Goal: Information Seeking & Learning: Check status

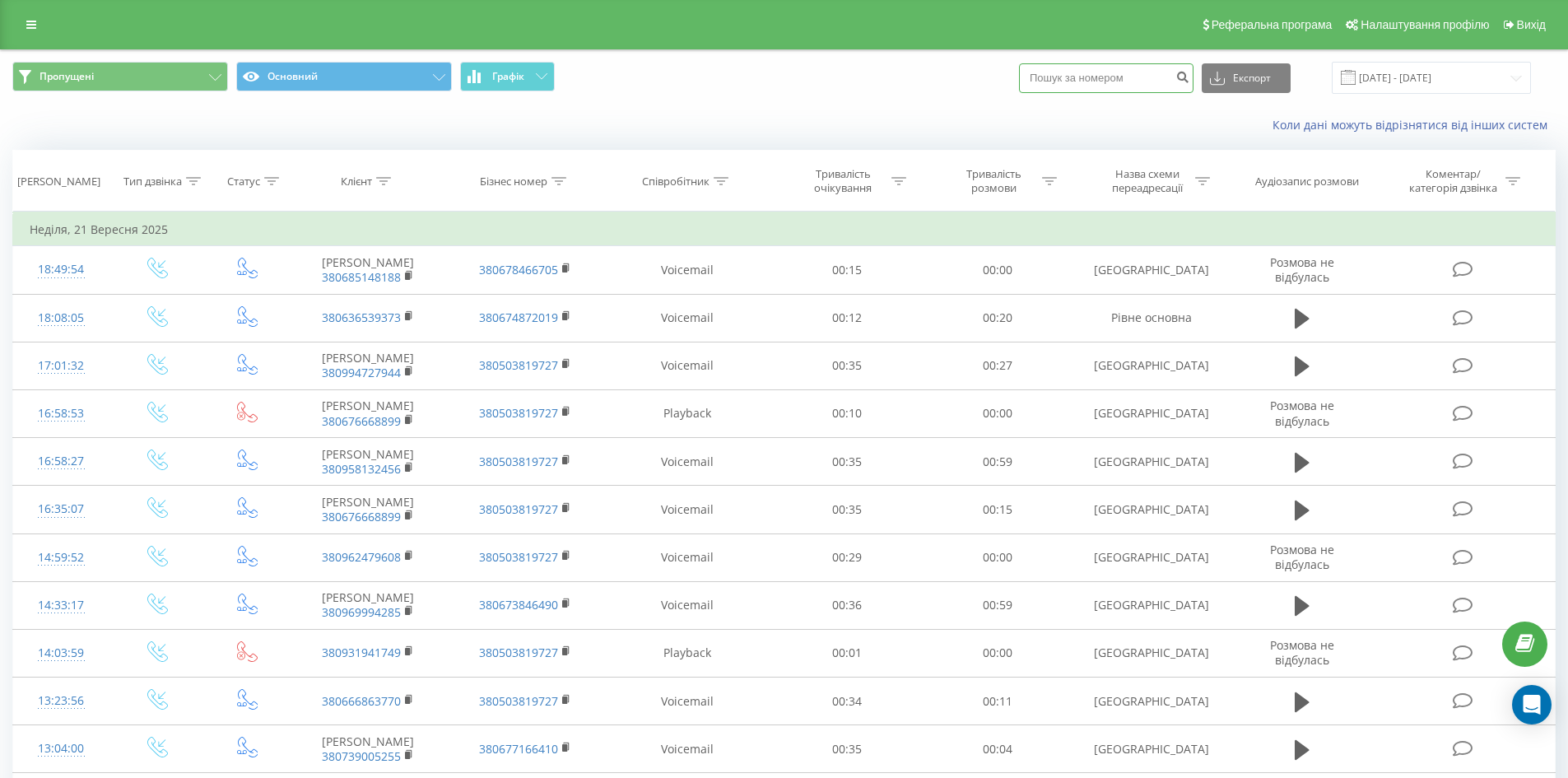
click at [1154, 82] on input at bounding box center [1106, 78] width 175 height 29
paste input "380503884102"
type input "380503884102"
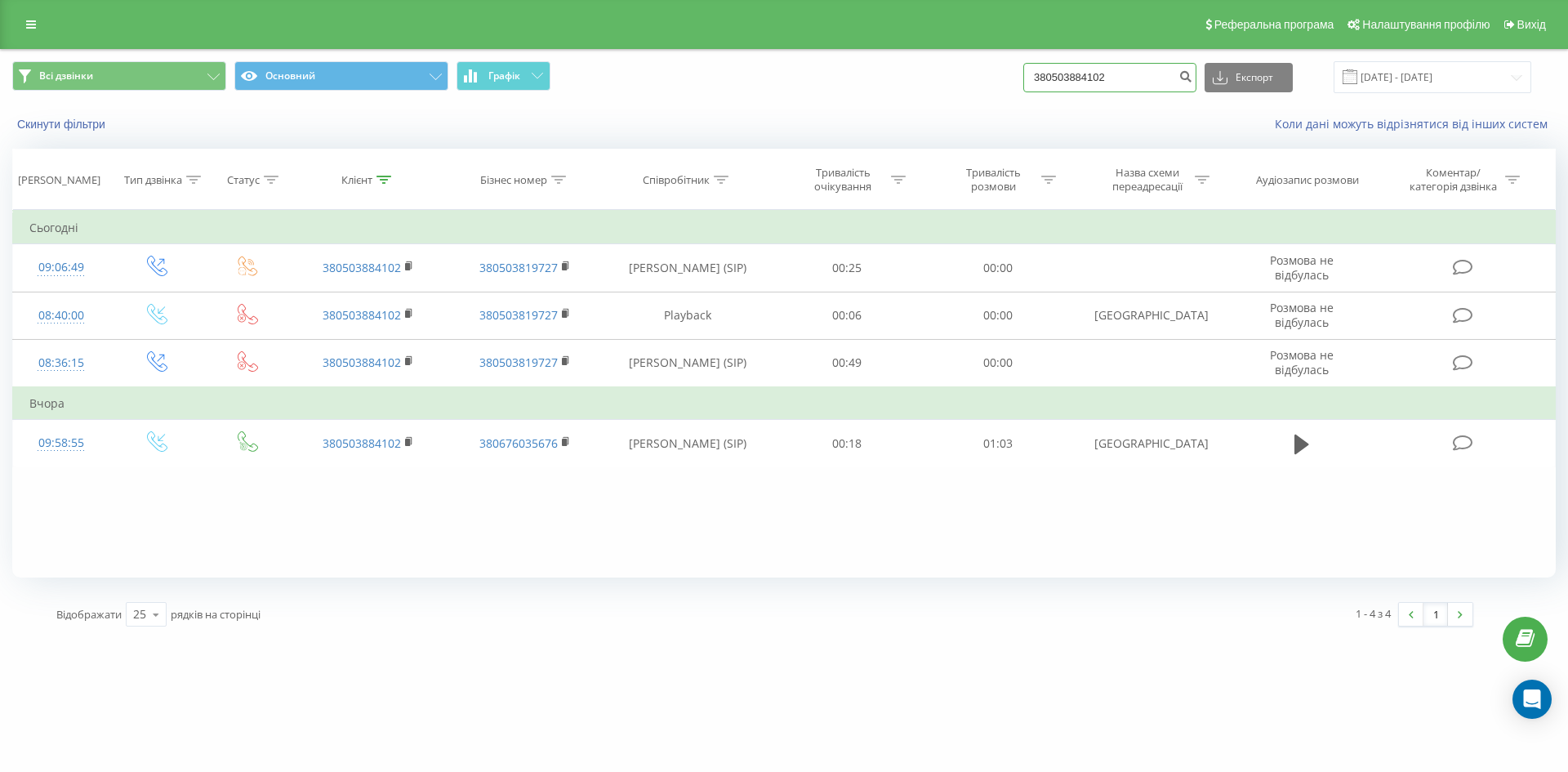
drag, startPoint x: 1153, startPoint y: 81, endPoint x: 762, endPoint y: 64, distance: 391.4
click at [769, 66] on div "Всі дзвінки Основний Графік 380503884102 Експорт .csv .xls .xlsx 23.06.2025 - 2…" at bounding box center [783, 77] width 1543 height 32
paste input "443527117"
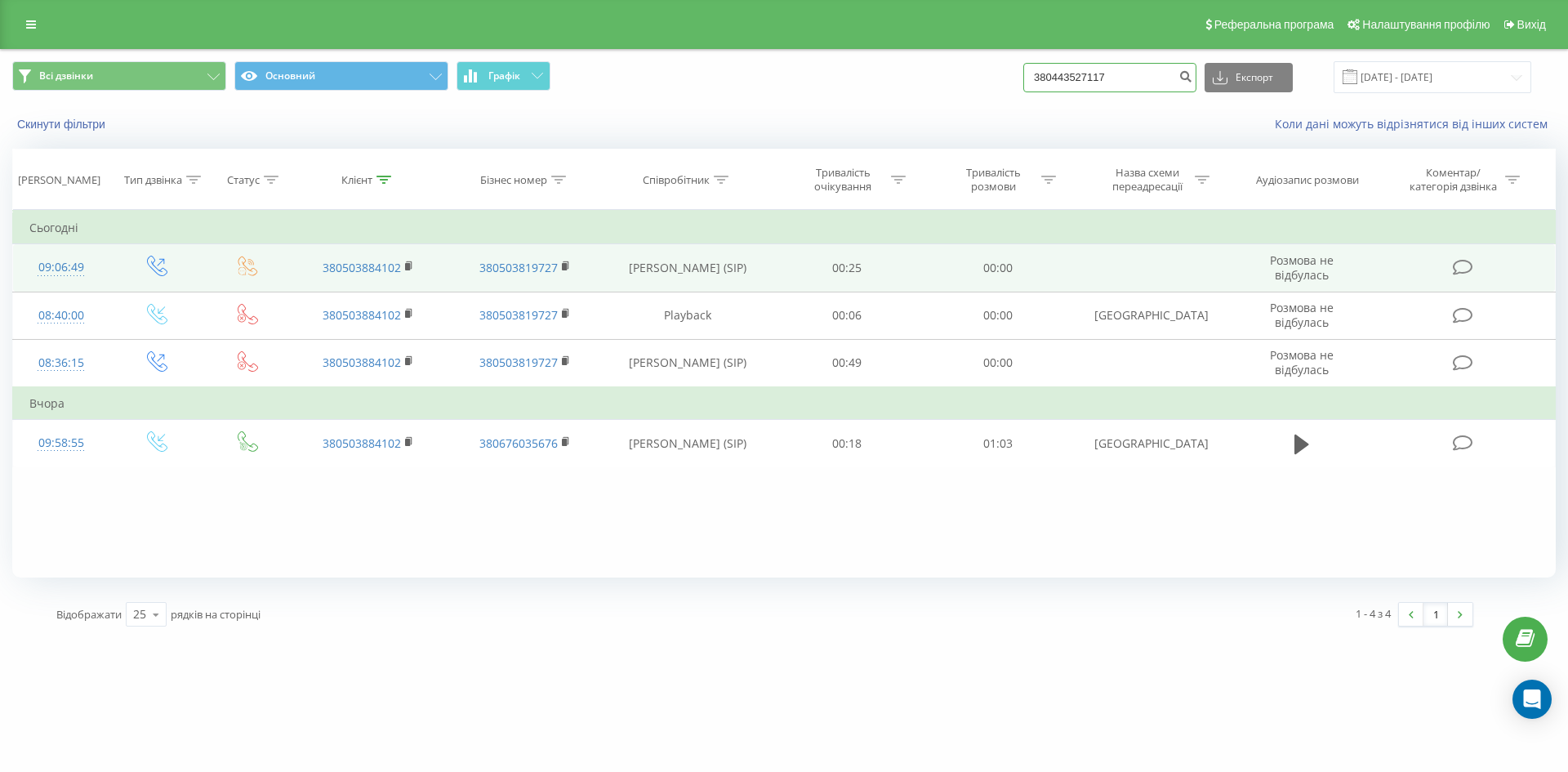
type input "380443527117"
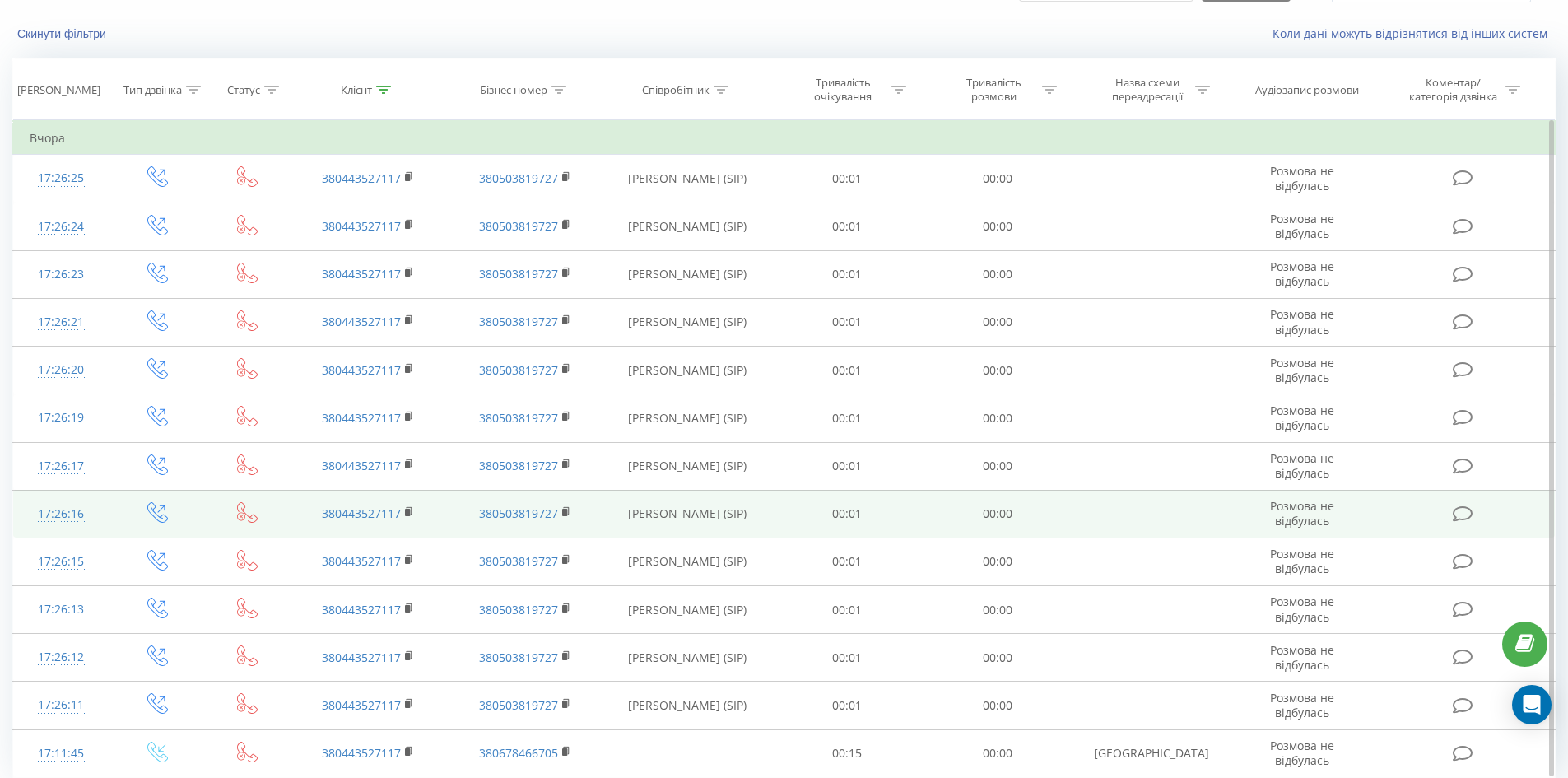
scroll to position [153, 0]
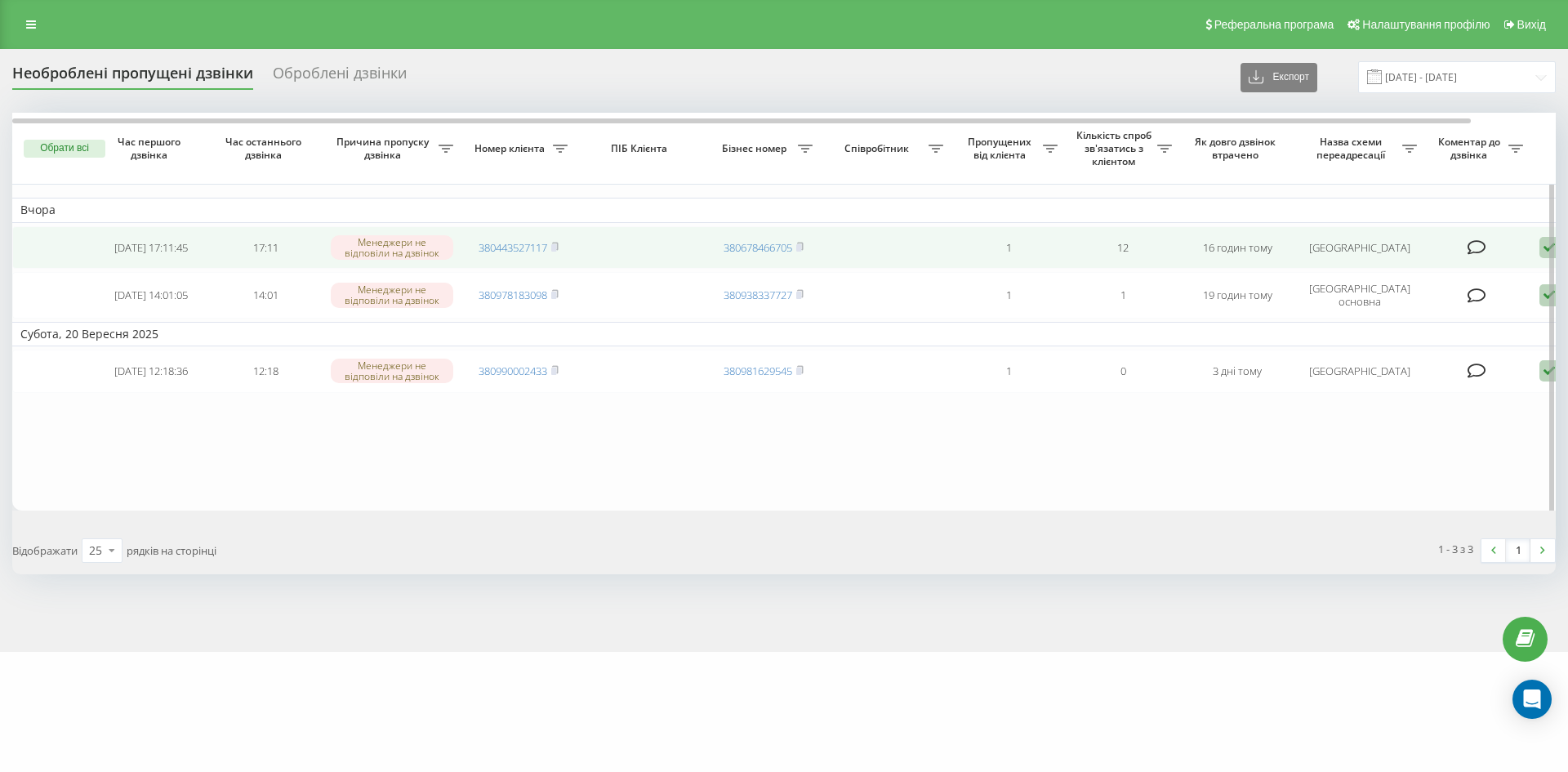
click at [1538, 249] on td "Обробити Не вдалося зв'язатися Зв'язався з клієнтом за допомогою іншого каналу …" at bounding box center [1588, 248] width 114 height 44
click at [1542, 250] on icon at bounding box center [1548, 248] width 20 height 22
click at [1505, 351] on div "Інший варіант" at bounding box center [1480, 361] width 306 height 29
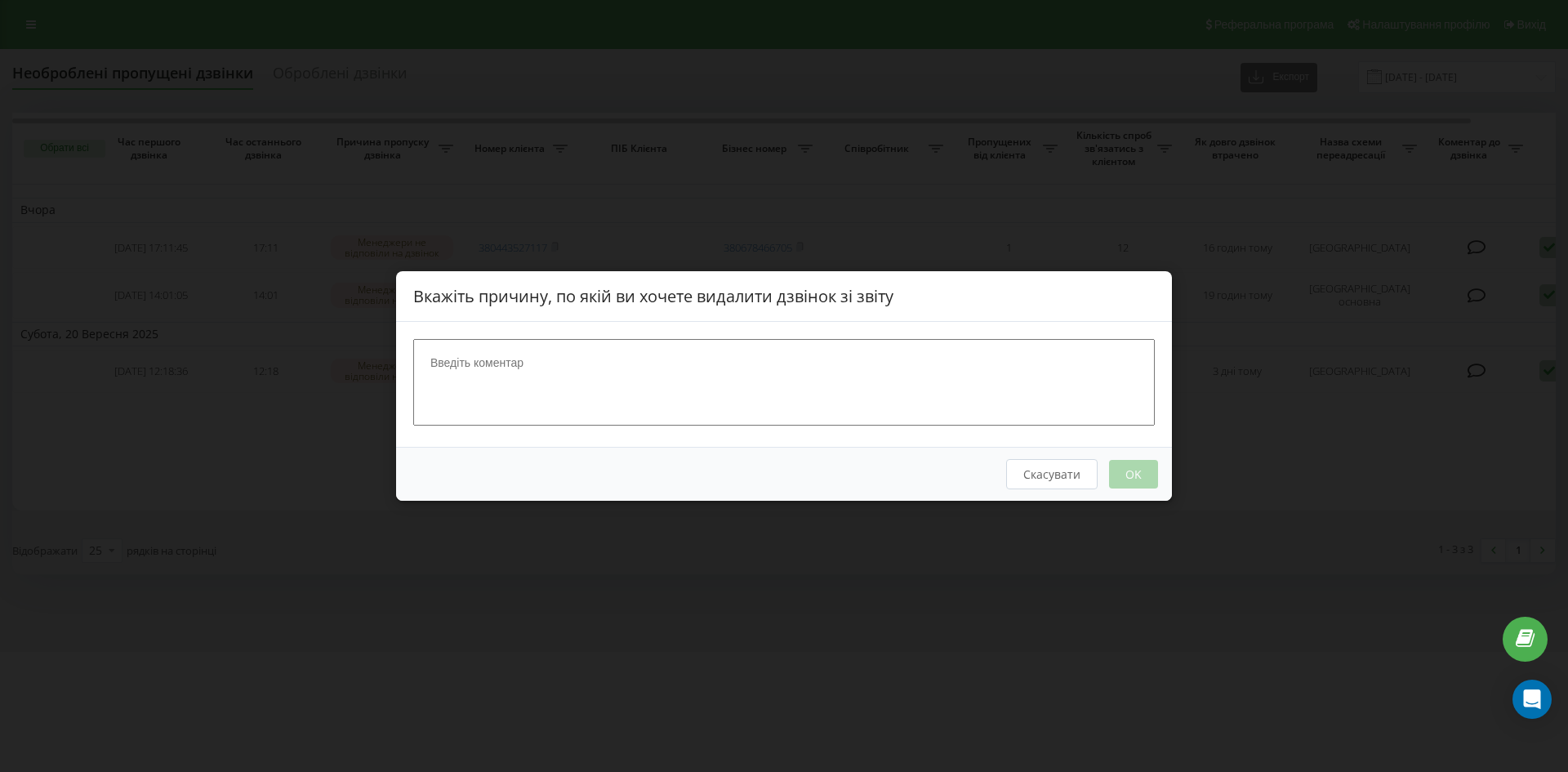
click at [441, 342] on textarea at bounding box center [784, 382] width 741 height 86
type textarea "спам"
click at [1146, 472] on button "OK" at bounding box center [1133, 473] width 49 height 28
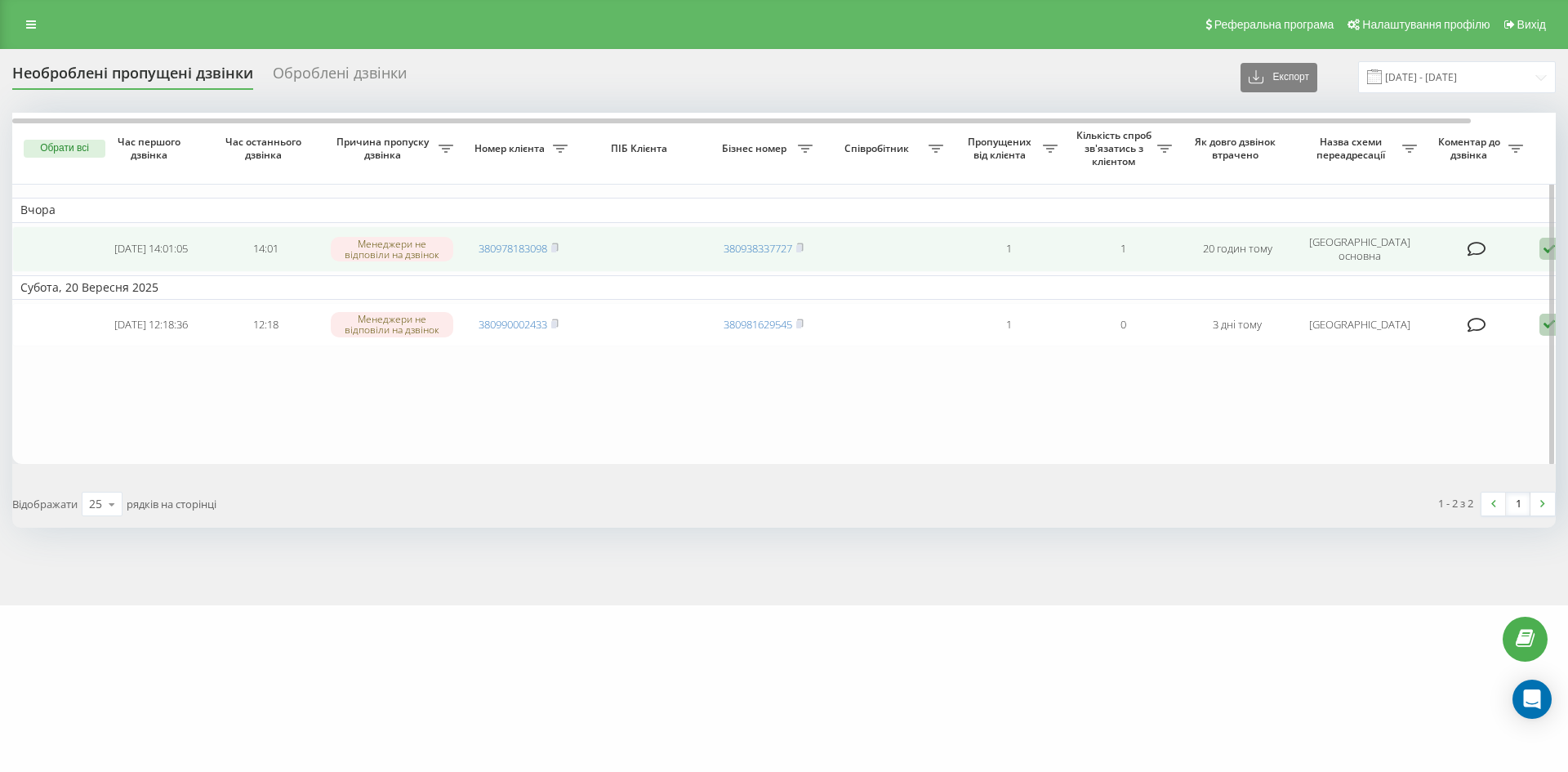
click at [1539, 252] on icon at bounding box center [1548, 249] width 20 height 22
click at [1436, 354] on div "Інший варіант" at bounding box center [1480, 363] width 306 height 29
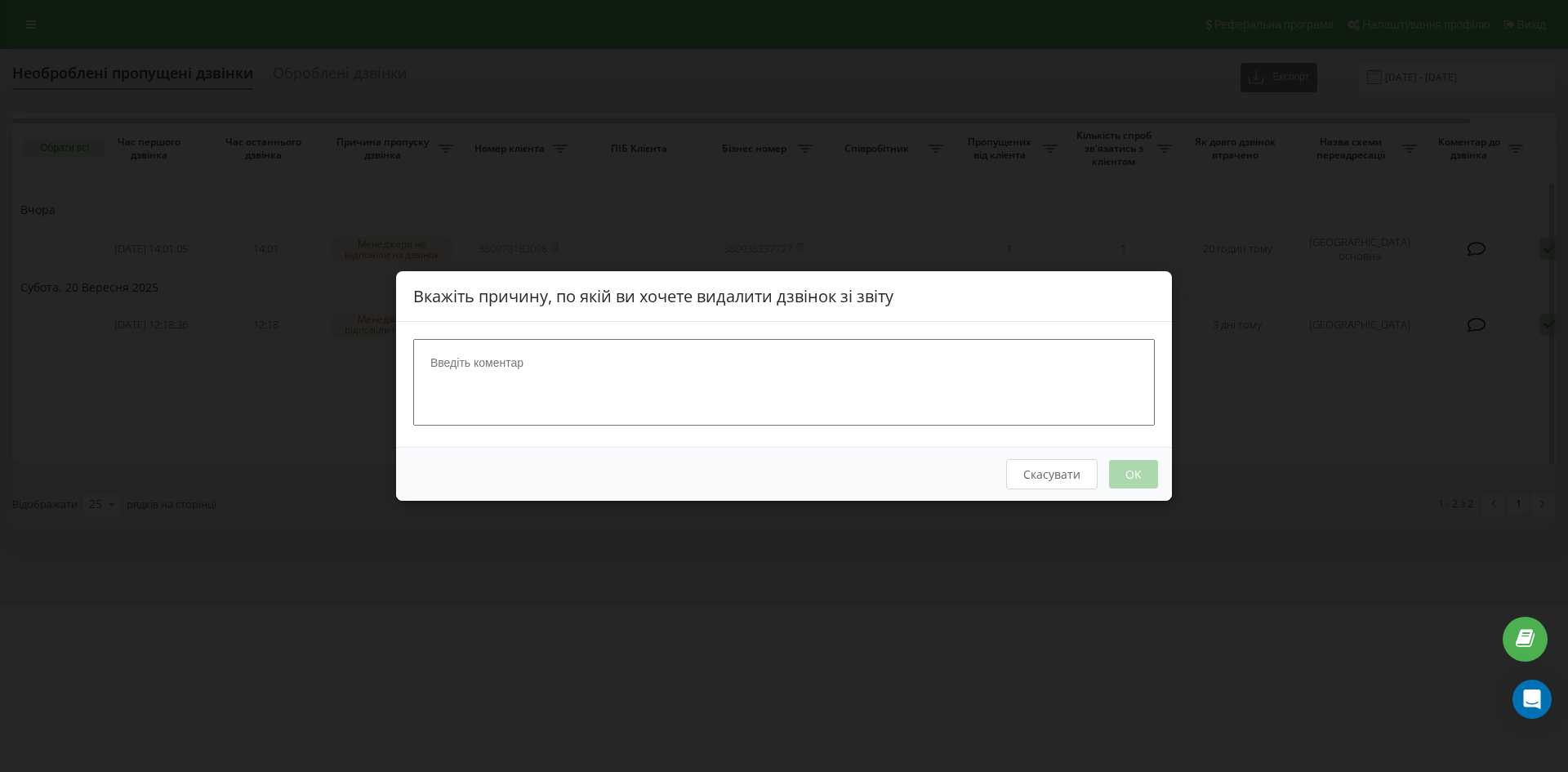
click at [1031, 483] on button "Скасувати" at bounding box center [1051, 473] width 91 height 30
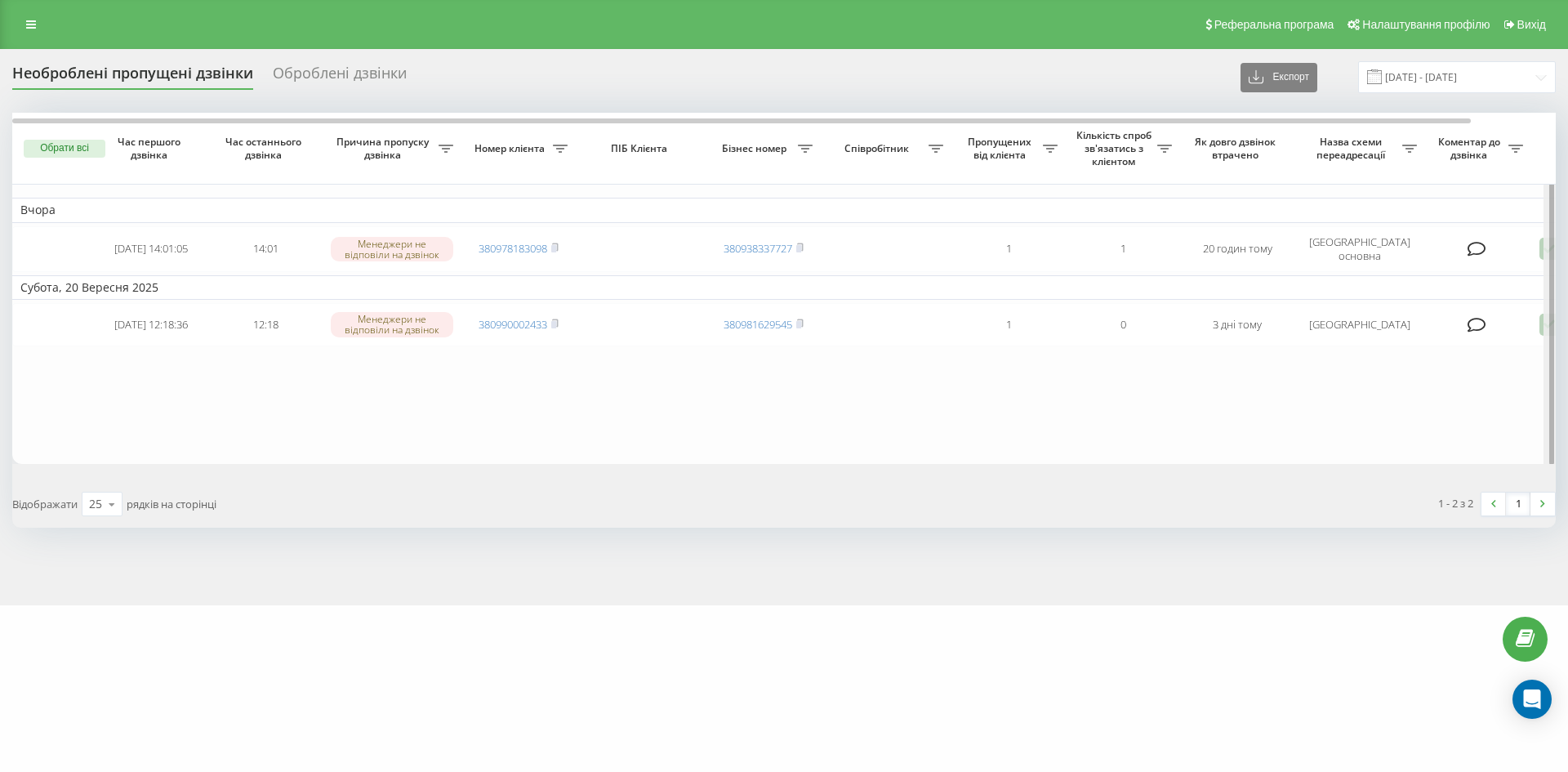
click at [1548, 249] on div at bounding box center [1549, 289] width 12 height 353
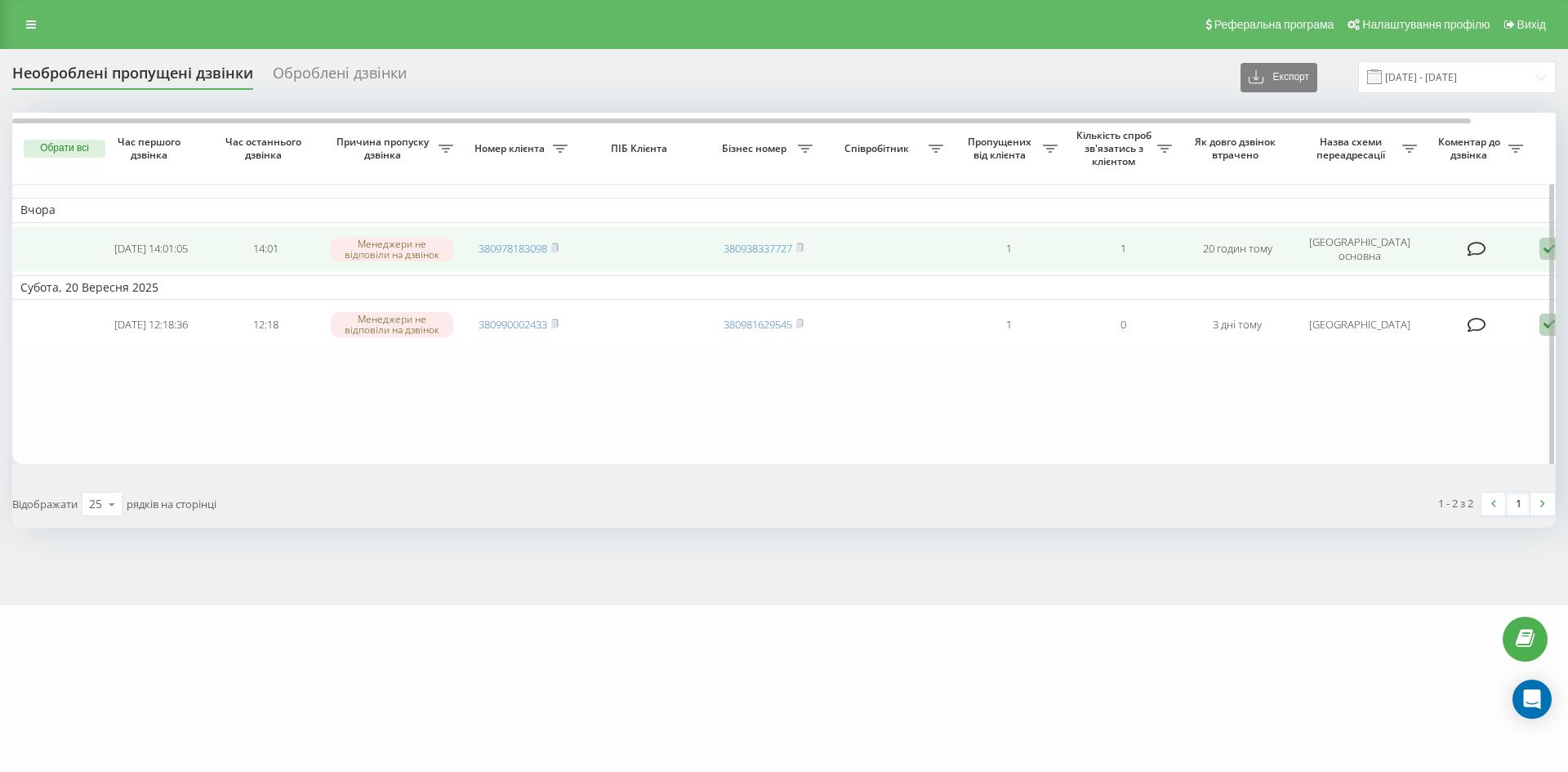
click at [1542, 249] on icon at bounding box center [1548, 249] width 20 height 22
click at [1489, 326] on span "Клієнт передзвонив сам з іншого номера" at bounding box center [1456, 334] width 233 height 15
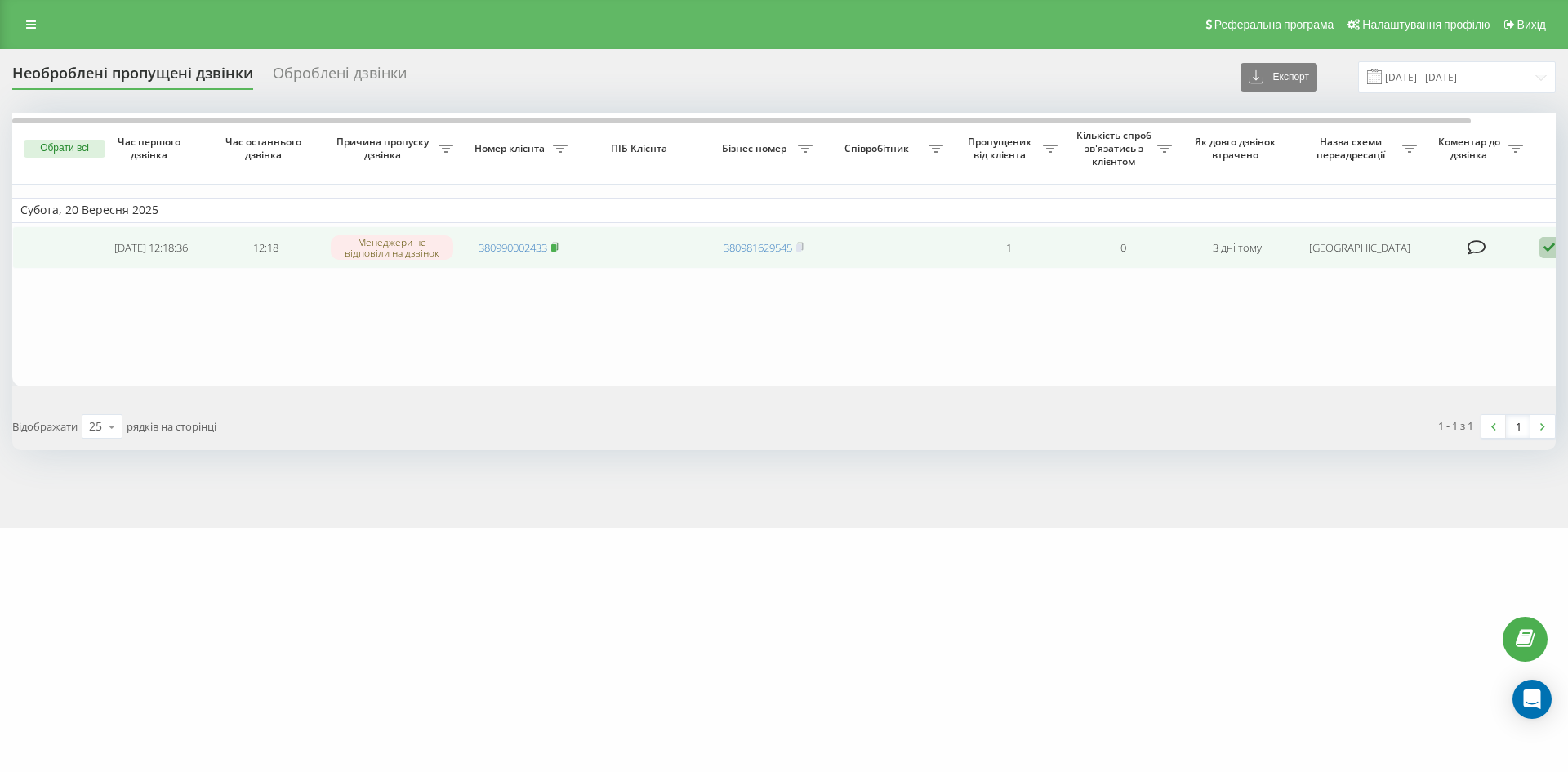
click at [559, 248] on icon at bounding box center [554, 246] width 8 height 9
click at [1555, 249] on icon at bounding box center [1548, 248] width 20 height 22
click at [1485, 353] on div "Інший варіант" at bounding box center [1480, 361] width 306 height 29
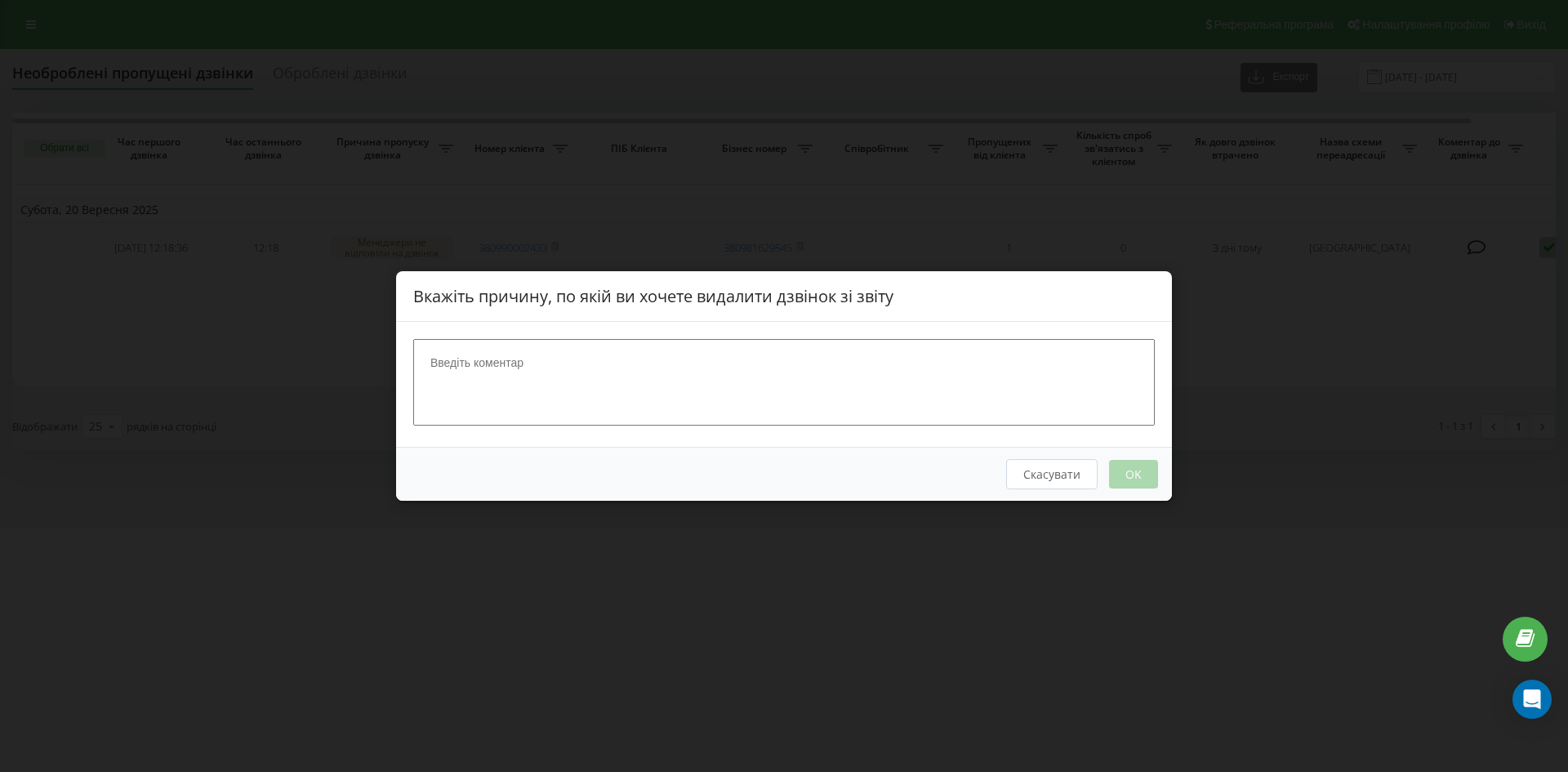
click at [1079, 375] on textarea at bounding box center [784, 382] width 741 height 86
type textarea "3"
click at [1126, 471] on button "OK" at bounding box center [1133, 473] width 49 height 28
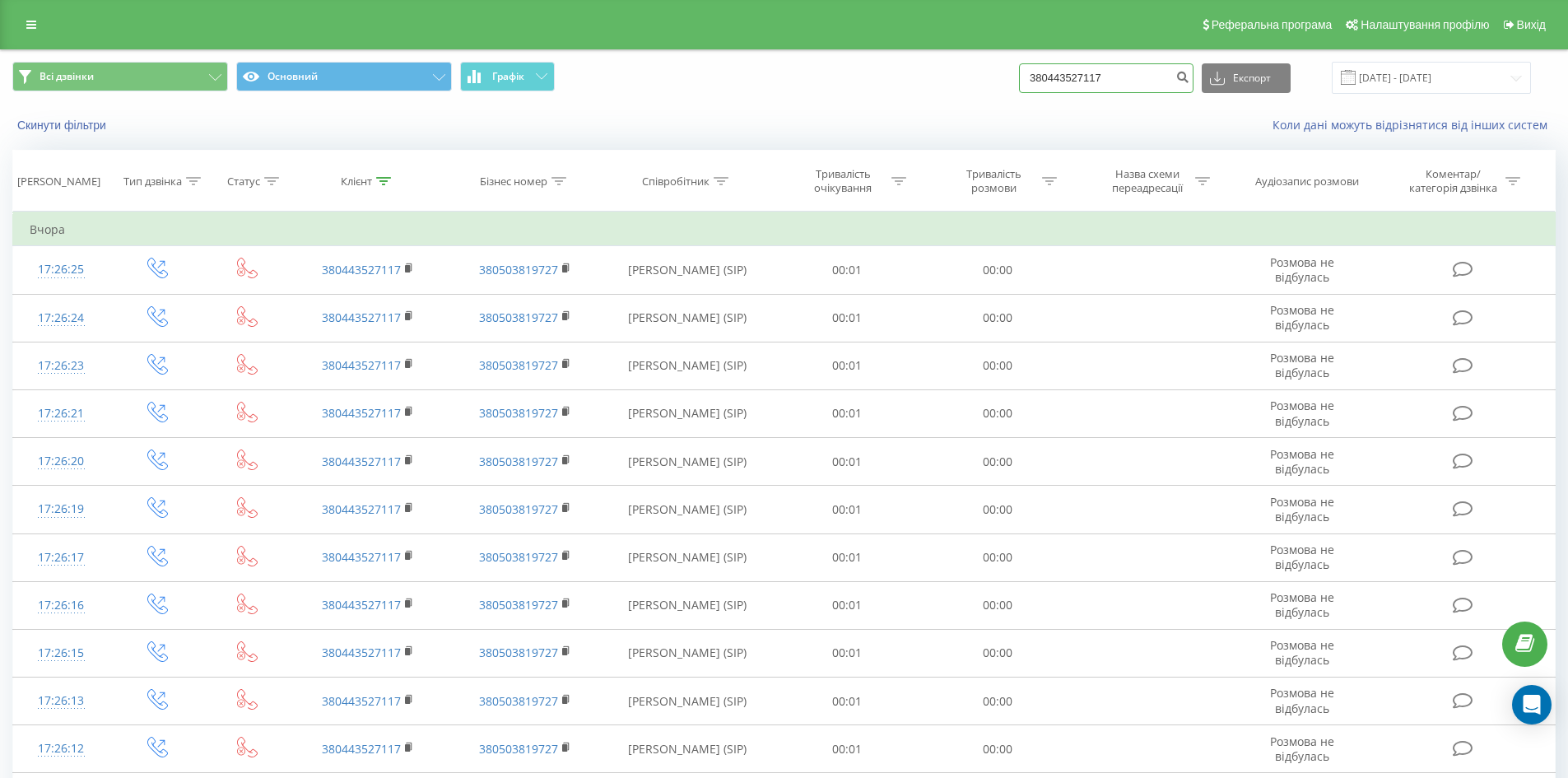
click at [914, 97] on div "Всі дзвінки Основний Графік 380443527117 Експорт .csv .xls .xlsx 23.06.2025 - 2…" at bounding box center [784, 77] width 1566 height 55
paste input "990002433"
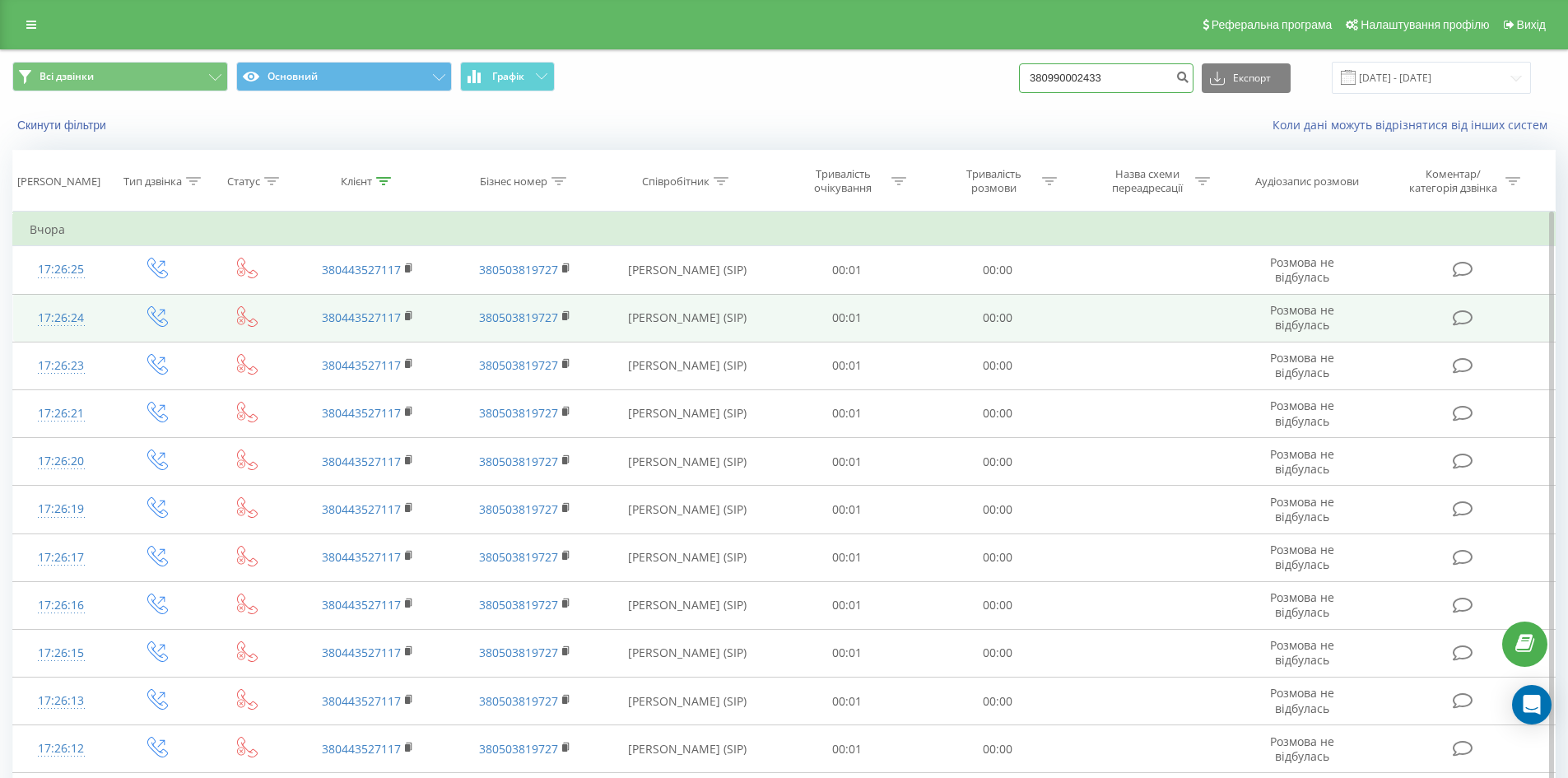
type input "380990002433"
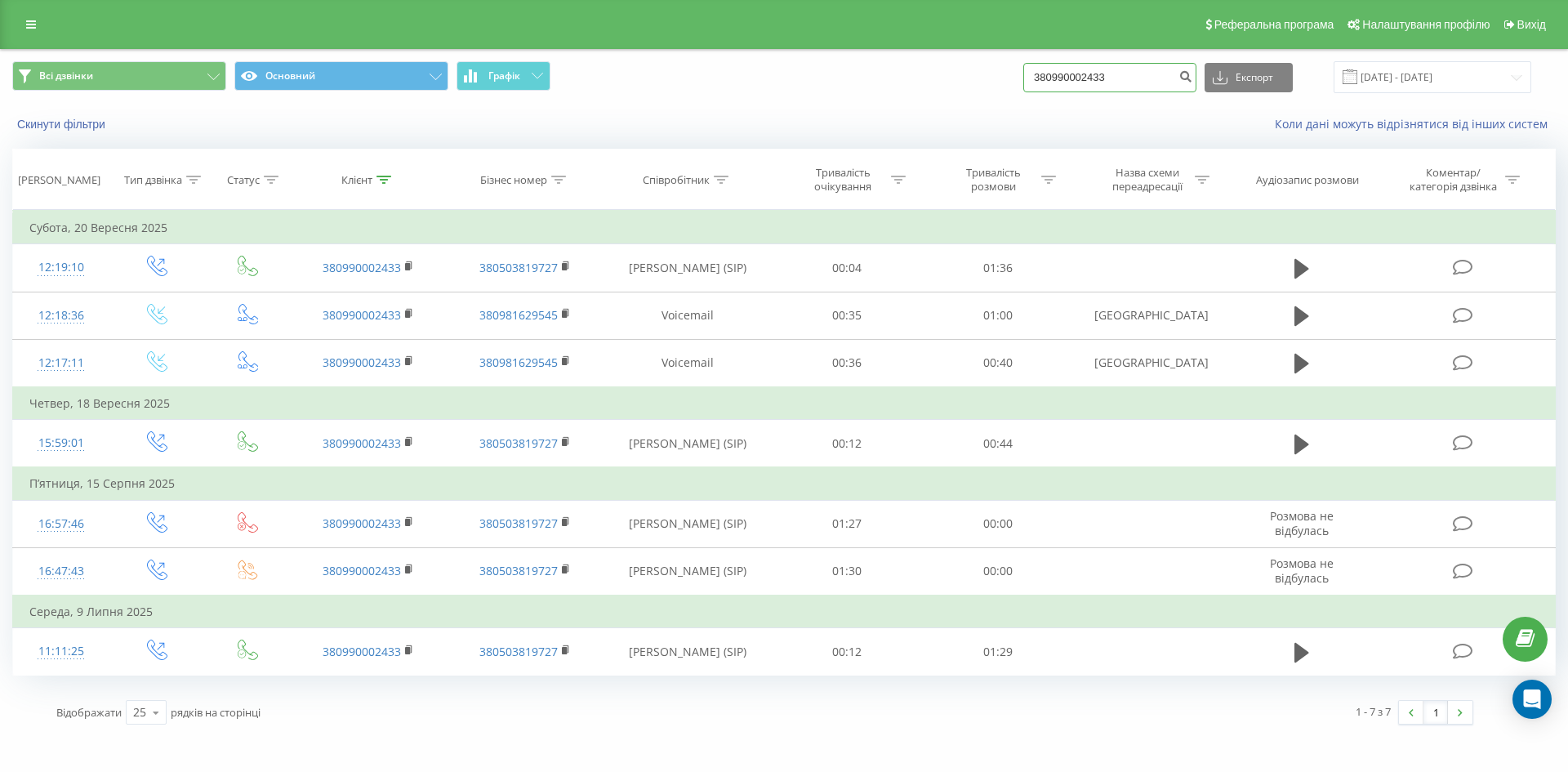
drag, startPoint x: 1017, startPoint y: 83, endPoint x: 965, endPoint y: 96, distance: 53.6
click at [965, 96] on div "Всі дзвінки Основний Графік 380990002433 Експорт .csv .xls .xlsx [DATE] - [DATE]" at bounding box center [784, 77] width 1566 height 55
paste input "3802958"
type input "380993802958"
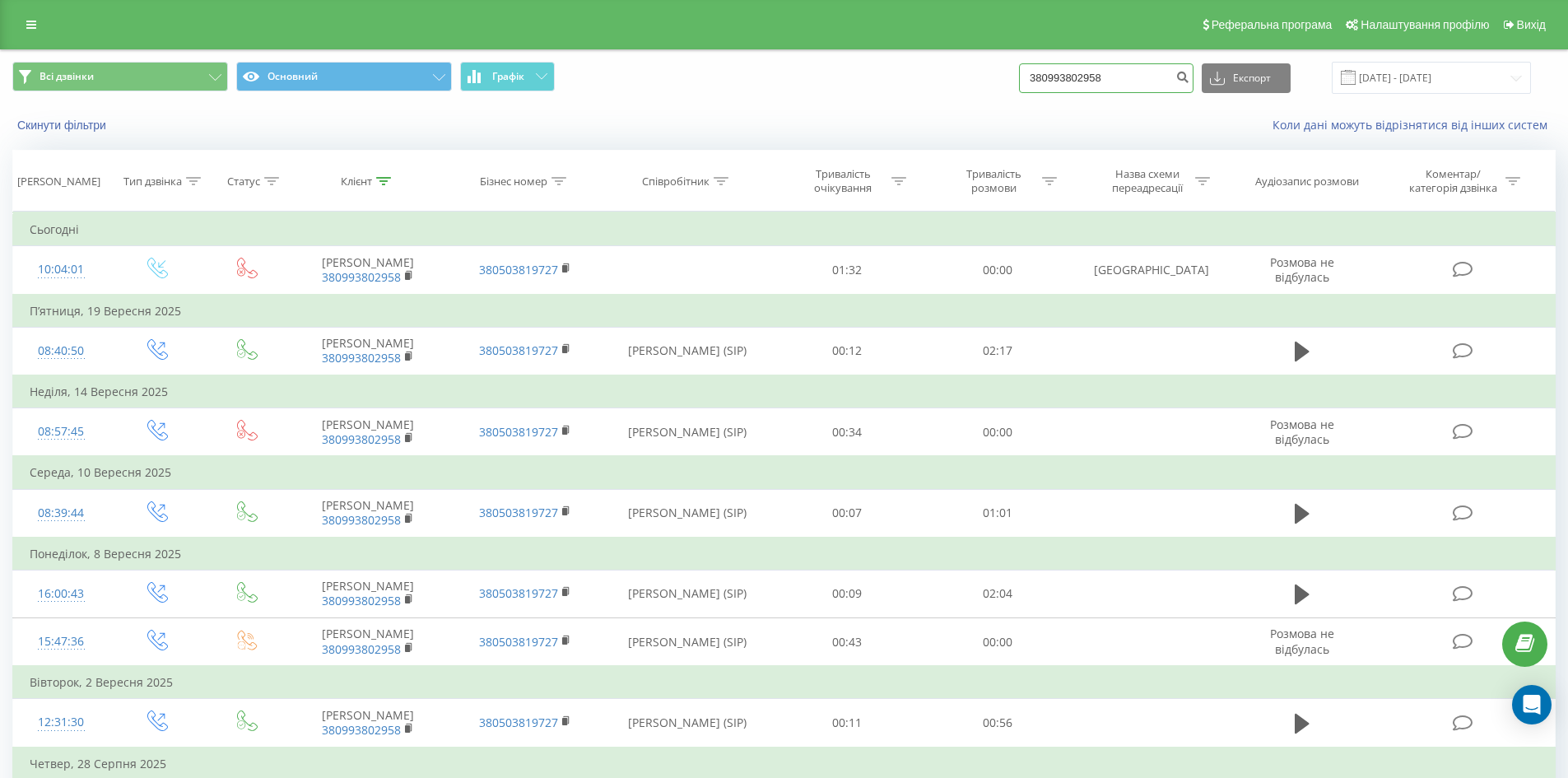
drag, startPoint x: 880, startPoint y: 86, endPoint x: 824, endPoint y: 86, distance: 56.0
click at [858, 86] on div "Всі дзвінки Основний Графік 380993802958 Експорт .csv .xls .xlsx [DATE] - [DATE]" at bounding box center [783, 77] width 1543 height 32
paste input "567665427"
type input "380567665427"
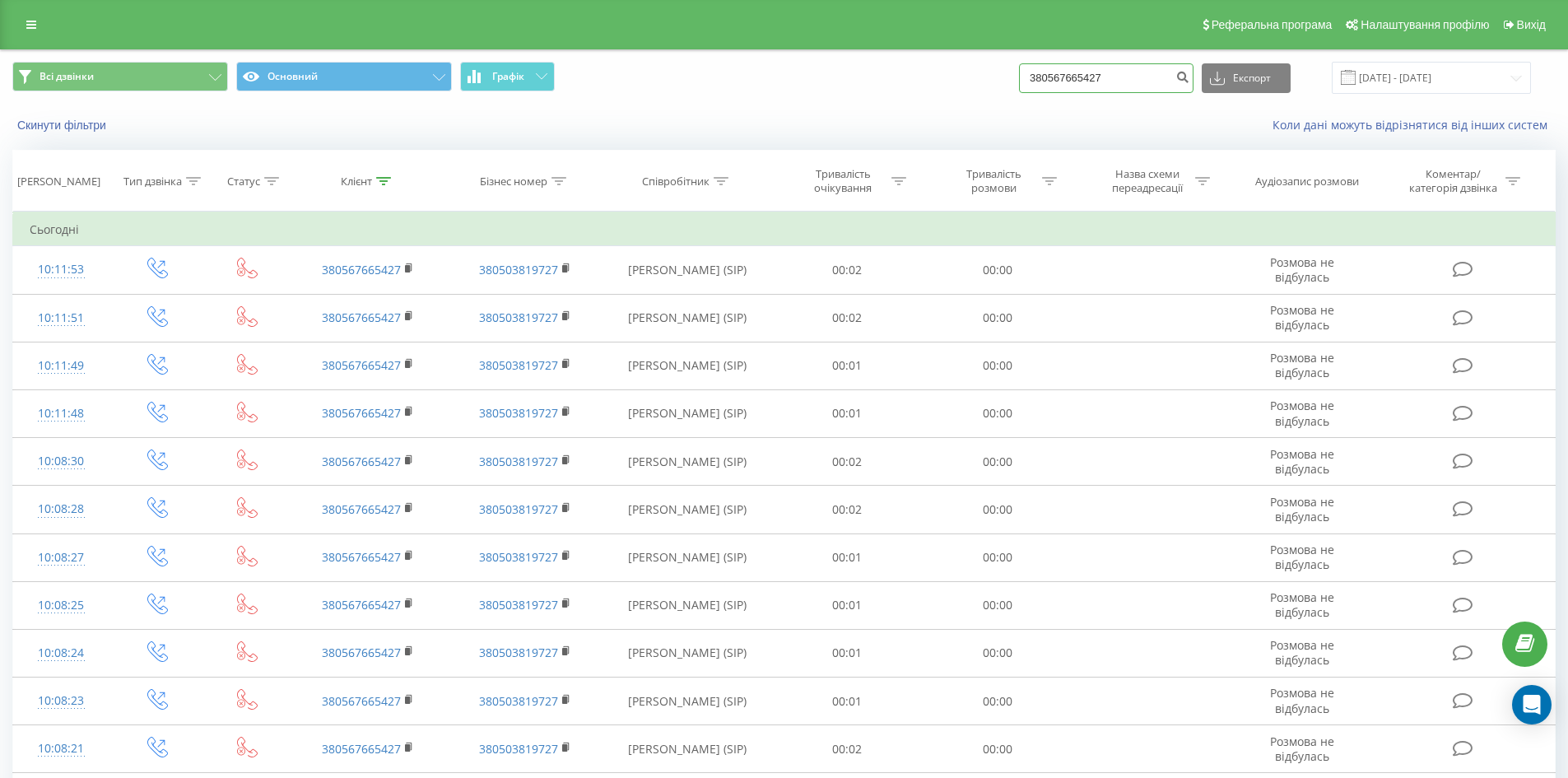
drag, startPoint x: 1148, startPoint y: 77, endPoint x: 833, endPoint y: 103, distance: 316.1
click at [841, 102] on div "Всі дзвінки Основний Графік 380567665427 Експорт .csv .xls .xlsx [DATE] - [DATE]" at bounding box center [784, 77] width 1566 height 55
paste input "977439706"
type input "380977439706"
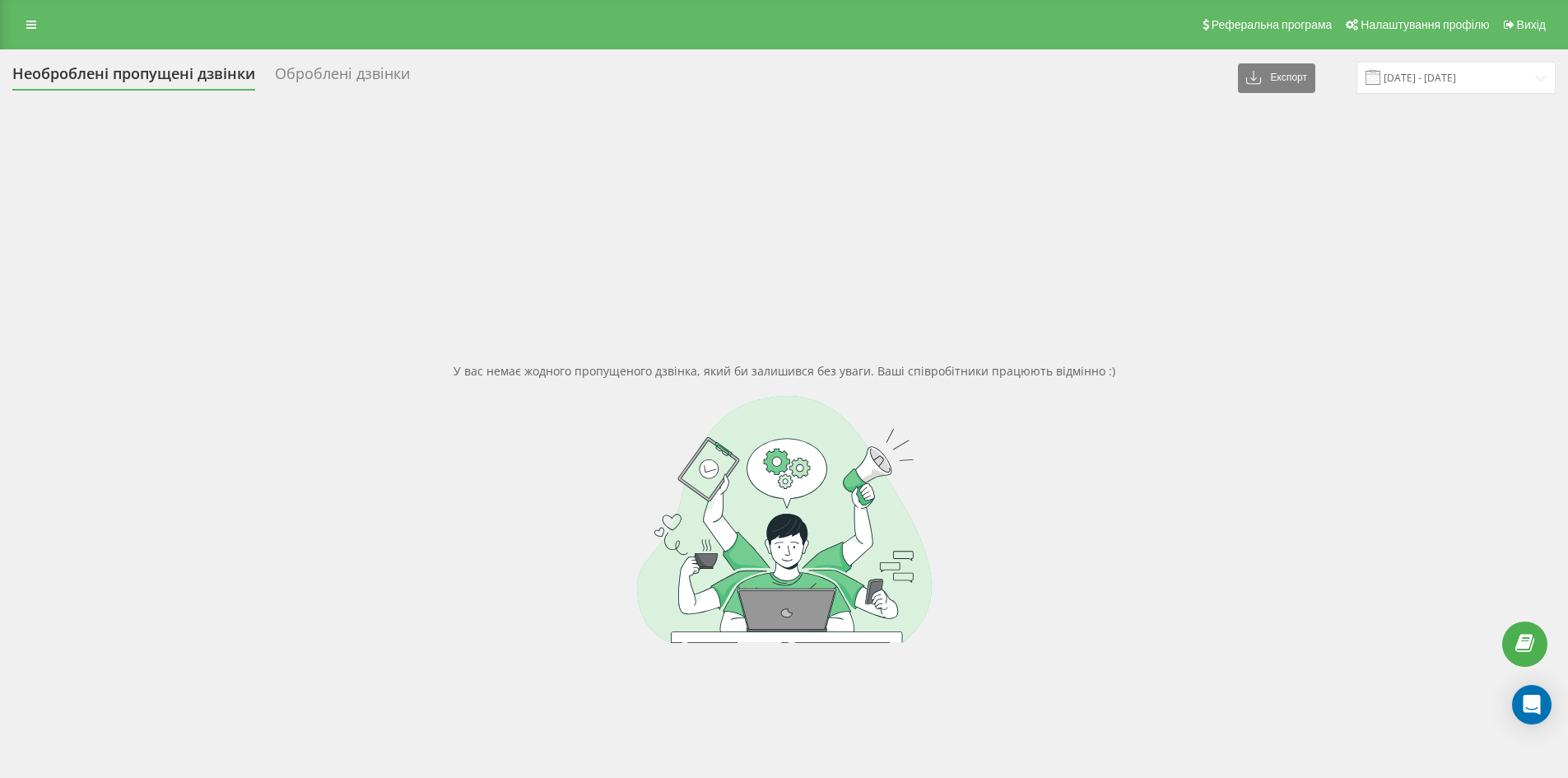
click at [318, 50] on div "Необроблені пропущені дзвінки Оброблені дзвінки Експорт .csv .xlsx 22.08.2025 -…" at bounding box center [784, 476] width 1568 height 855
click at [311, 84] on div "Оброблені дзвінки" at bounding box center [342, 78] width 135 height 26
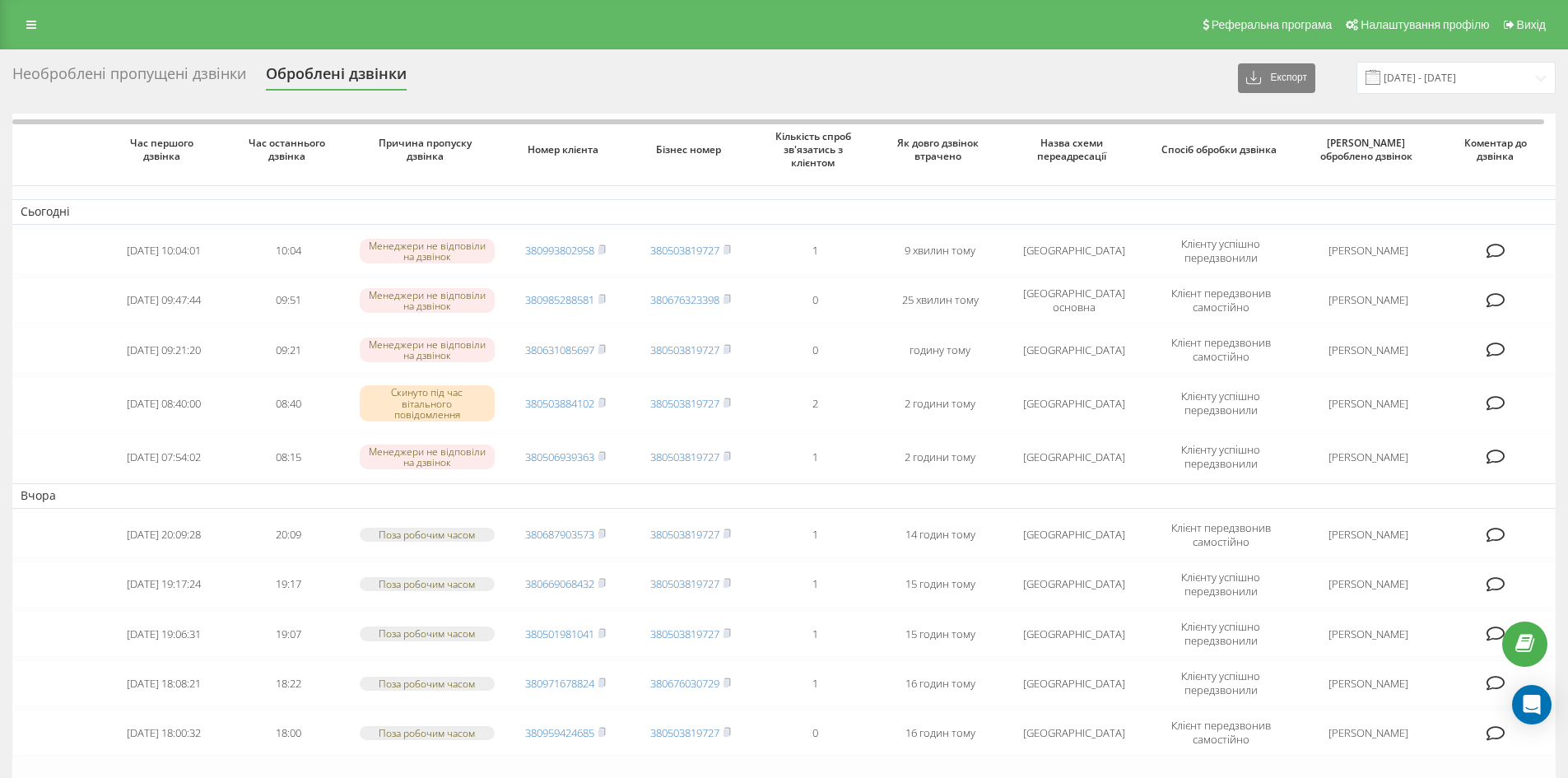
click at [160, 71] on div "Необроблені пропущені дзвінки" at bounding box center [129, 78] width 234 height 26
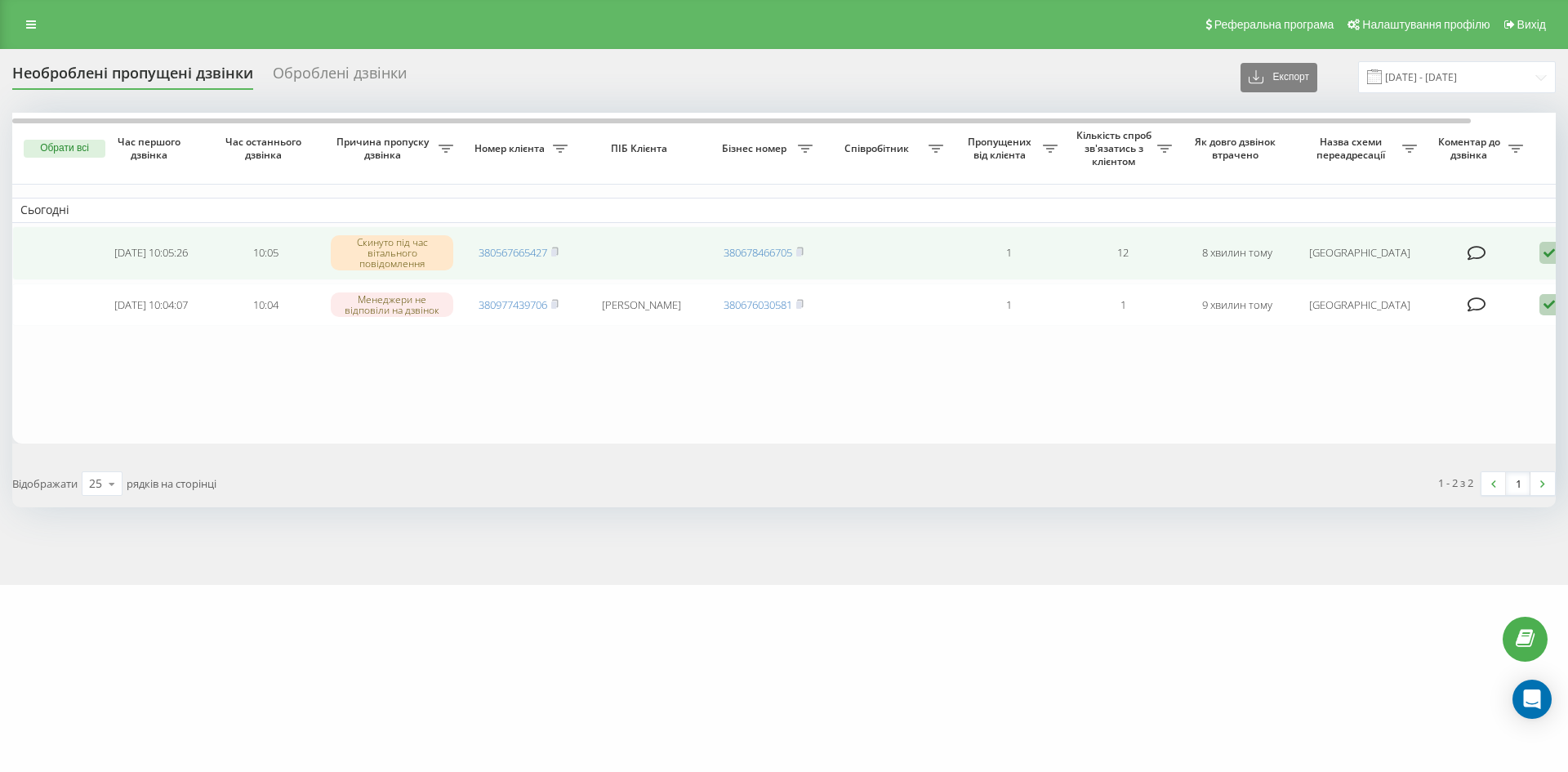
click at [1552, 251] on icon at bounding box center [1548, 253] width 20 height 22
click at [1511, 354] on div "Інший варіант" at bounding box center [1480, 367] width 306 height 29
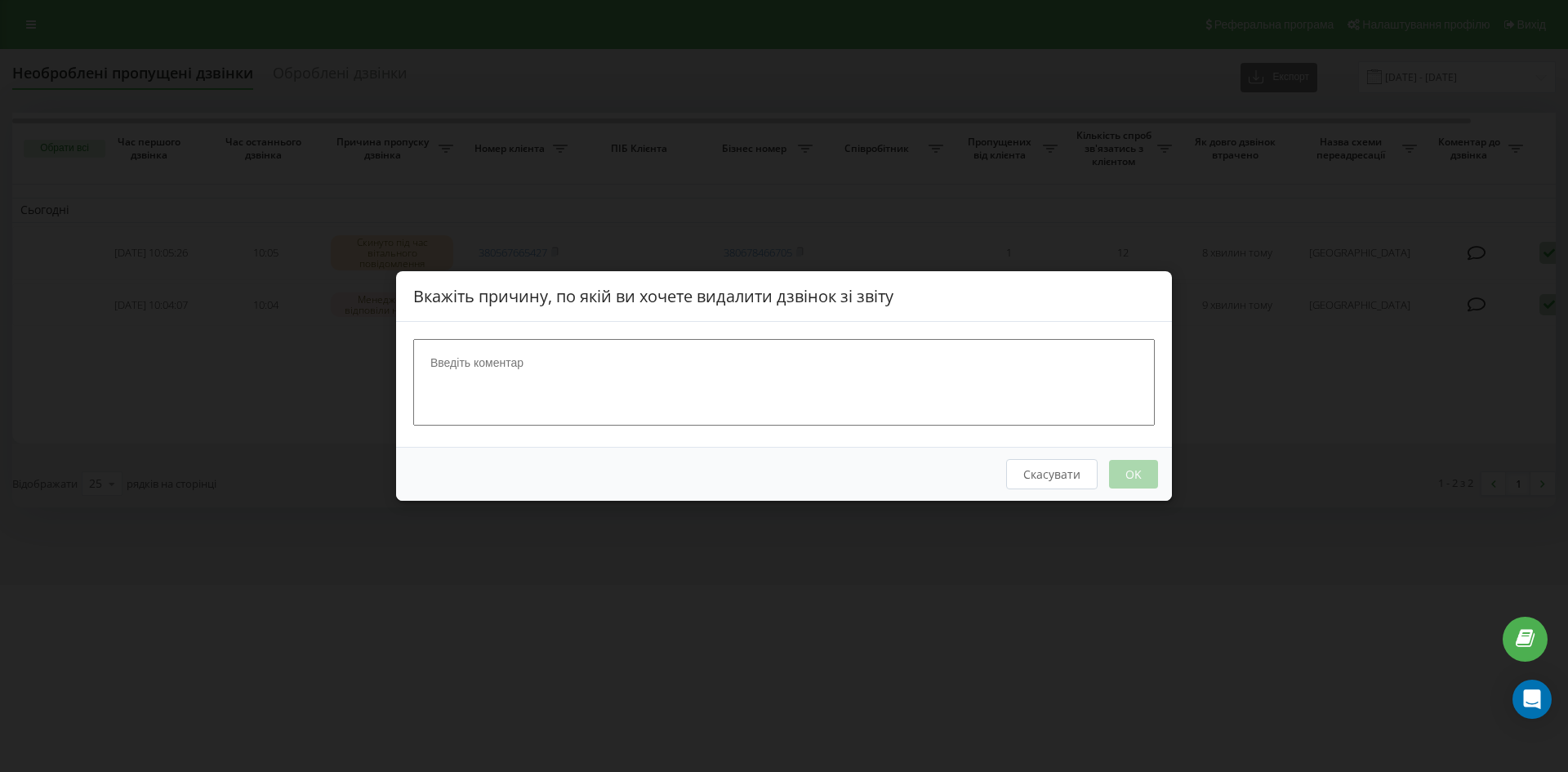
click at [736, 356] on textarea at bounding box center [784, 382] width 741 height 86
type textarea "спам"
click at [1121, 483] on button "OK" at bounding box center [1133, 473] width 49 height 28
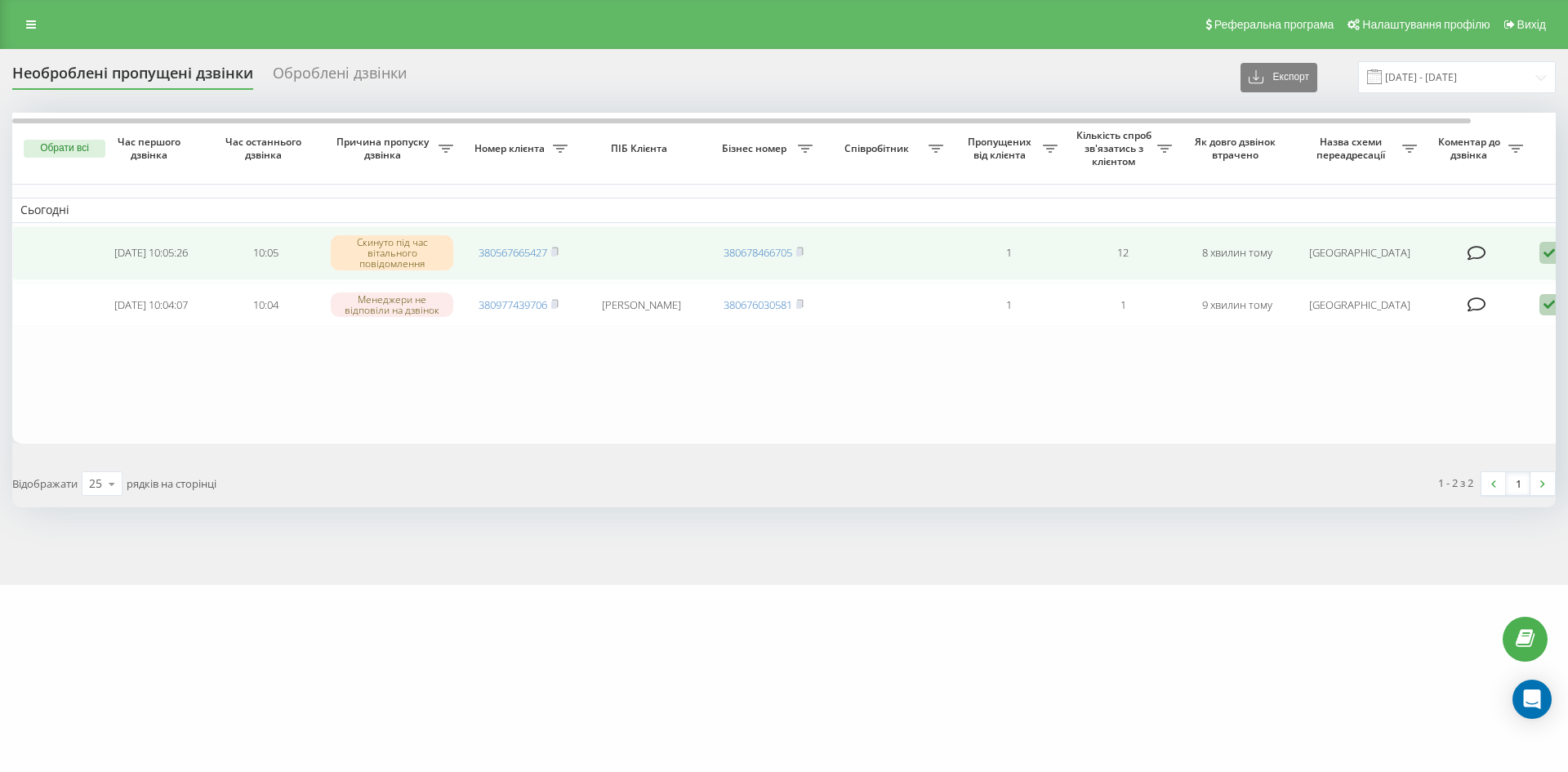
click at [1543, 249] on icon at bounding box center [1548, 253] width 20 height 22
click at [1430, 371] on div "Інший варіант" at bounding box center [1480, 367] width 306 height 29
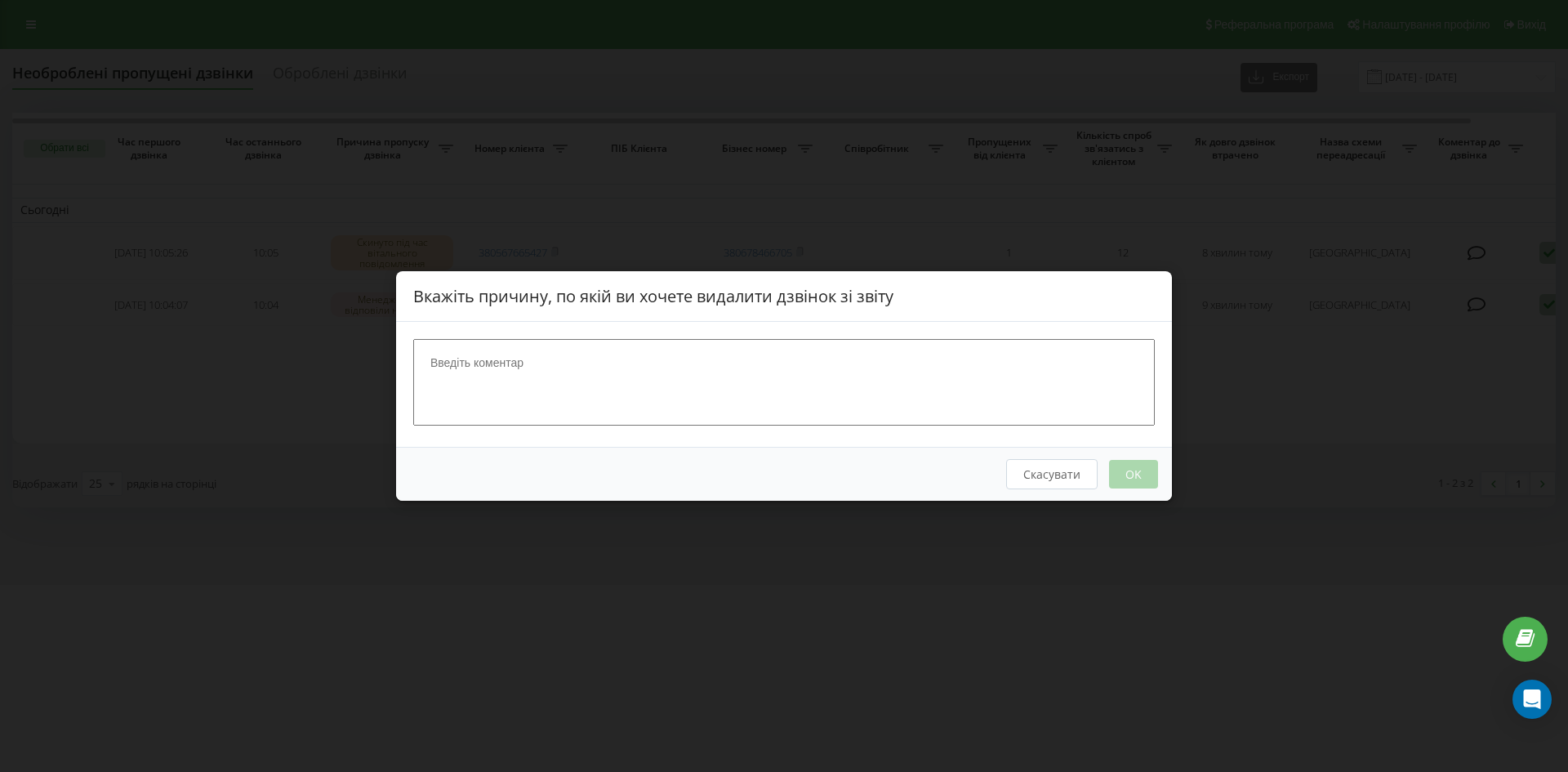
click at [649, 348] on textarea at bounding box center [784, 382] width 741 height 86
type textarea "спам"
click at [1119, 474] on button "OK" at bounding box center [1133, 473] width 49 height 28
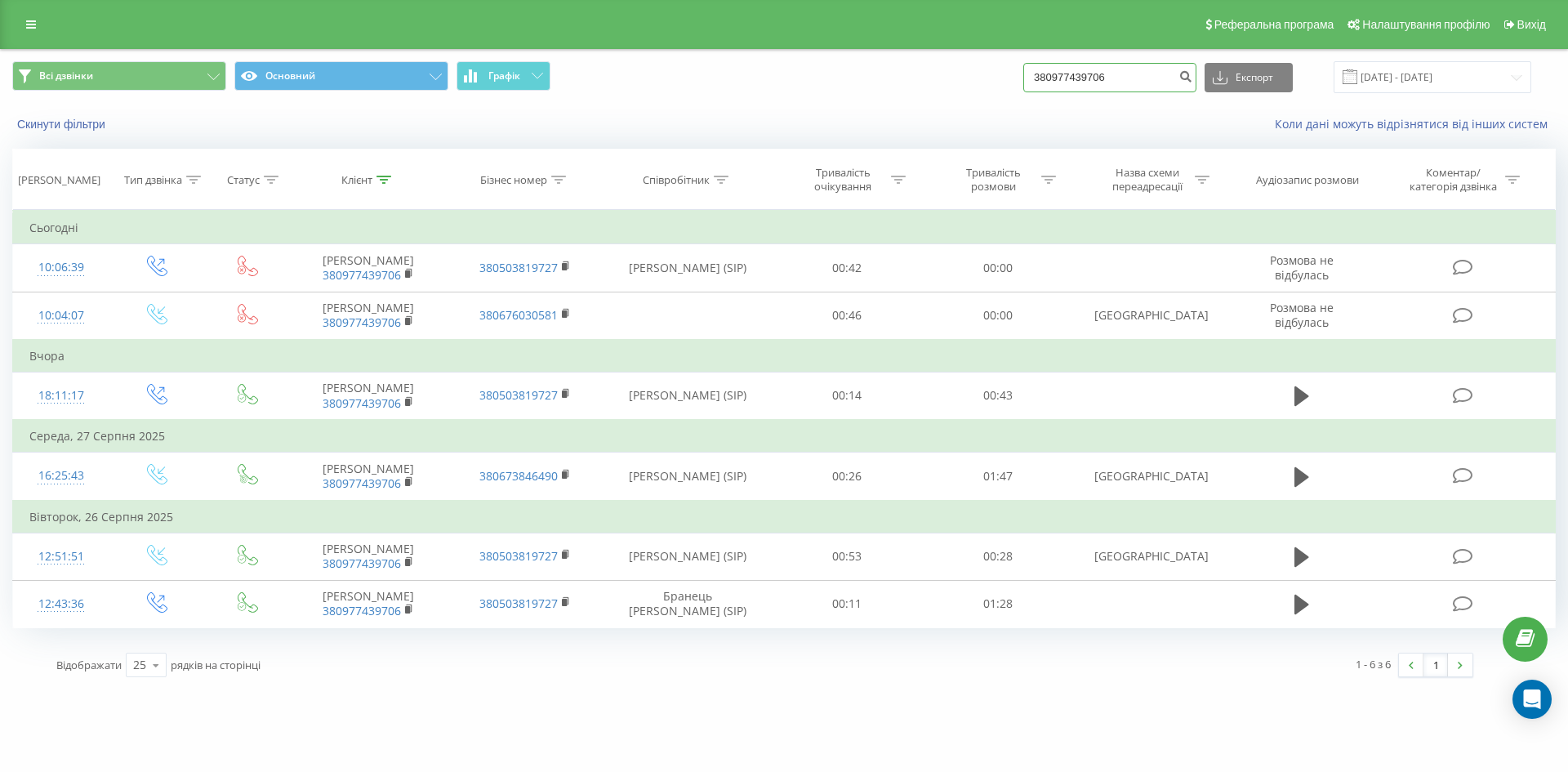
drag, startPoint x: 1136, startPoint y: 81, endPoint x: 958, endPoint y: 85, distance: 178.0
click at [960, 86] on div "Всі дзвінки Основний Графік 380977439706 Експорт .csv .xls .xlsx 23.06.2025 - 2…" at bounding box center [783, 77] width 1543 height 32
paste input "734042020"
type input "380734042020"
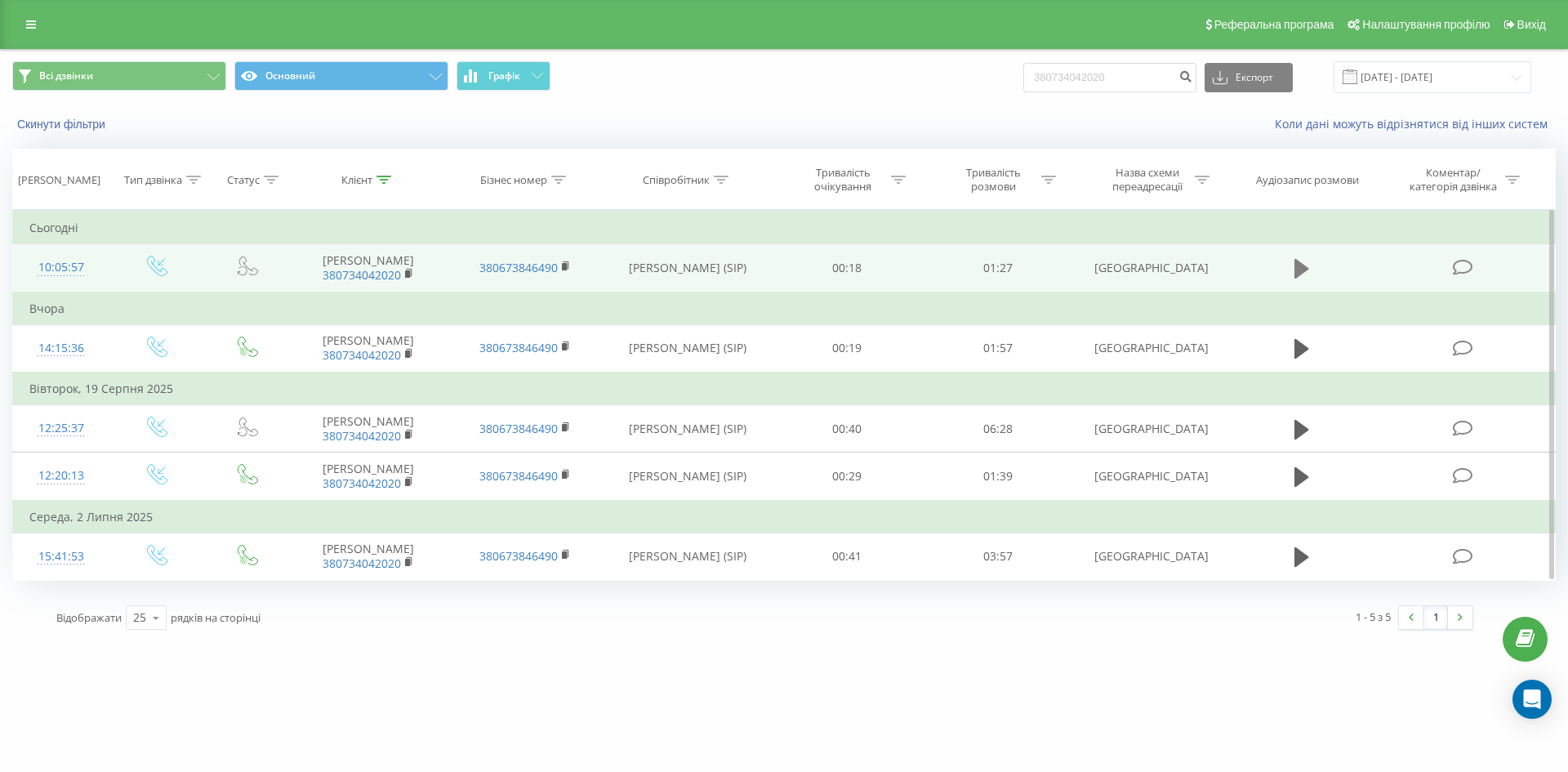
click at [1290, 267] on button at bounding box center [1302, 268] width 25 height 25
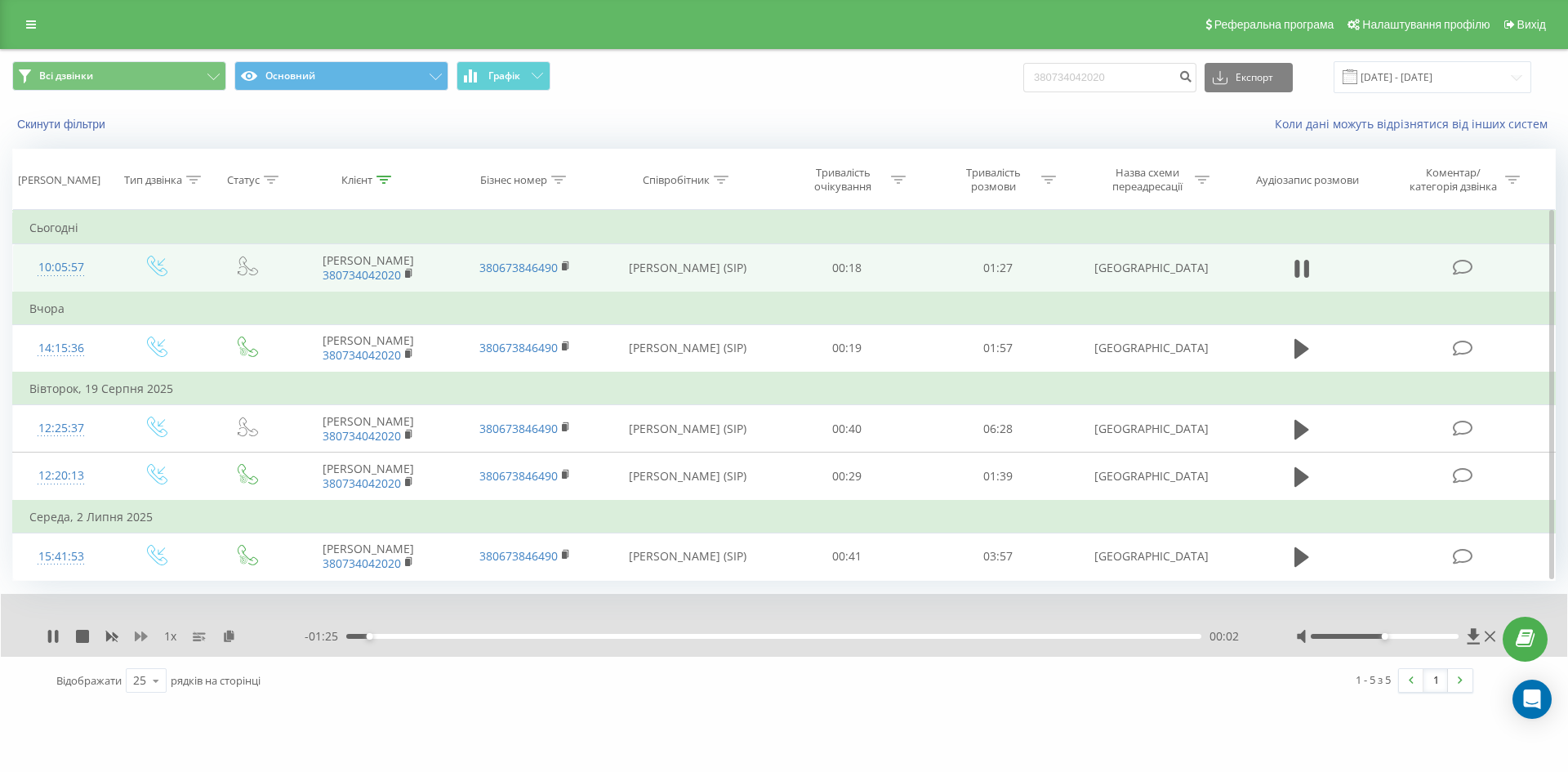
click at [144, 637] on icon at bounding box center [141, 635] width 13 height 9
click at [50, 637] on icon at bounding box center [50, 635] width 3 height 13
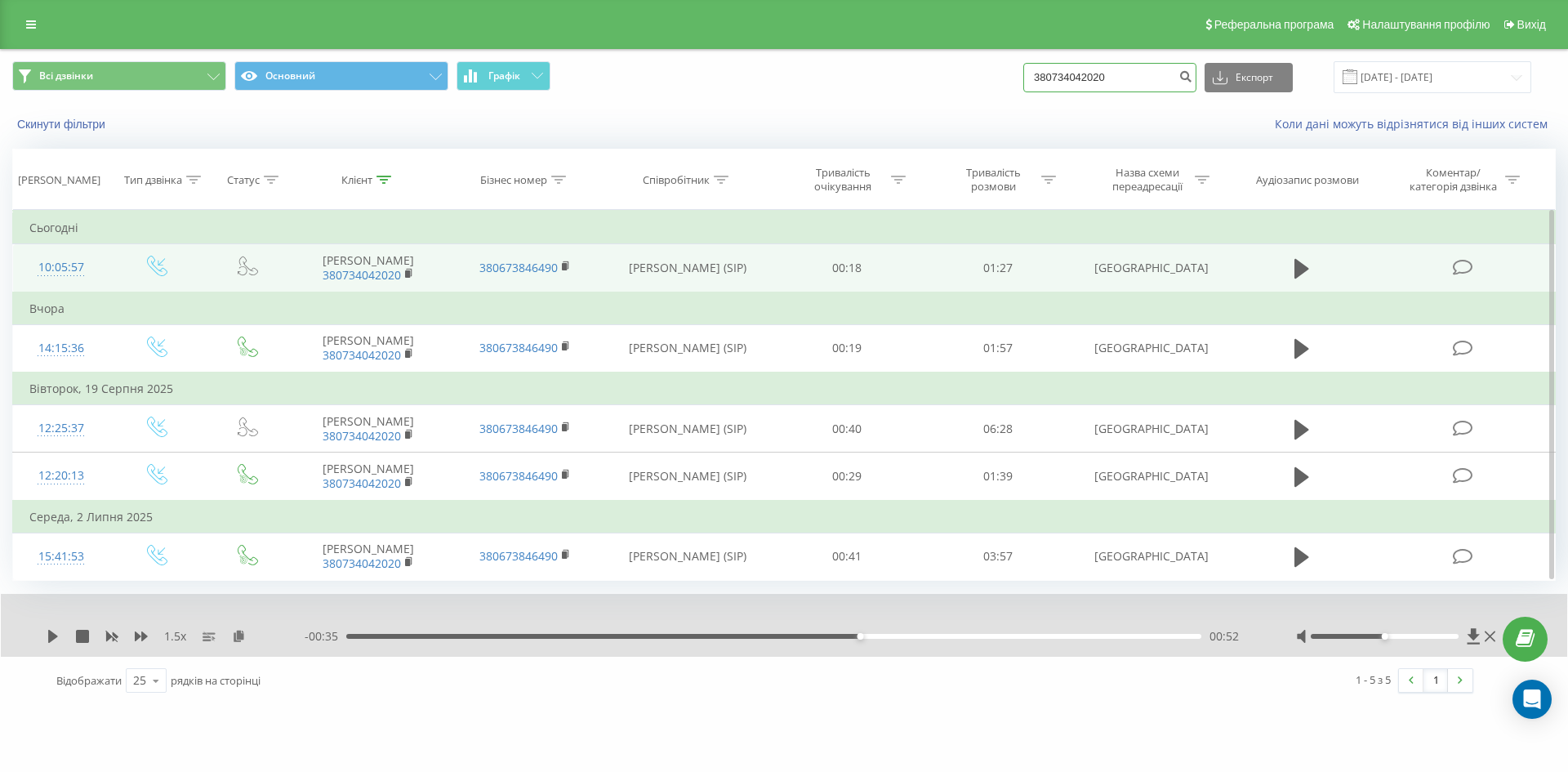
drag, startPoint x: 1130, startPoint y: 79, endPoint x: 692, endPoint y: 84, distance: 438.0
click at [701, 84] on div "Всі дзвінки Основний Графік 380734042020 Експорт .csv .xls .xlsx 23.06.2025 - 2…" at bounding box center [783, 77] width 1543 height 32
paste input "380977439706"
type input "380977439706"
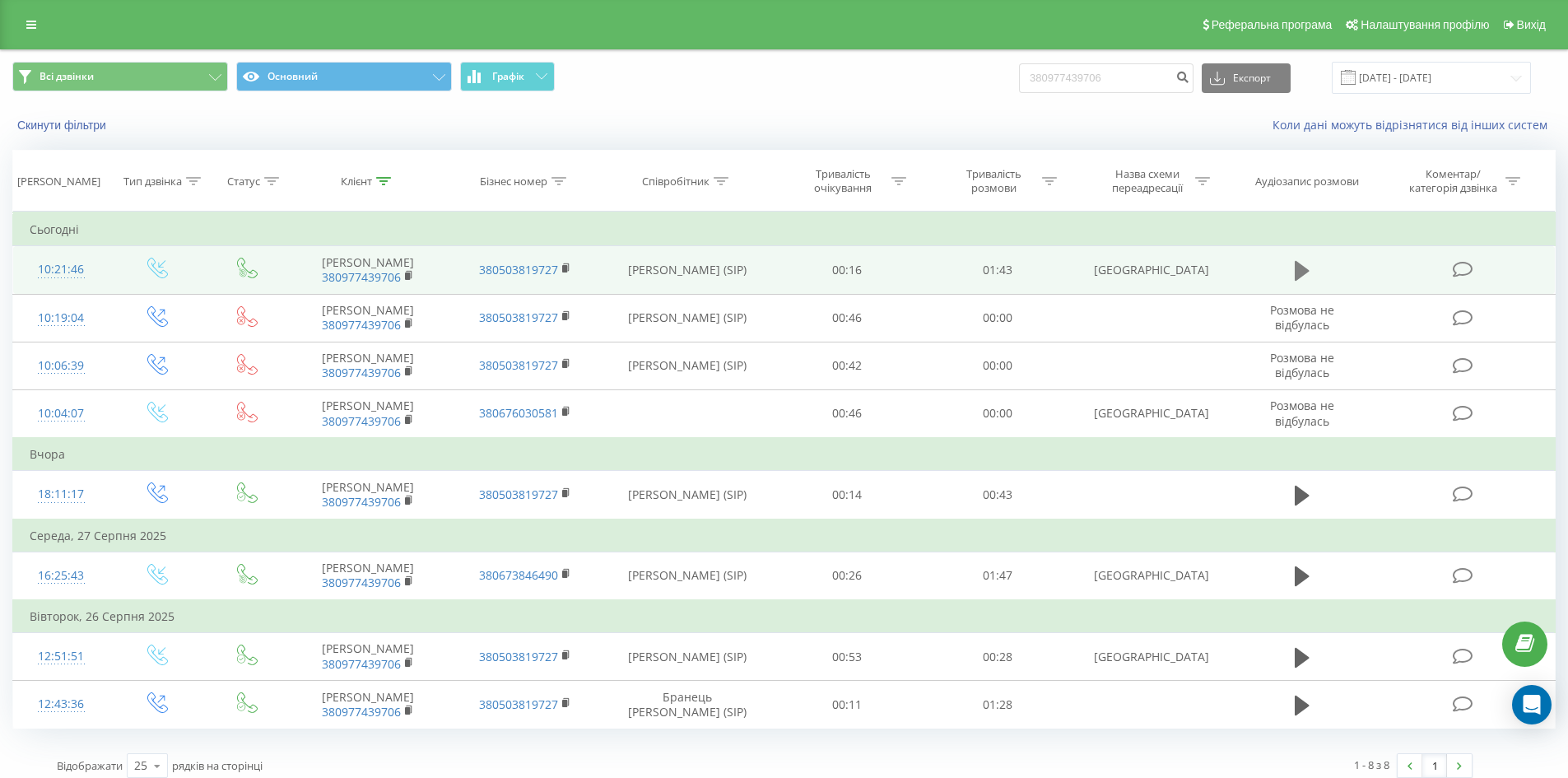
click at [1305, 282] on icon at bounding box center [1301, 270] width 15 height 23
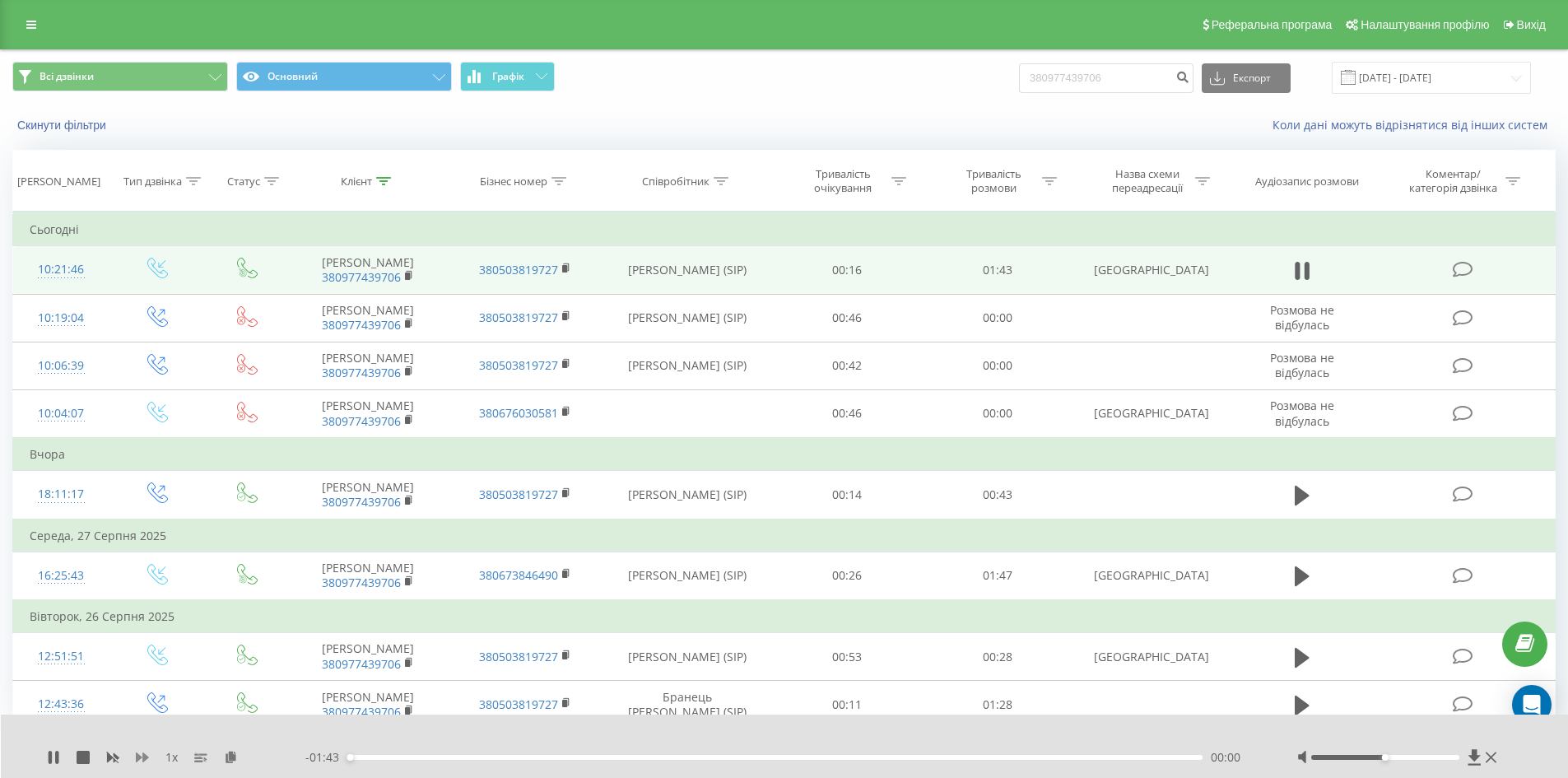
click at [136, 761] on icon at bounding box center [142, 756] width 13 height 9
click at [53, 755] on icon at bounding box center [53, 756] width 13 height 13
drag, startPoint x: 1116, startPoint y: 77, endPoint x: 962, endPoint y: 97, distance: 155.3
click at [886, 75] on div "Всі дзвінки Основний Графік 380977439706 Експорт .csv .xls .xlsx 23.06.2025 - 2…" at bounding box center [783, 77] width 1543 height 32
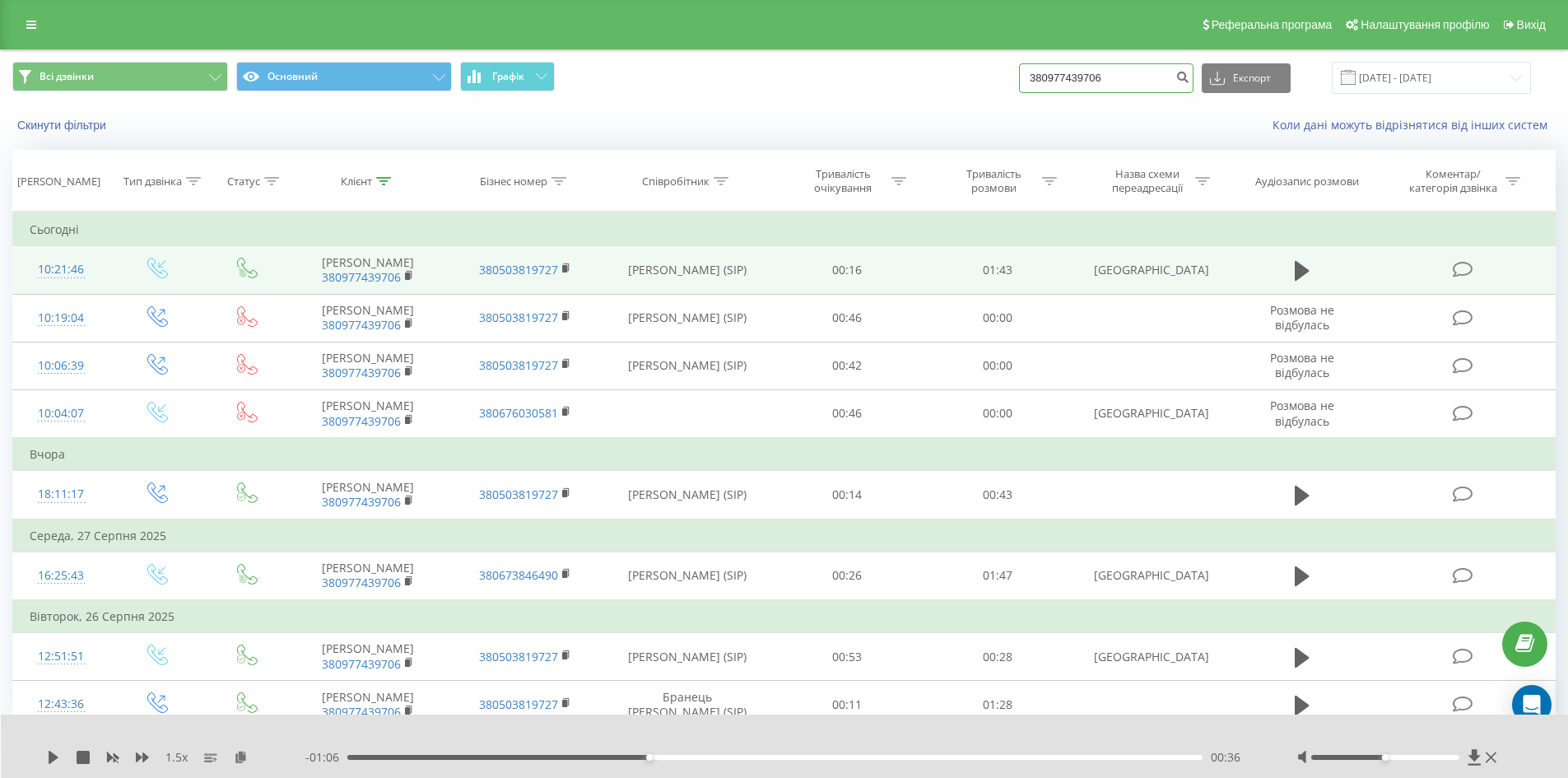
paste input "+380978690154"
click at [1054, 78] on input "+380978690154" at bounding box center [1106, 78] width 175 height 29
type input "380978690154"
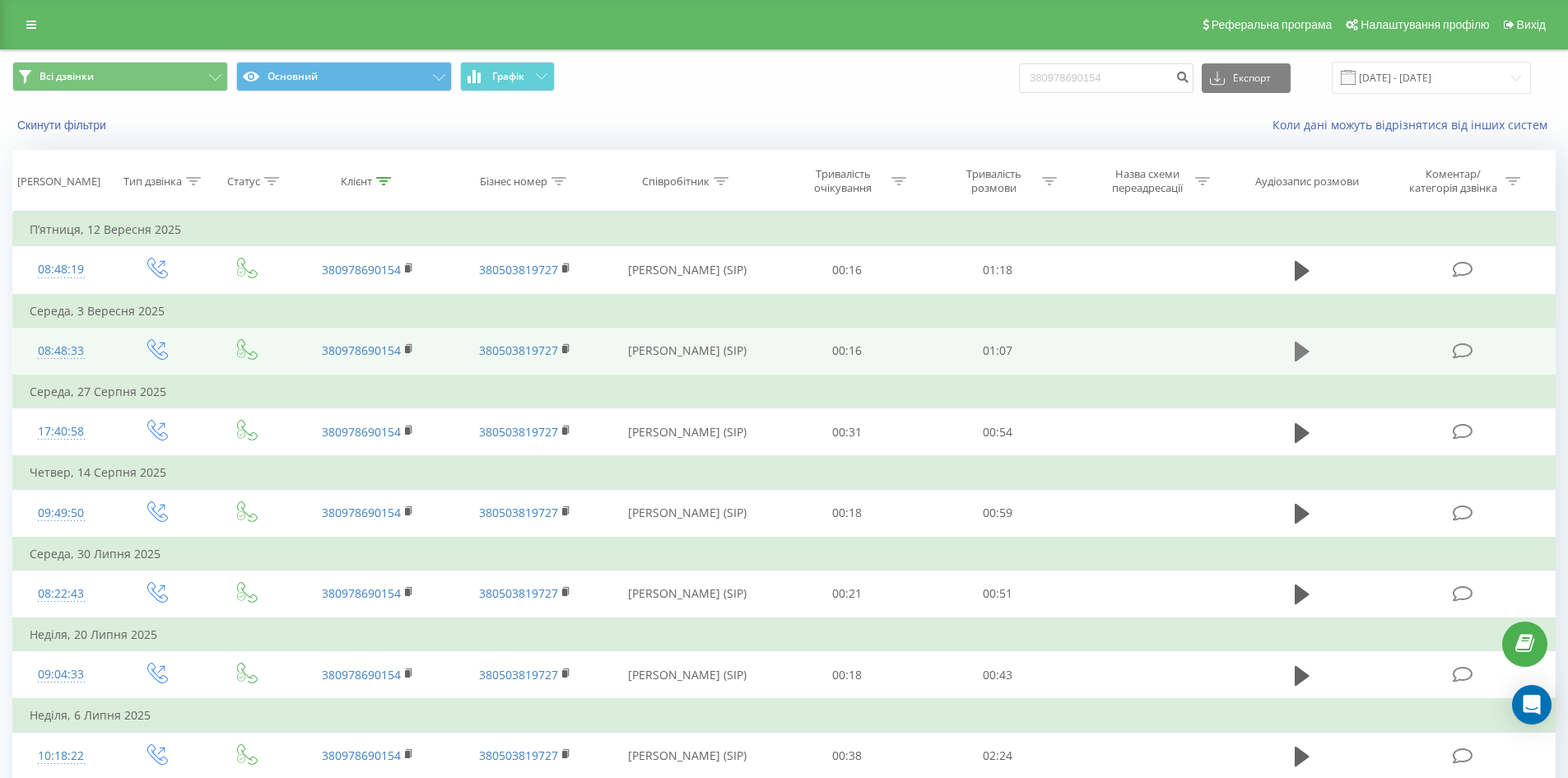
click at [1306, 348] on icon at bounding box center [1301, 351] width 15 height 23
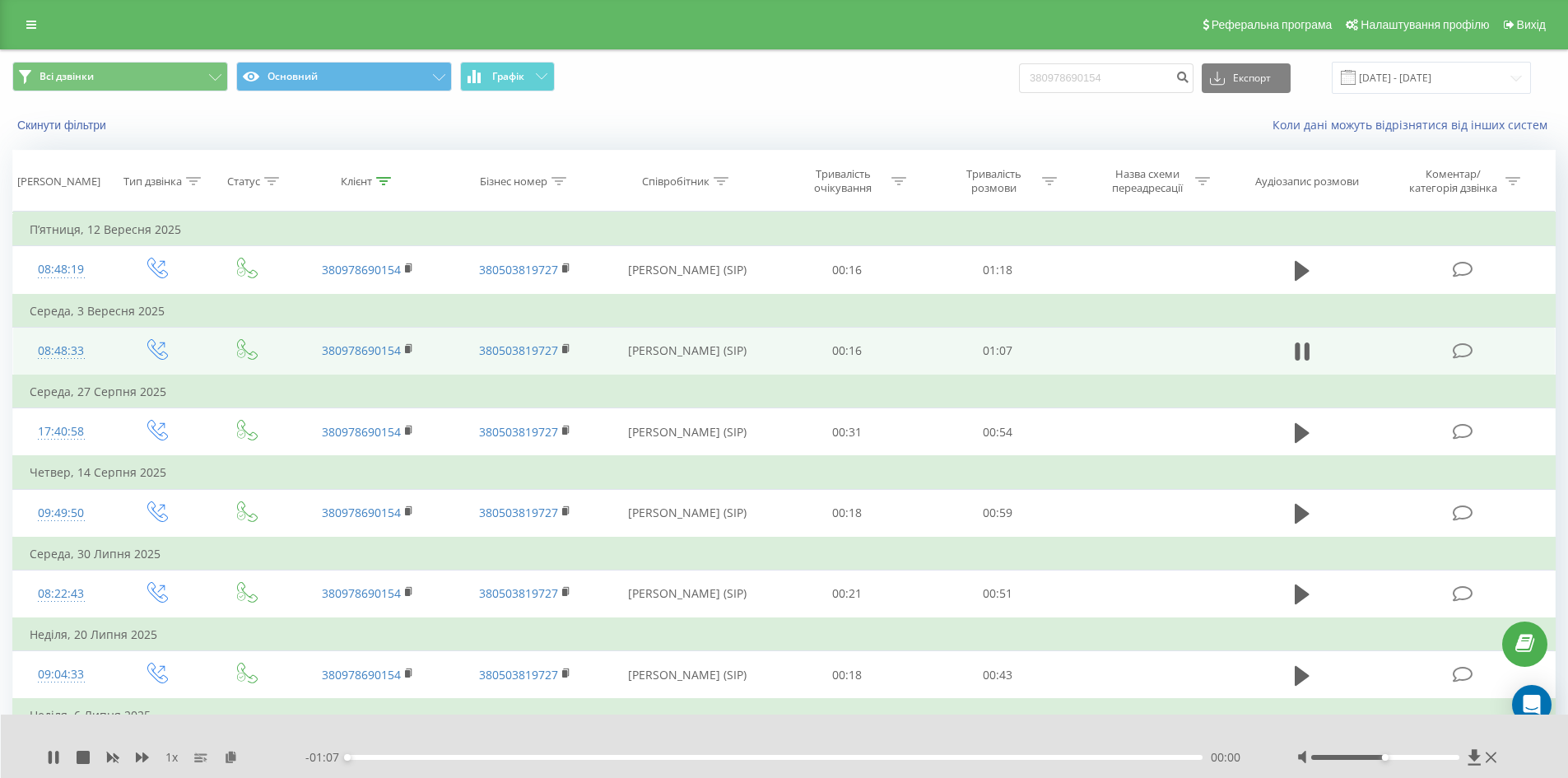
click at [134, 753] on div "1 x" at bounding box center [176, 756] width 258 height 16
click at [143, 756] on icon at bounding box center [142, 756] width 13 height 9
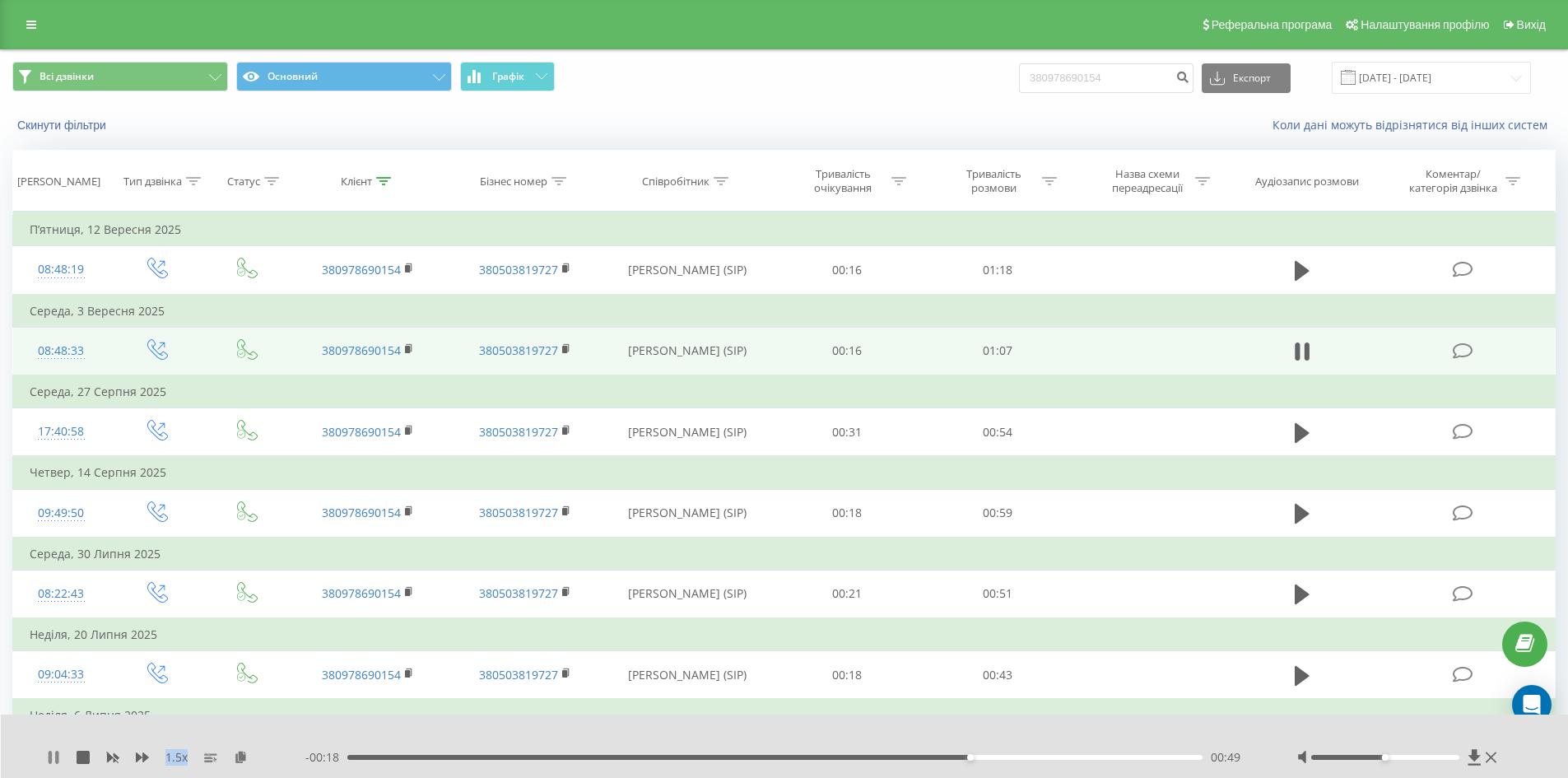
click at [59, 758] on icon at bounding box center [53, 756] width 13 height 13
click at [1046, 83] on input "380978690154" at bounding box center [1106, 78] width 175 height 29
paste input "+380731001173"
click at [1051, 77] on input "+380731001173" at bounding box center [1106, 78] width 175 height 29
type input "380731001173"
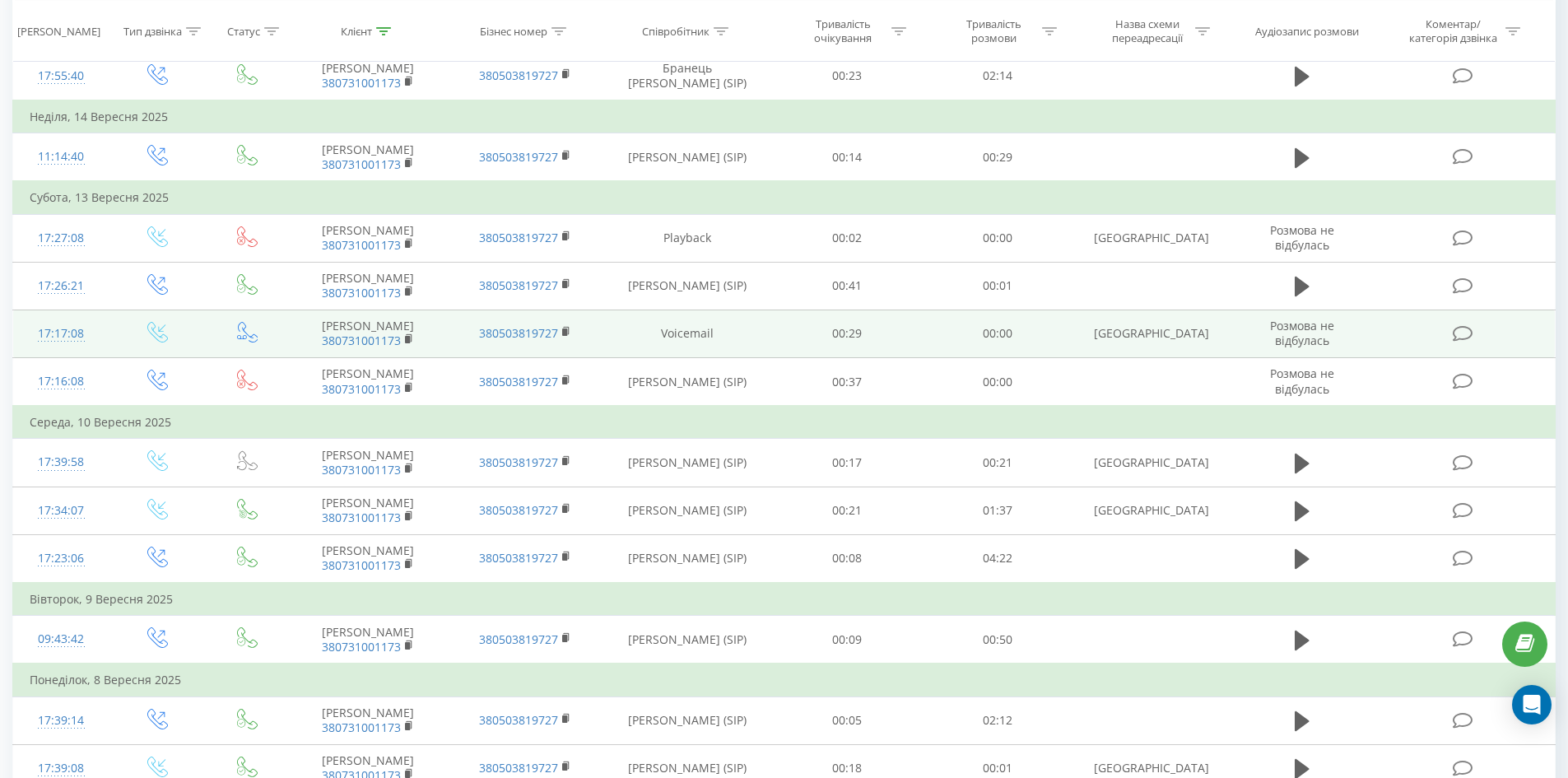
scroll to position [329, 0]
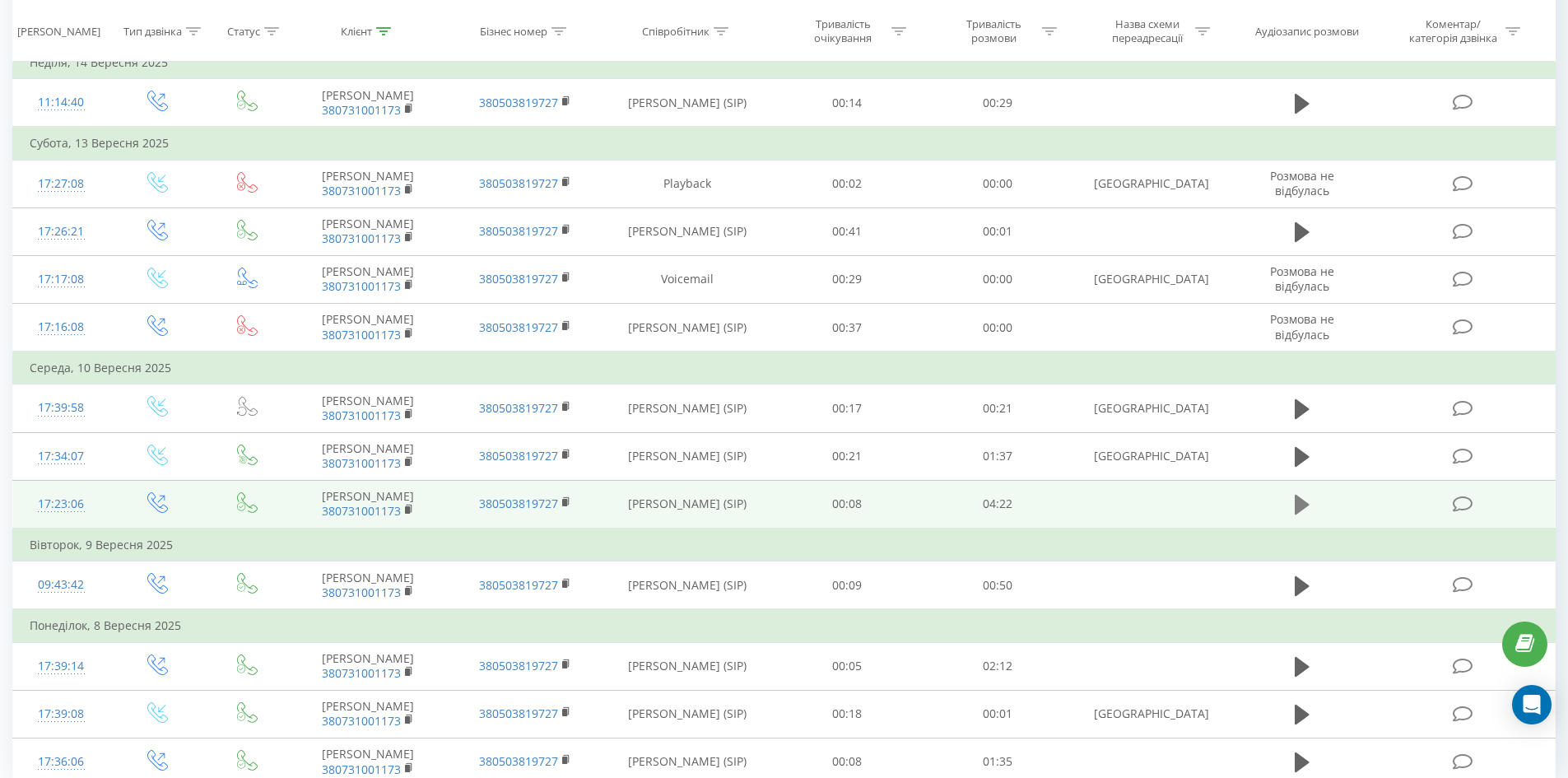
click at [1304, 516] on icon at bounding box center [1301, 504] width 15 height 23
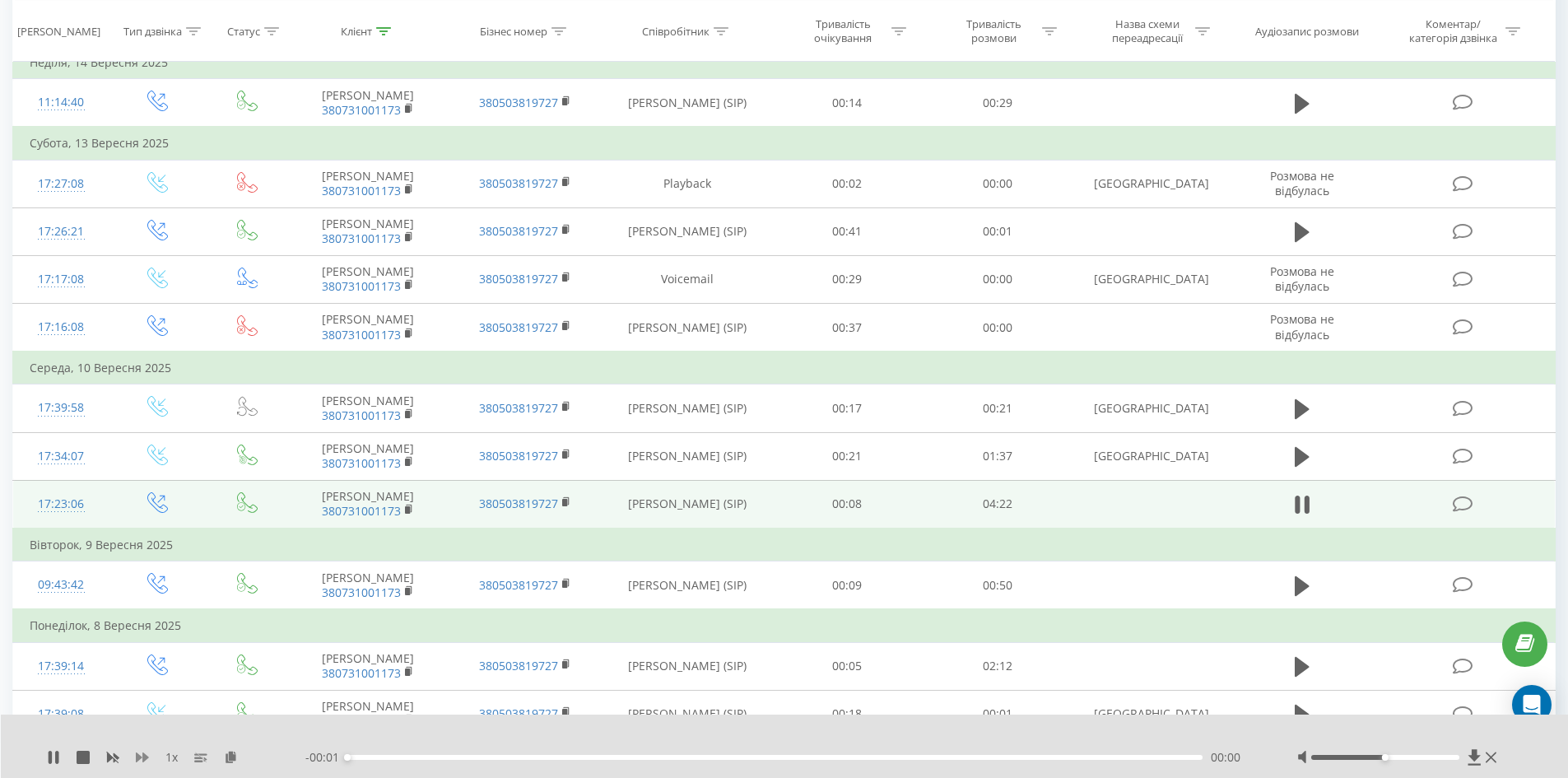
click at [141, 755] on icon at bounding box center [142, 756] width 13 height 13
click at [133, 754] on div "1.5 x" at bounding box center [176, 756] width 258 height 16
click at [138, 756] on icon at bounding box center [142, 756] width 13 height 9
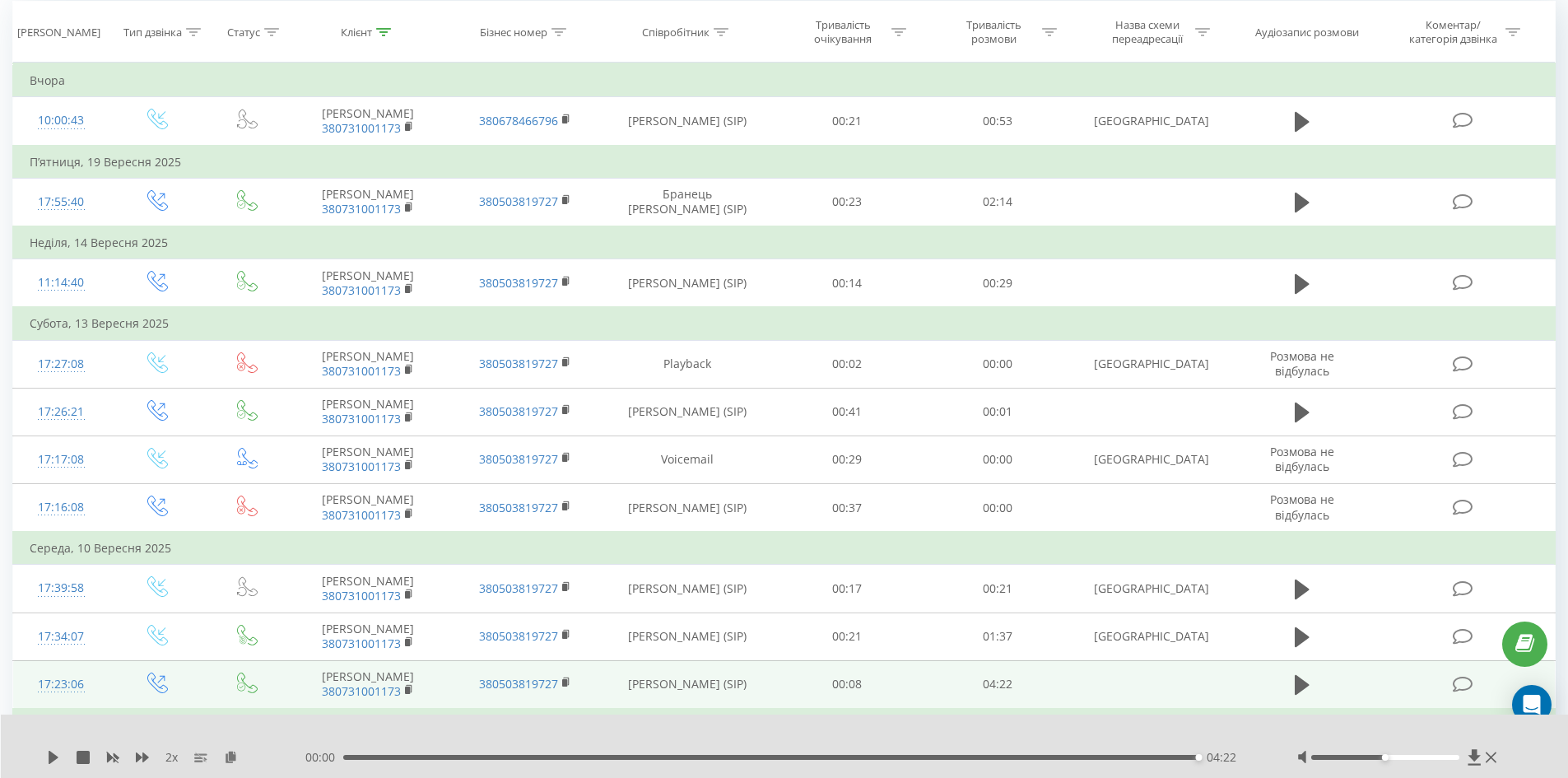
scroll to position [0, 0]
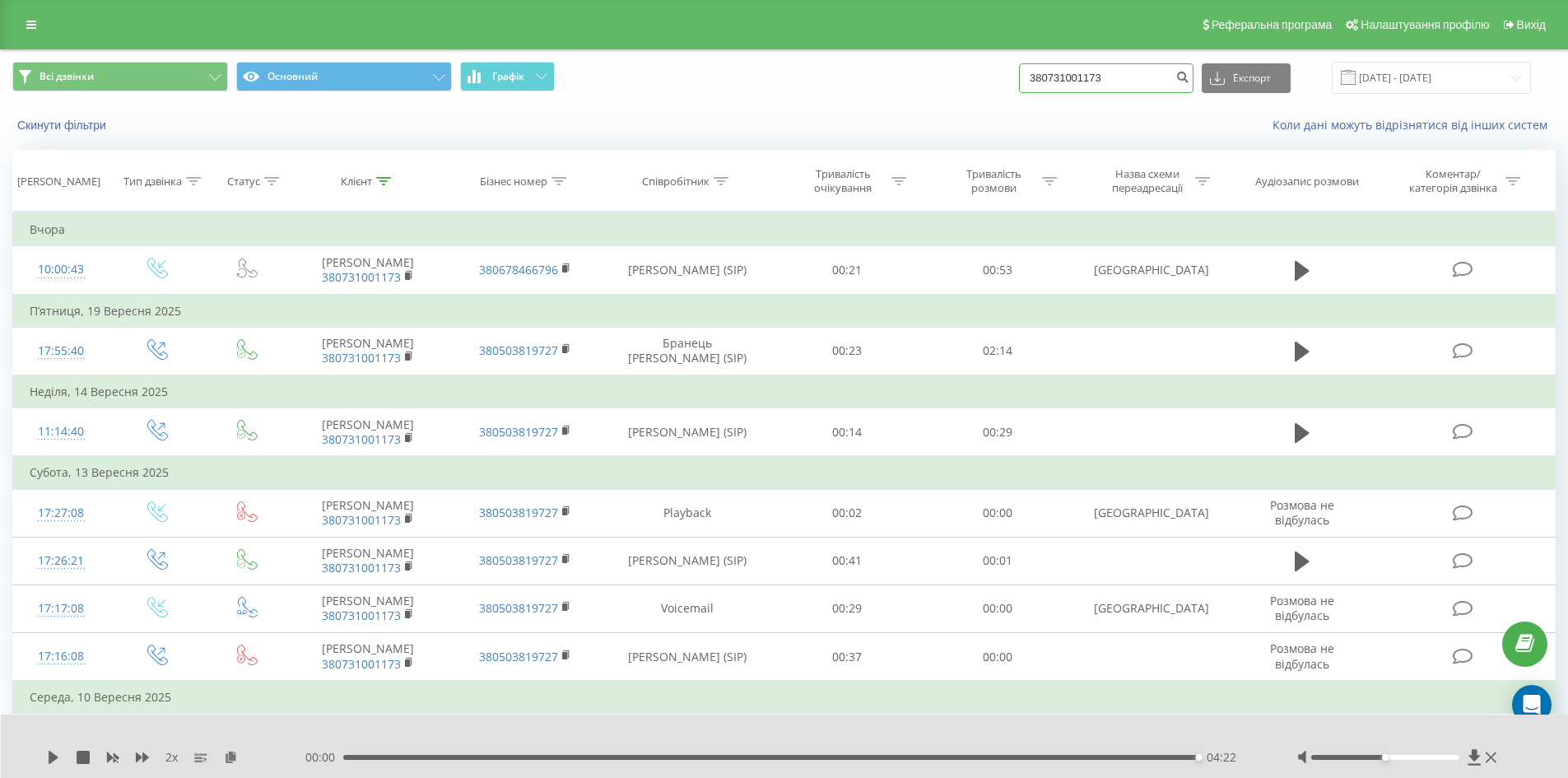
drag, startPoint x: 1034, startPoint y: 70, endPoint x: 957, endPoint y: 73, distance: 77.1
click at [876, 67] on div "Всі дзвінки Основний Графік 380731001173 Експорт .csv .xls .xlsx 23.06.2025 - 2…" at bounding box center [783, 77] width 1543 height 32
paste input "+380955193772"
click at [1059, 72] on input "+380955193772" at bounding box center [1106, 78] width 175 height 29
type input "380955193772"
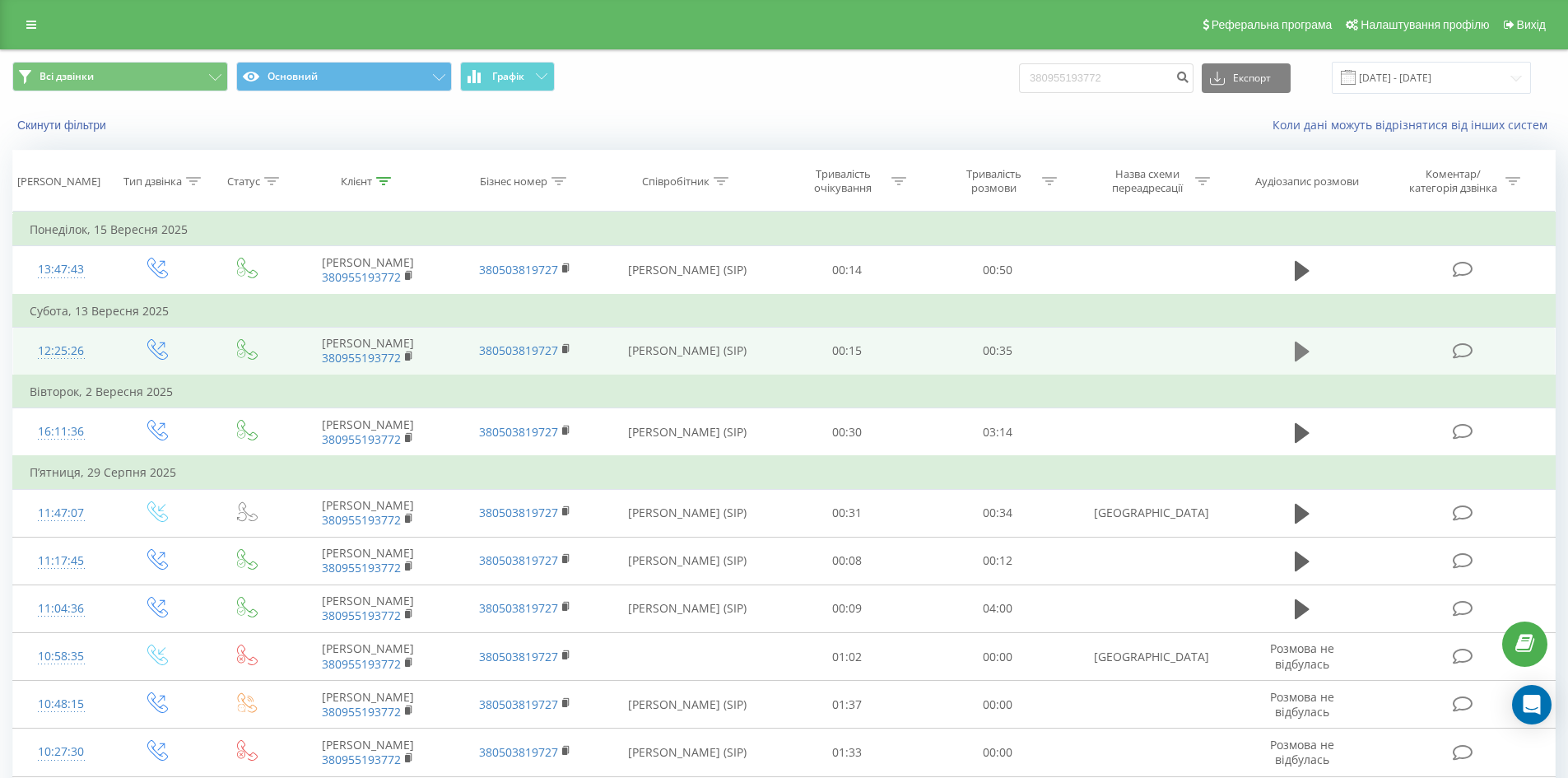
click at [1307, 357] on icon at bounding box center [1301, 351] width 15 height 23
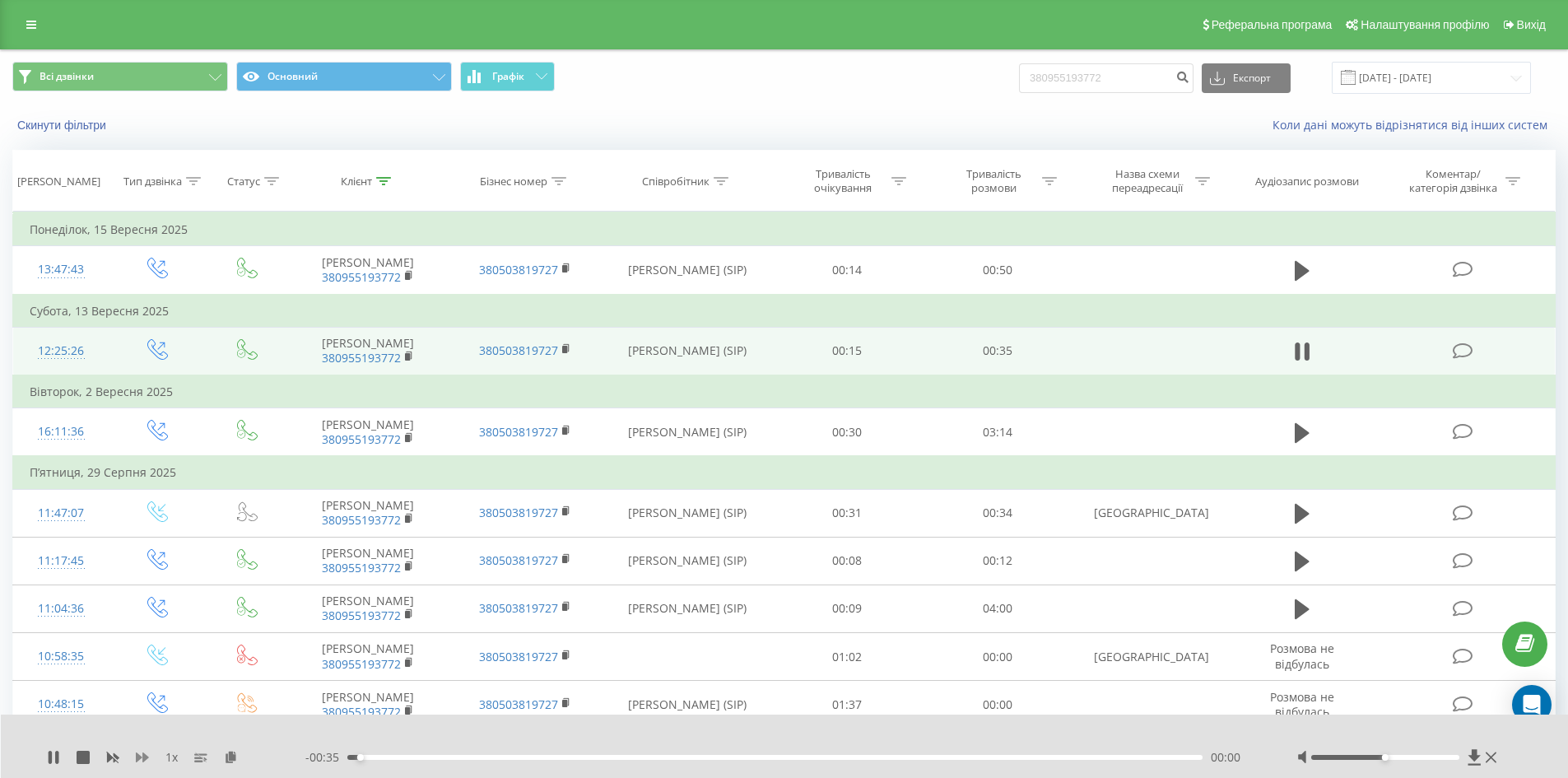
click at [140, 752] on icon at bounding box center [142, 756] width 13 height 13
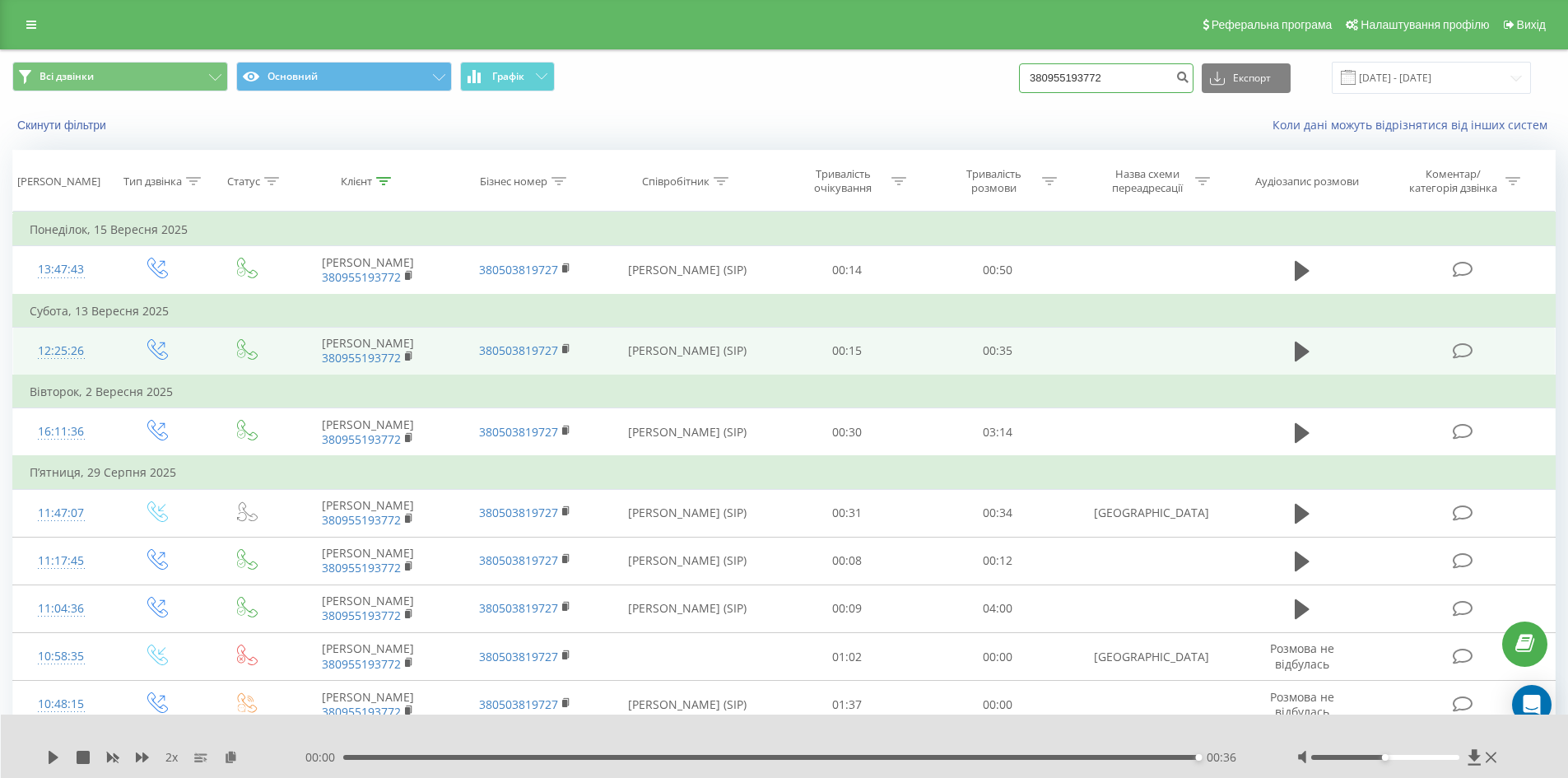
drag, startPoint x: 1022, startPoint y: 77, endPoint x: 936, endPoint y: 81, distance: 86.1
click at [936, 81] on div "Всі дзвінки Основний Графік 380955193772 Експорт .csv .xls .xlsx 23.06.2025 - 2…" at bounding box center [783, 77] width 1543 height 32
paste input "+380730738811"
click at [1053, 70] on input "+380730738811" at bounding box center [1106, 78] width 175 height 29
type input "380730738811"
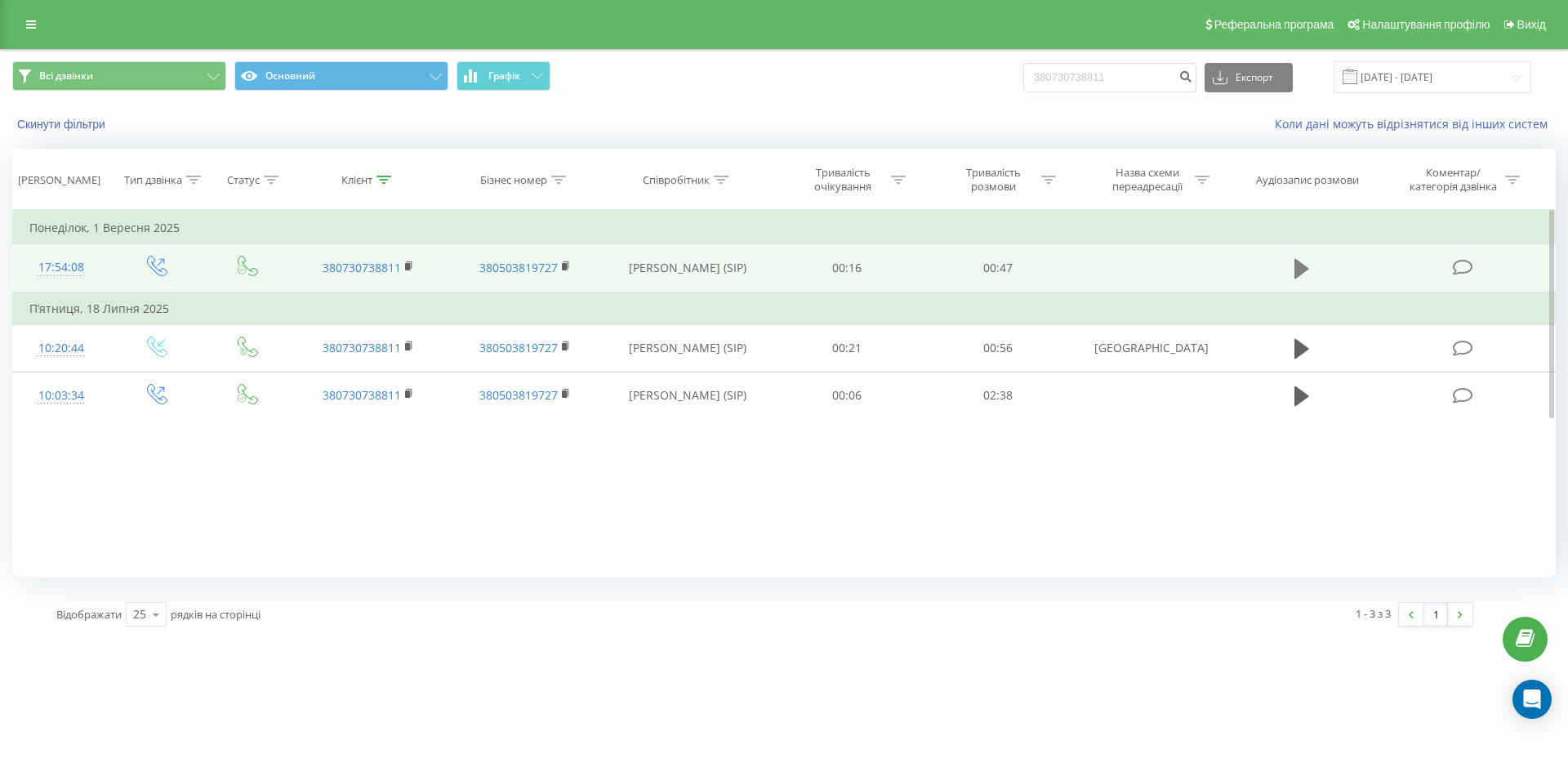
click at [1304, 266] on icon at bounding box center [1302, 268] width 15 height 20
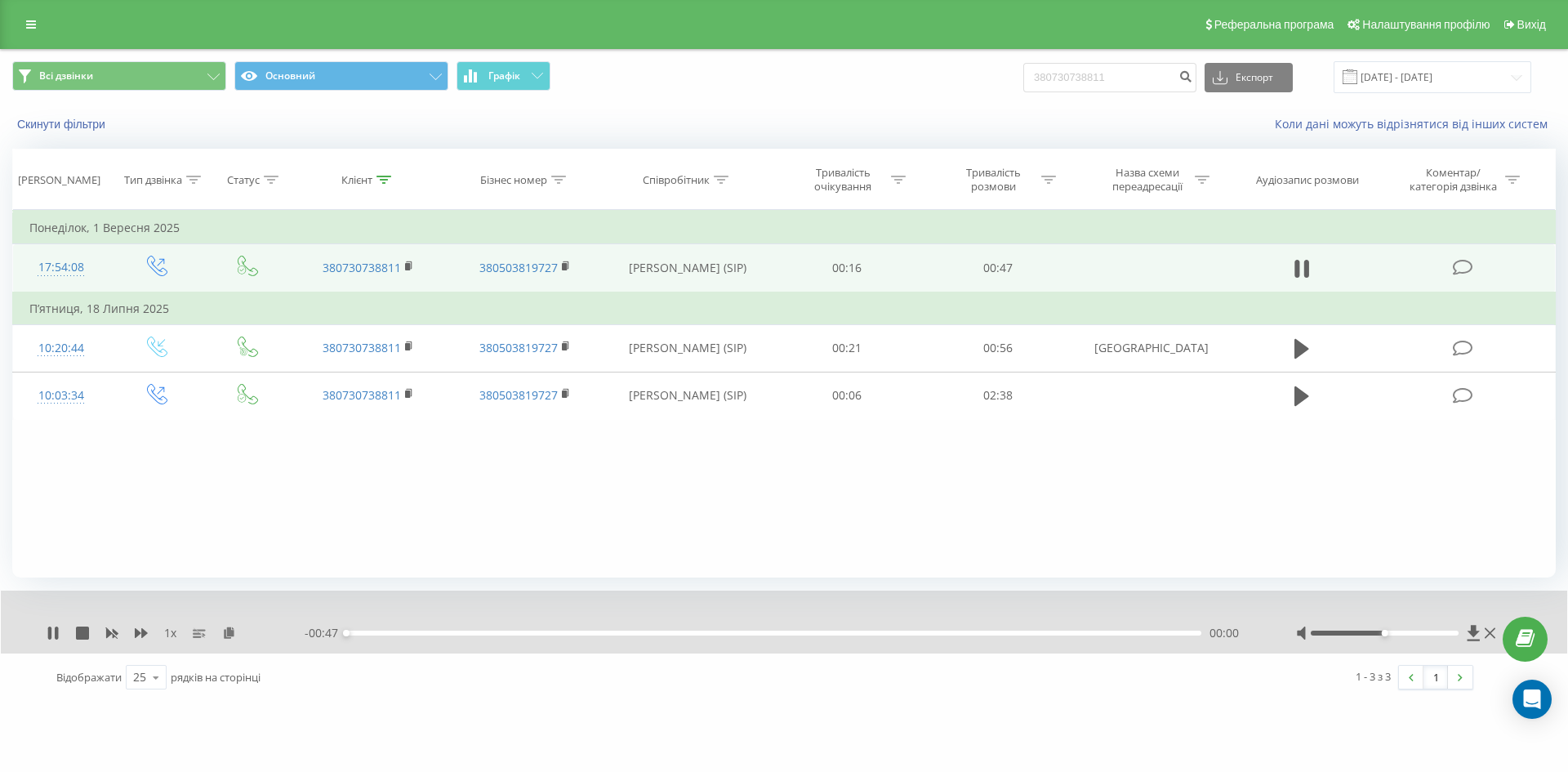
click at [134, 630] on div "1 x" at bounding box center [176, 632] width 258 height 16
click at [137, 631] on icon at bounding box center [141, 632] width 13 height 9
click at [143, 635] on icon at bounding box center [141, 632] width 13 height 9
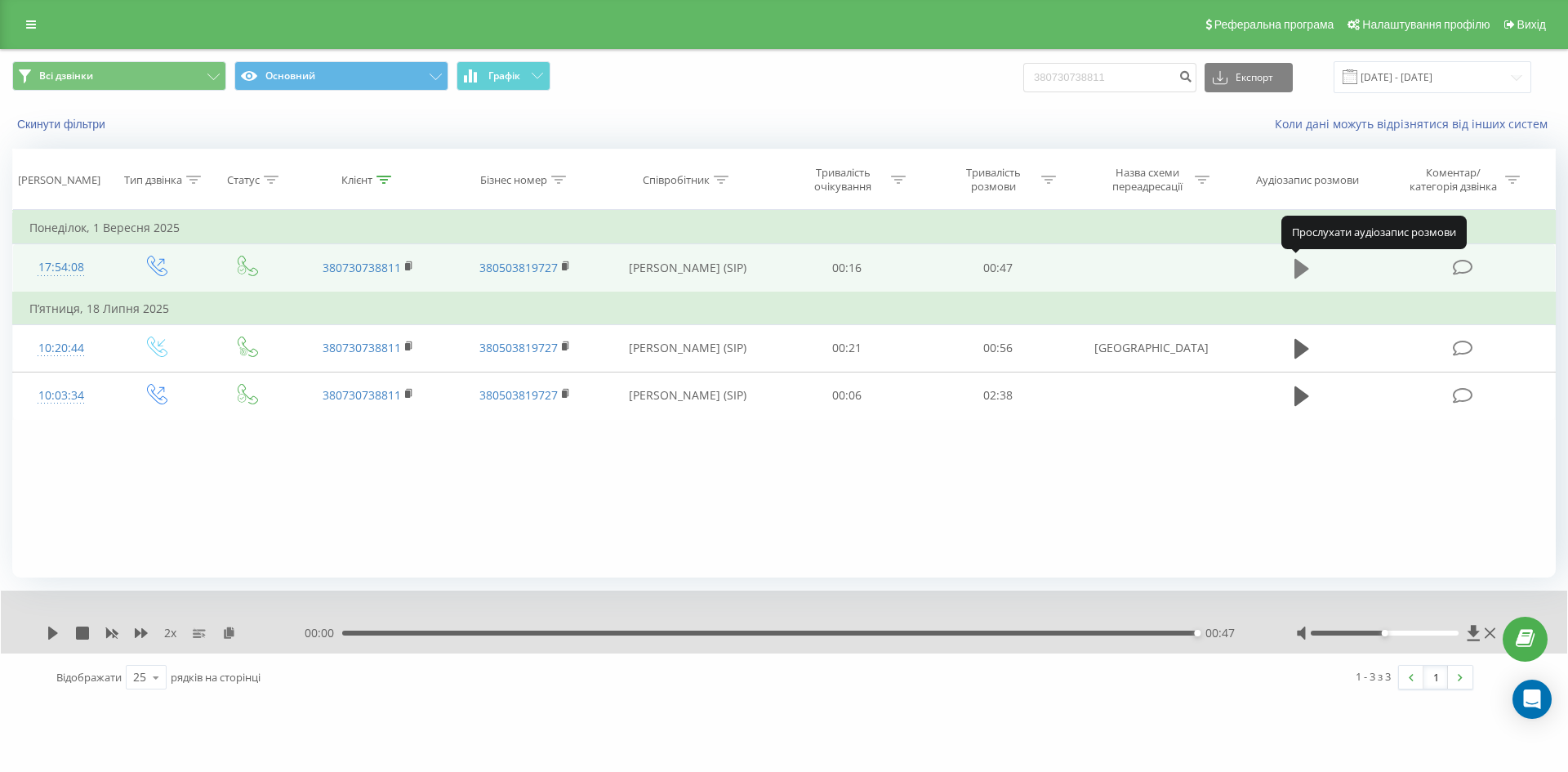
click at [1298, 266] on icon at bounding box center [1302, 268] width 15 height 20
click at [140, 628] on icon at bounding box center [141, 632] width 13 height 13
click at [1295, 267] on icon at bounding box center [1302, 268] width 15 height 23
click at [1300, 267] on icon at bounding box center [1302, 268] width 15 height 20
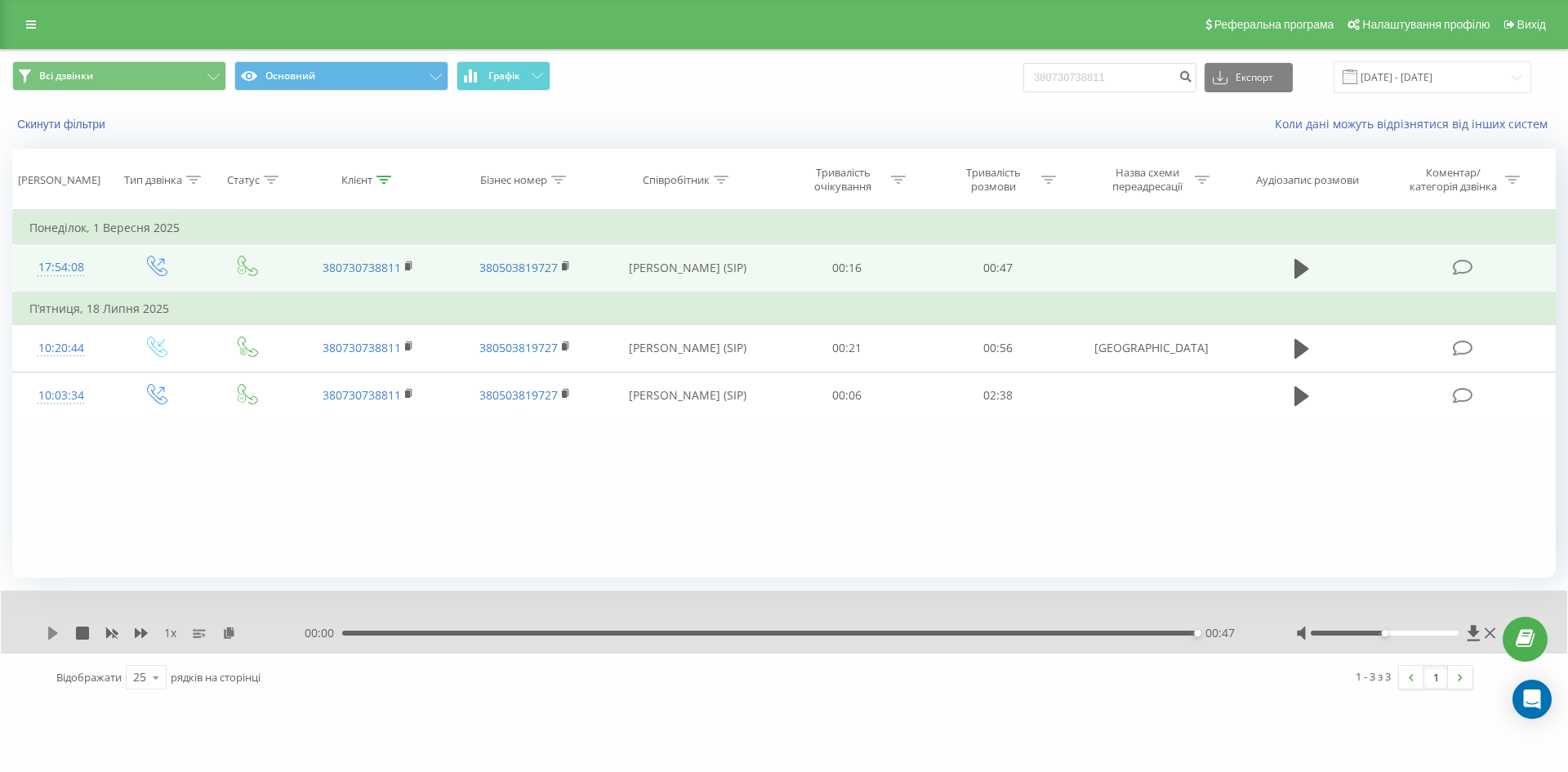
click at [56, 630] on icon at bounding box center [53, 632] width 13 height 13
click at [56, 633] on icon at bounding box center [52, 632] width 9 height 13
drag, startPoint x: 412, startPoint y: 634, endPoint x: 511, endPoint y: 639, distance: 99.1
click at [412, 634] on div "00:47" at bounding box center [769, 633] width 855 height 5
click at [54, 633] on icon at bounding box center [52, 632] width 9 height 13
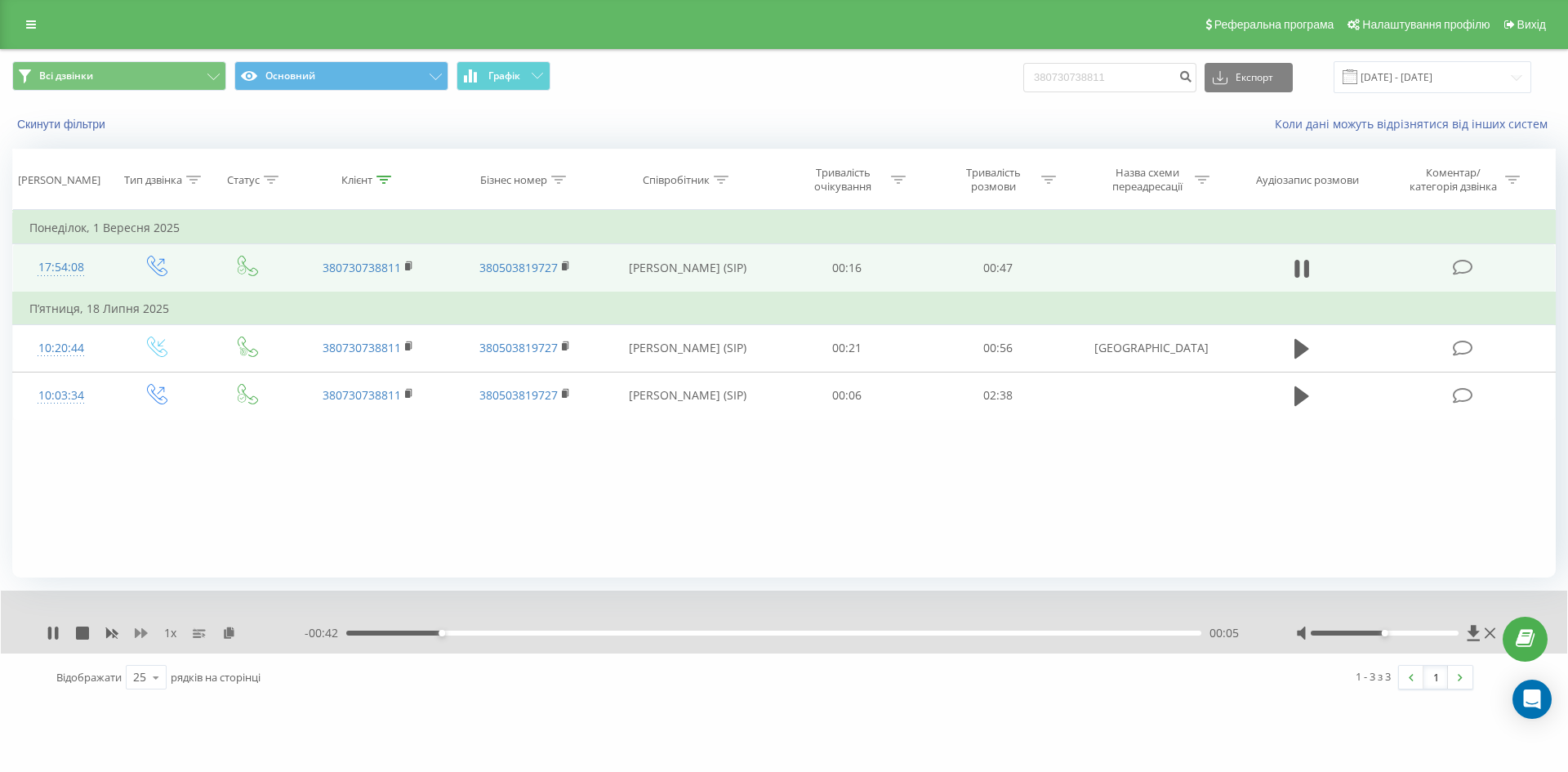
click at [143, 629] on icon at bounding box center [141, 632] width 13 height 13
drag, startPoint x: 144, startPoint y: 635, endPoint x: 166, endPoint y: 685, distance: 54.6
click at [144, 640] on icon at bounding box center [141, 632] width 13 height 13
drag, startPoint x: 1141, startPoint y: 79, endPoint x: 944, endPoint y: 87, distance: 197.2
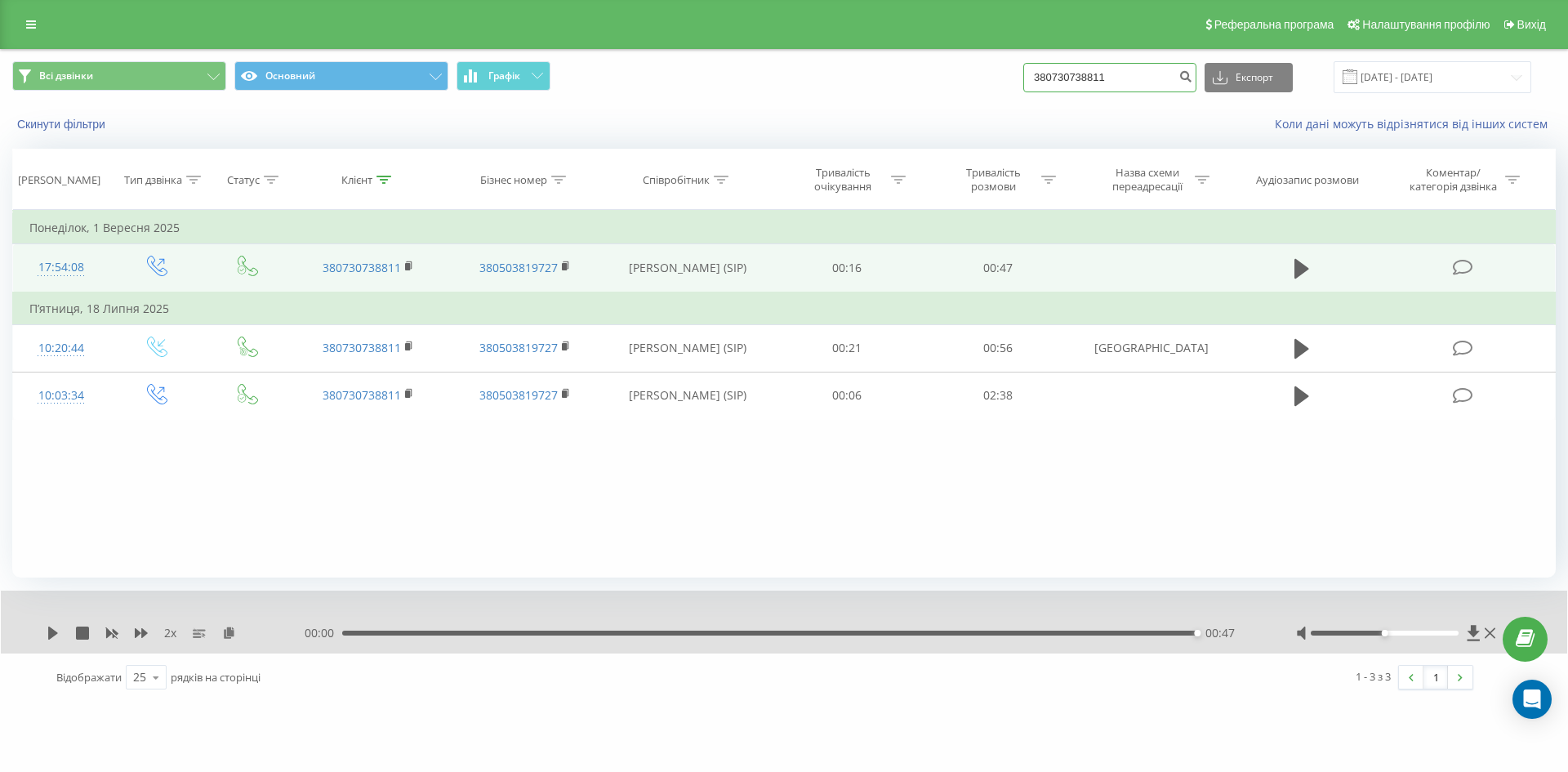
click at [944, 87] on div "Всі дзвінки Основний Графік 380730738811 Експорт .csv .xls .xlsx 23.06.2025 - 2…" at bounding box center [783, 77] width 1543 height 32
paste input "+380631710404"
click at [1056, 81] on input "+380631710404" at bounding box center [1109, 78] width 173 height 29
type input "380631710404"
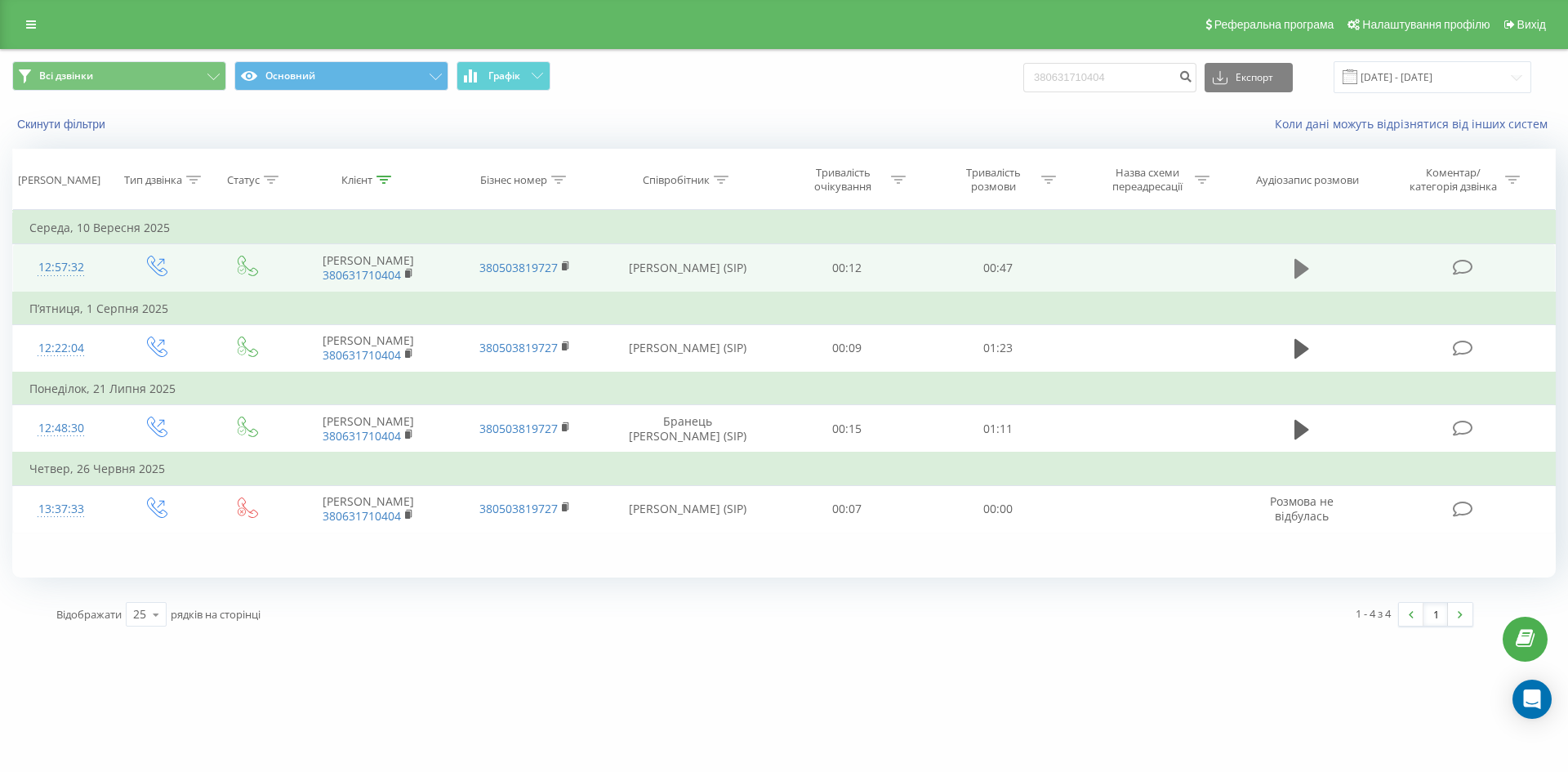
click at [1296, 272] on icon at bounding box center [1302, 268] width 15 height 20
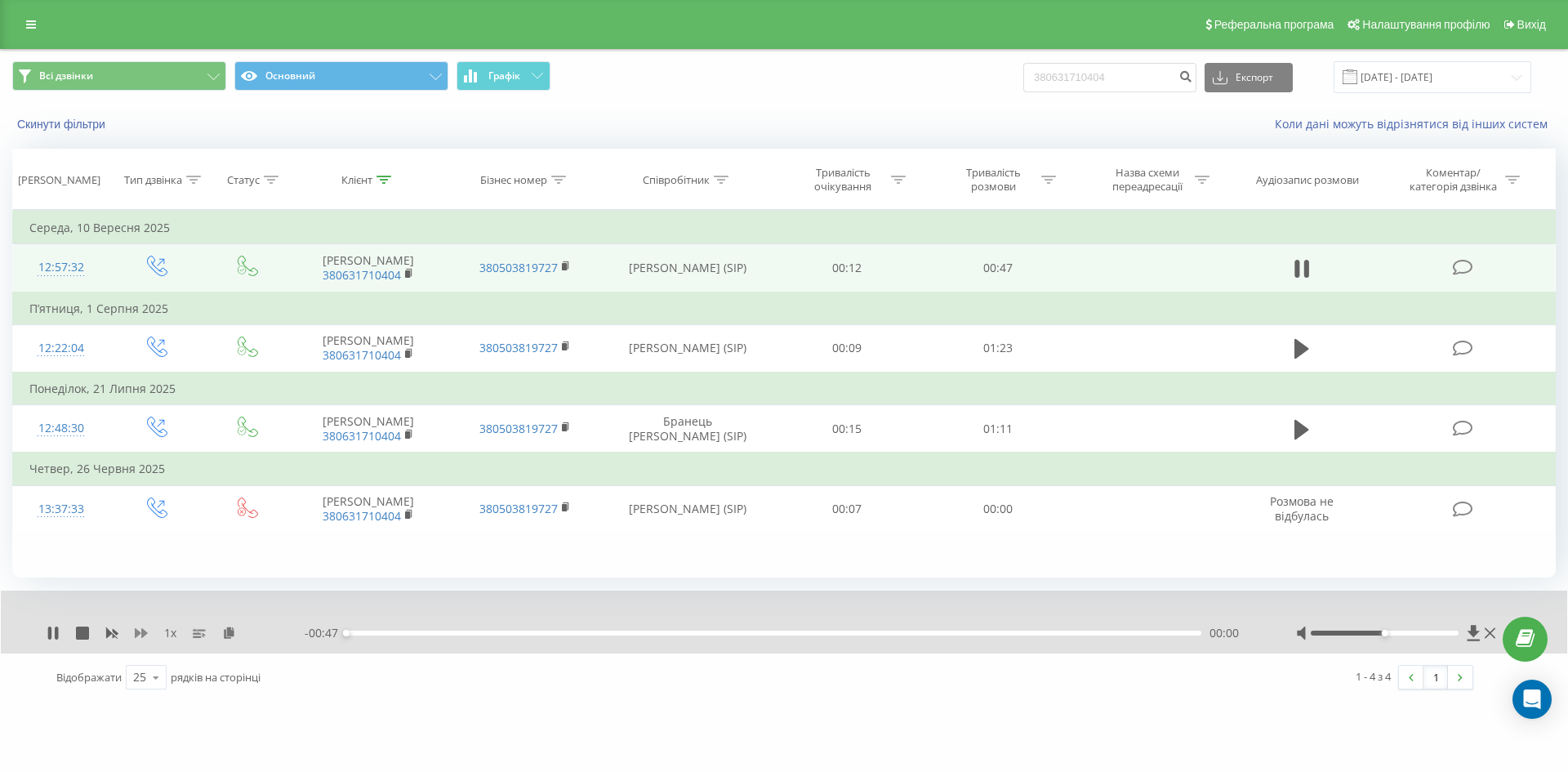
click at [141, 640] on icon at bounding box center [141, 632] width 13 height 13
paste input "+380635338486"
drag, startPoint x: 1024, startPoint y: 67, endPoint x: 922, endPoint y: 79, distance: 102.7
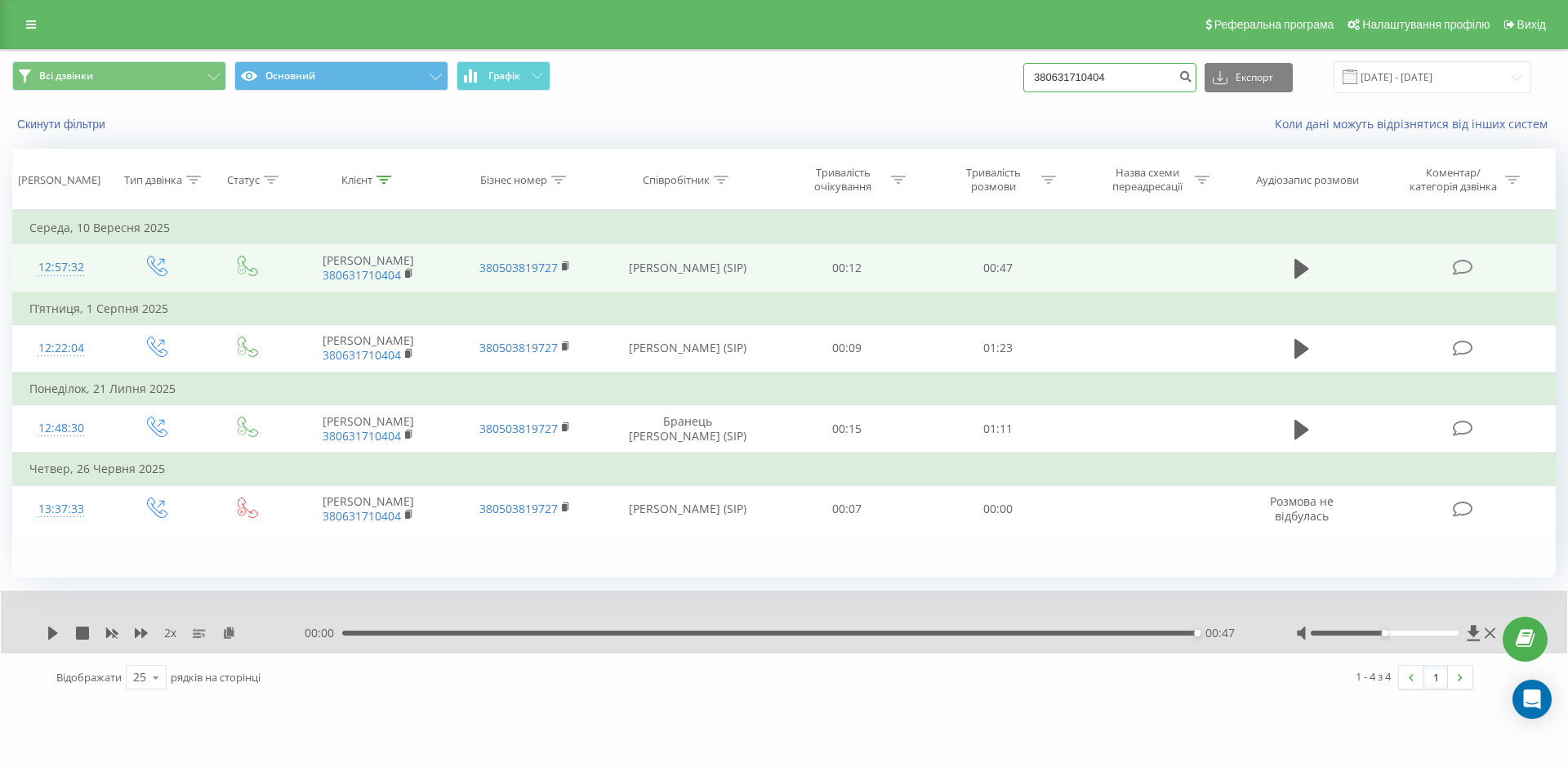
click at [931, 74] on div "Всі дзвінки Основний Графік 380631710404 Експорт .csv .xls .xlsx 23.06.2025 - 2…" at bounding box center [783, 77] width 1543 height 32
click at [1056, 79] on input "+380635338486" at bounding box center [1109, 78] width 173 height 29
type input "380635338486"
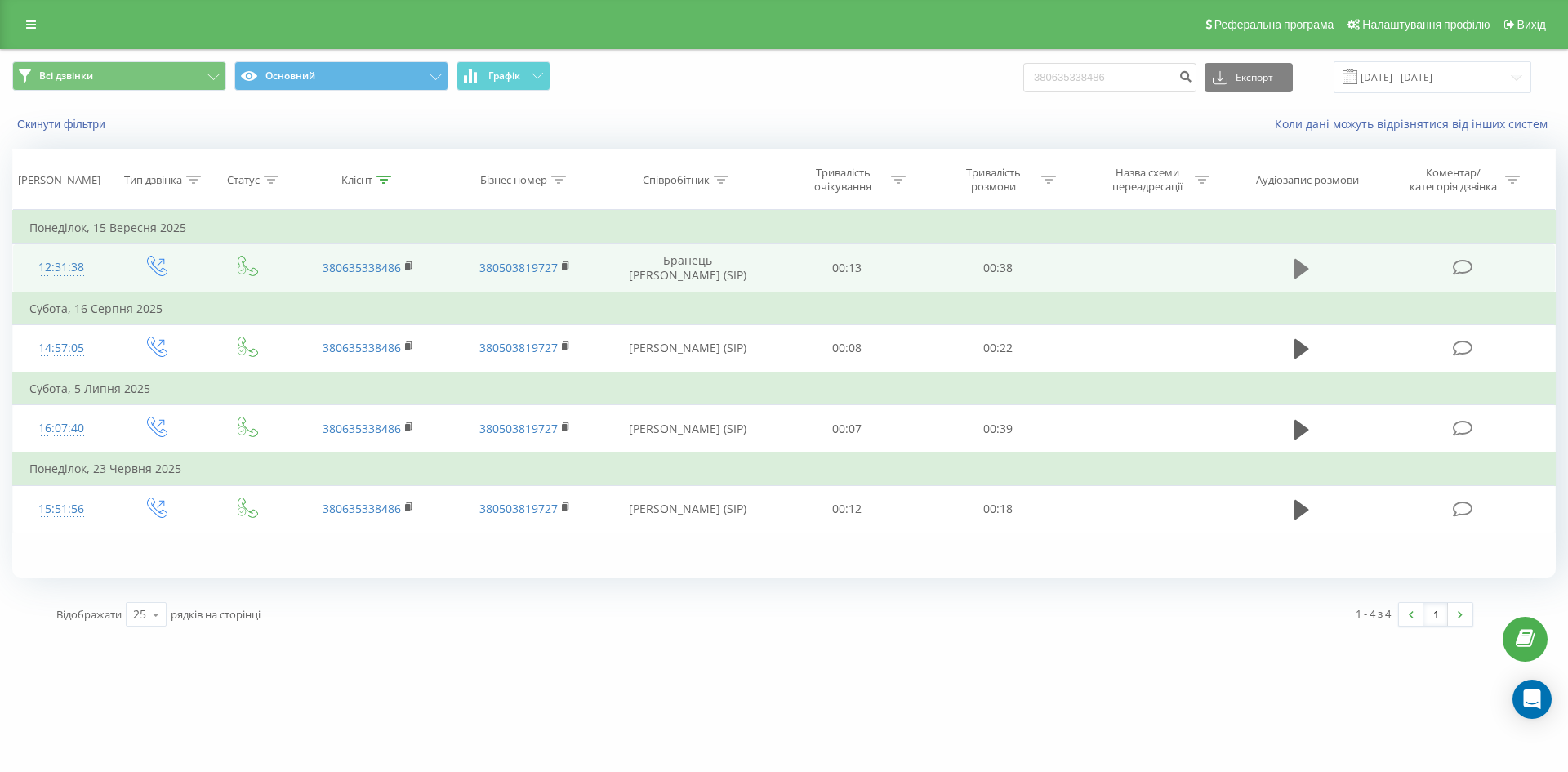
click at [1298, 275] on icon at bounding box center [1302, 268] width 15 height 20
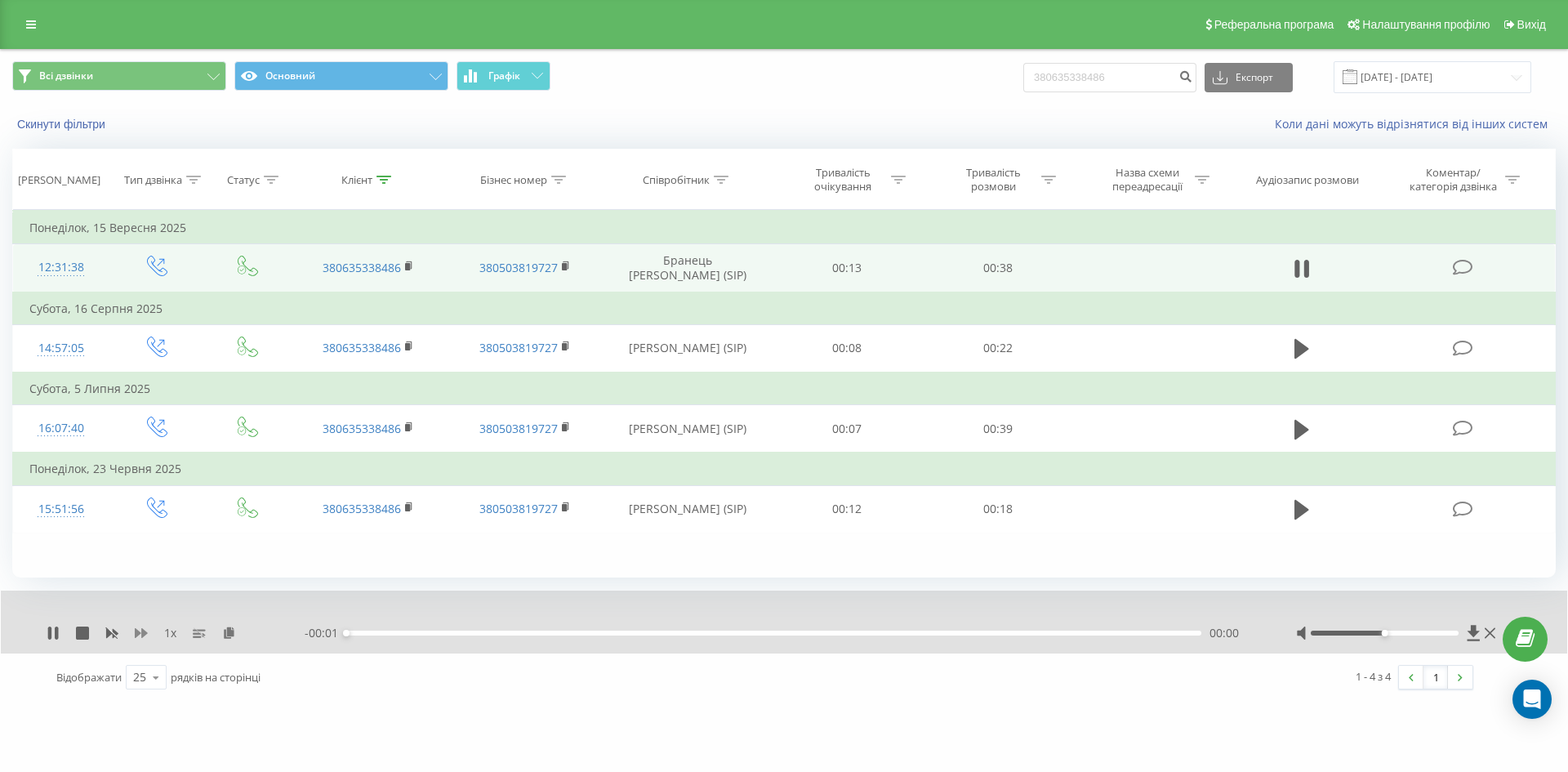
click at [135, 637] on icon at bounding box center [141, 632] width 13 height 9
drag, startPoint x: 1023, startPoint y: 69, endPoint x: 1006, endPoint y: 89, distance: 26.2
click at [938, 72] on div "Всі дзвінки Основний Графік 380635338486 Експорт .csv .xls .xlsx [DATE] - [DATE]" at bounding box center [783, 77] width 1543 height 32
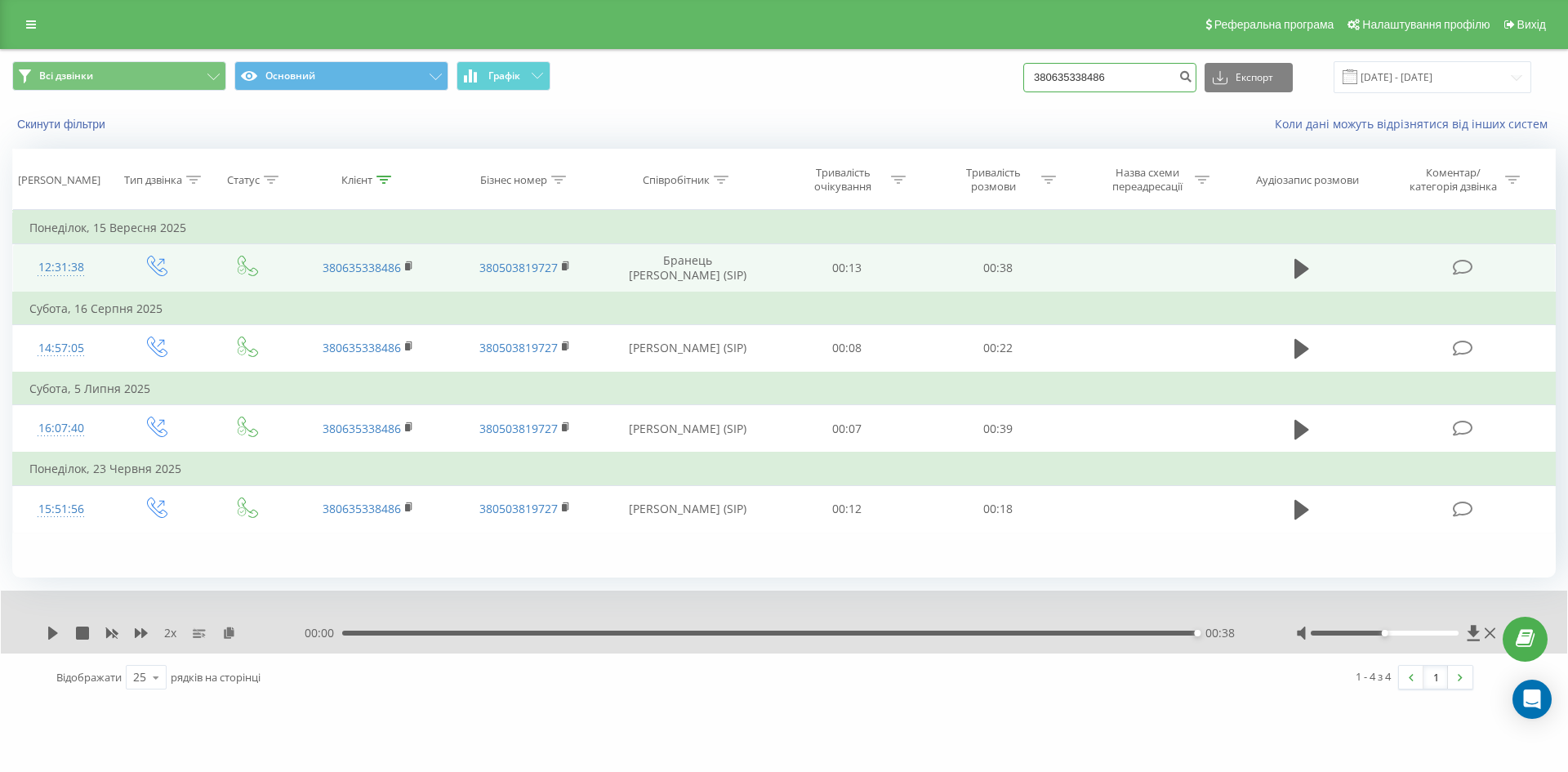
paste input "[PHONE_NUMBER]"
click at [1050, 75] on input "[PHONE_NUMBER]" at bounding box center [1109, 78] width 173 height 29
click at [1056, 75] on input "[PHONE_NUMBER]" at bounding box center [1109, 78] width 173 height 29
type input "380958220645"
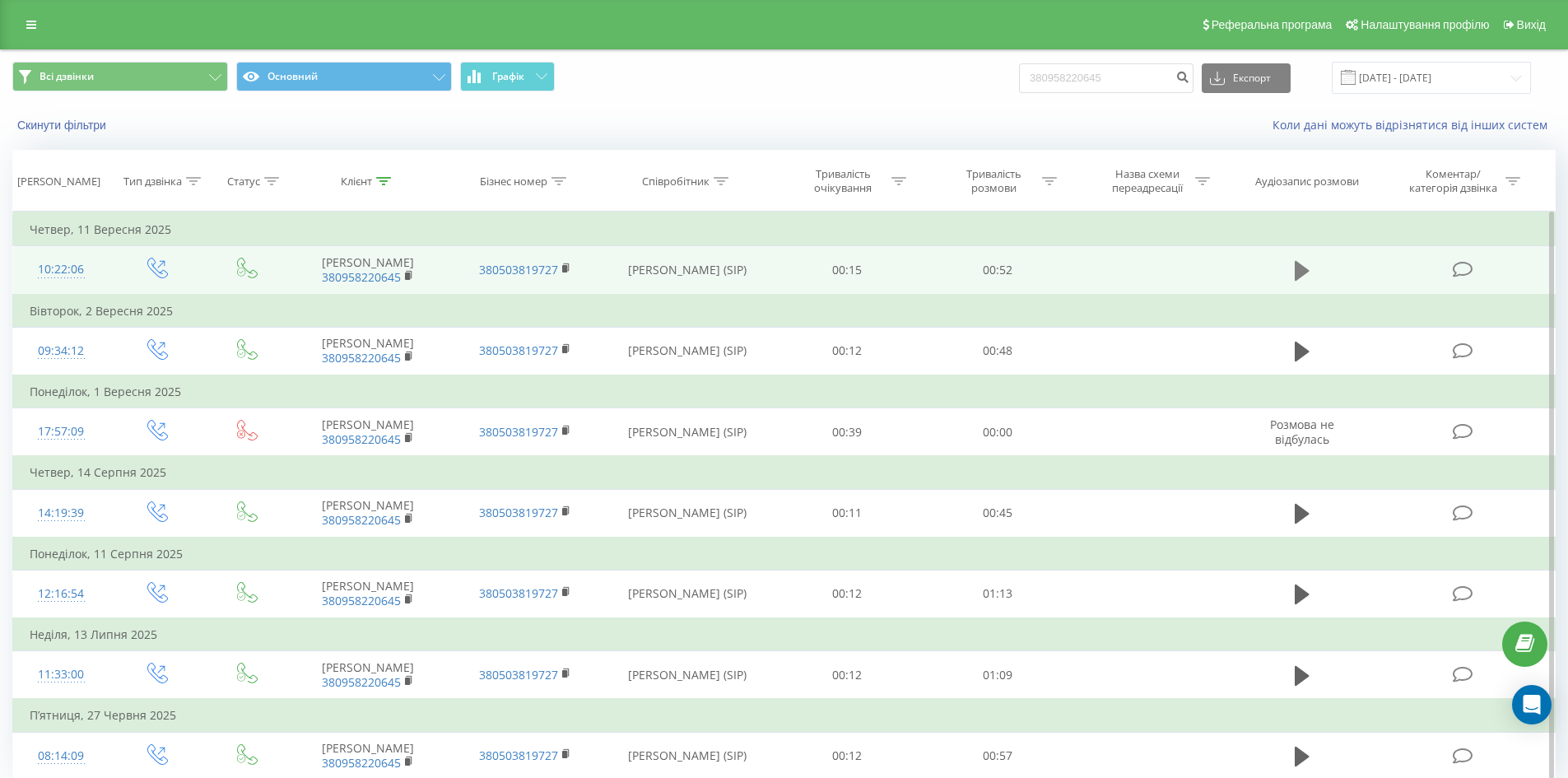
click at [1306, 267] on icon at bounding box center [1301, 270] width 15 height 23
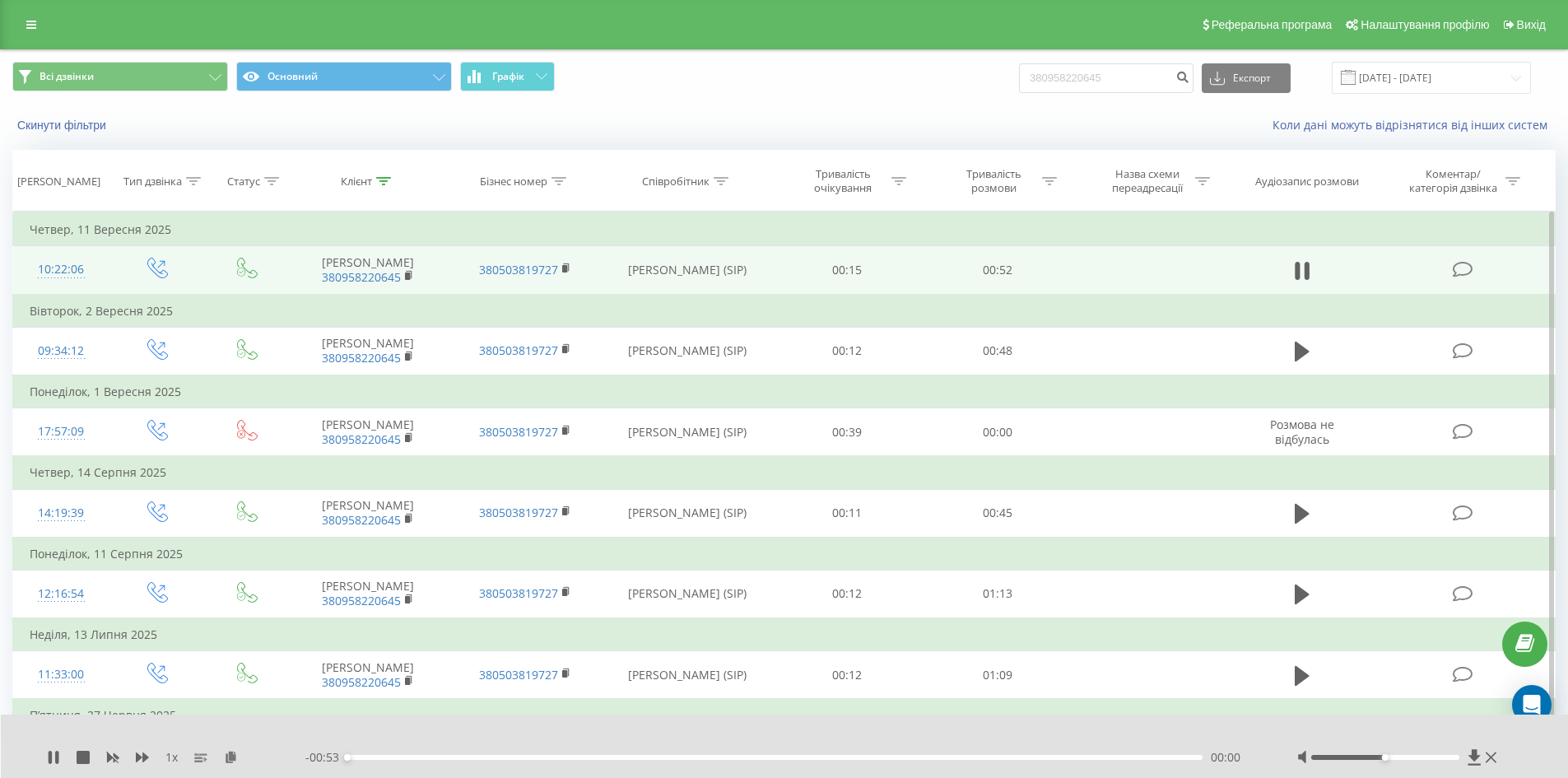
click at [138, 766] on div "1 x - 00:53 00:00 00:00" at bounding box center [785, 746] width 1568 height 64
click at [138, 756] on icon at bounding box center [142, 756] width 13 height 9
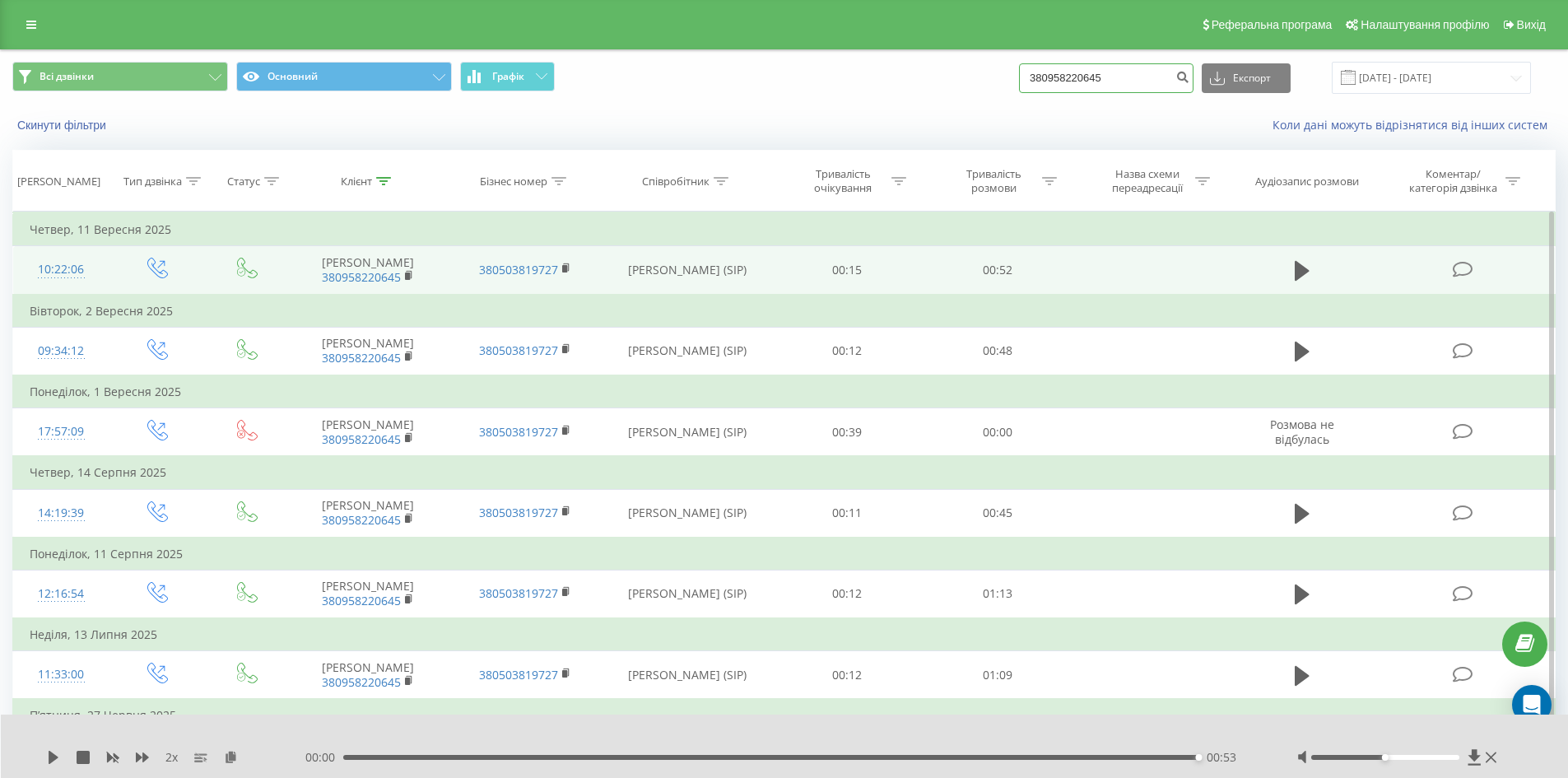
drag, startPoint x: 1136, startPoint y: 71, endPoint x: 889, endPoint y: 78, distance: 247.1
click at [829, 81] on div "Всі дзвінки Основний Графік 380958220645 Експорт .csv .xls .xlsx 23.06.2025 - 2…" at bounding box center [783, 77] width 1543 height 32
paste input "+380635873611"
click at [1055, 65] on input "+380635873611" at bounding box center [1106, 78] width 175 height 29
type input "380635873611"
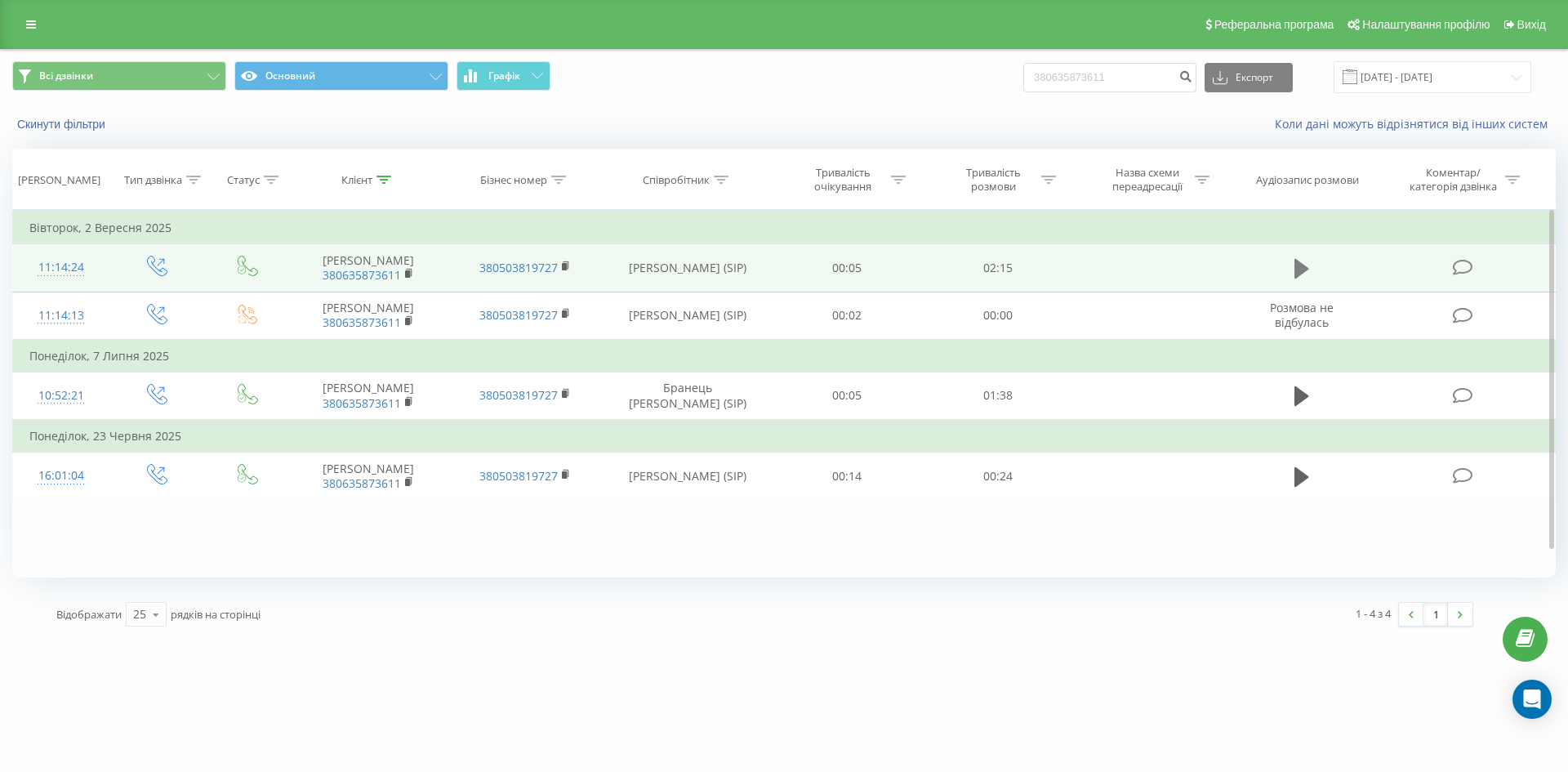
click at [1295, 270] on icon at bounding box center [1302, 268] width 15 height 23
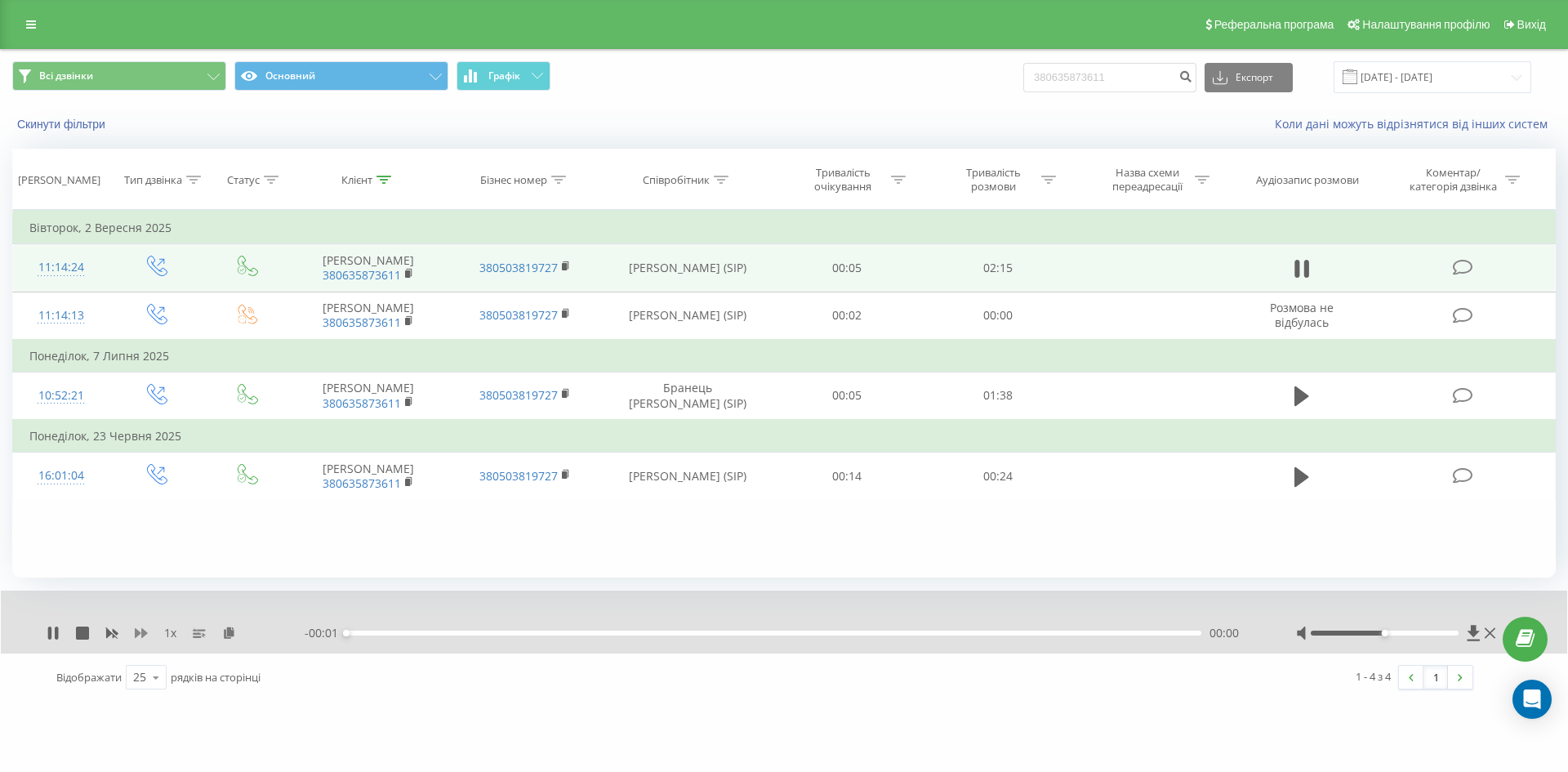
click at [140, 634] on icon at bounding box center [141, 632] width 13 height 9
click at [1142, 77] on input "380635873611" at bounding box center [1109, 78] width 173 height 29
drag, startPoint x: 1144, startPoint y: 77, endPoint x: 961, endPoint y: 76, distance: 183.0
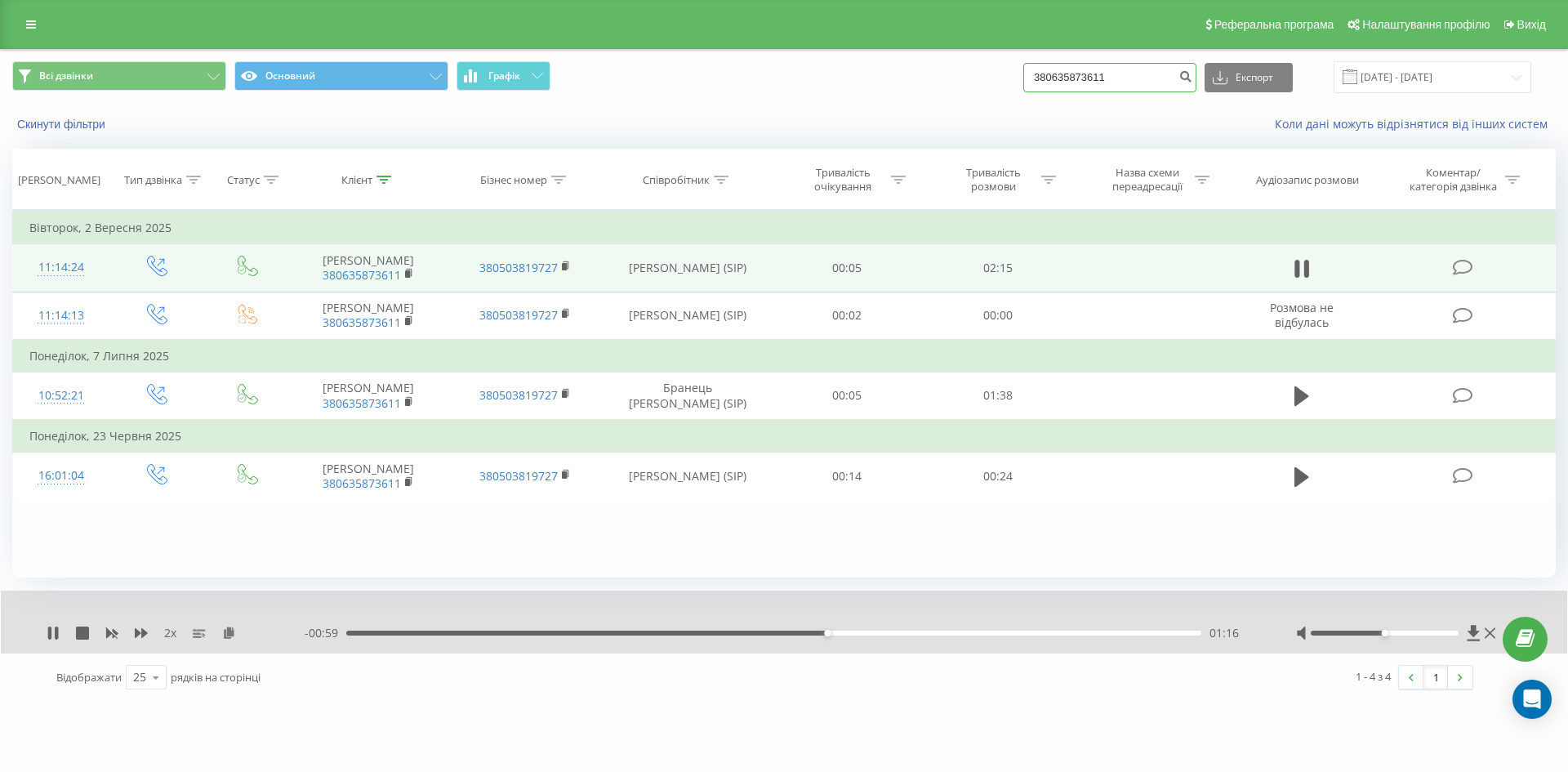
click at [961, 76] on div "Всі дзвінки Основний Графік 380635873611 Експорт .csv .xls .xlsx [DATE] - [DATE]" at bounding box center [783, 77] width 1543 height 32
paste input "[PHONE_NUMBER]"
click at [1058, 74] on input "[PHONE_NUMBER]" at bounding box center [1109, 78] width 173 height 29
type input "380982716083"
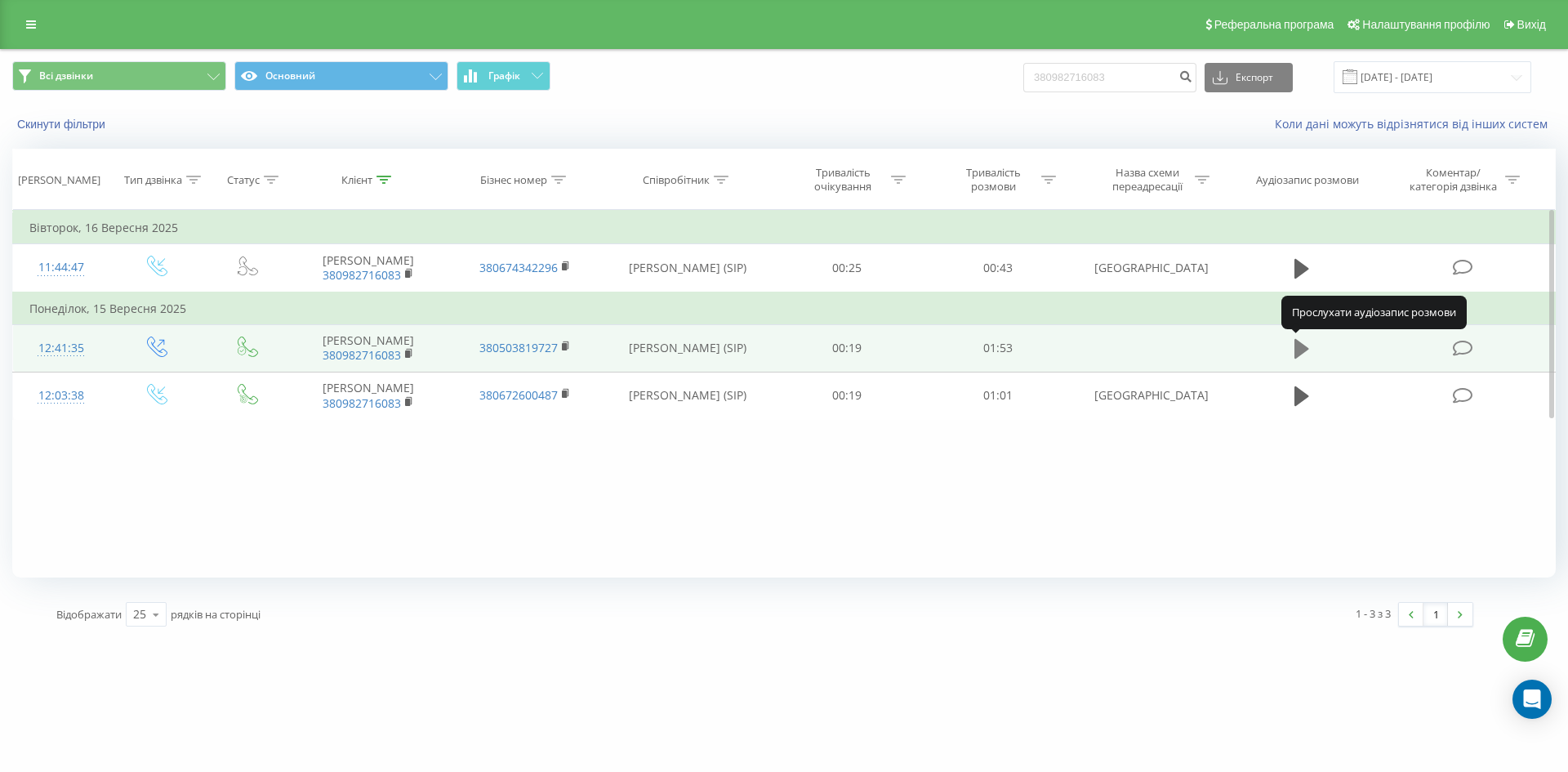
click at [1297, 345] on icon at bounding box center [1302, 348] width 15 height 20
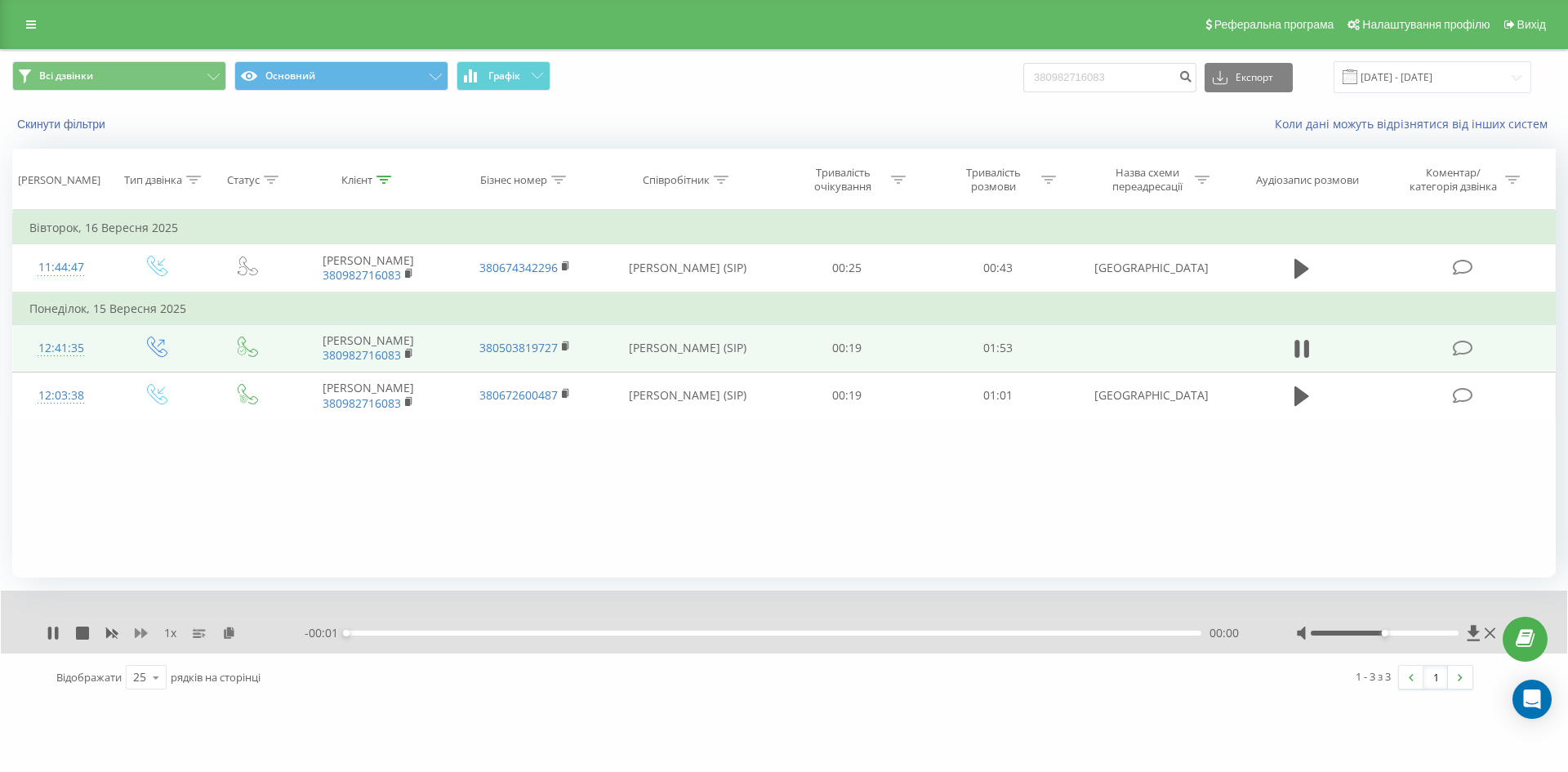
click at [143, 629] on icon at bounding box center [141, 632] width 13 height 13
drag, startPoint x: 1010, startPoint y: 84, endPoint x: 1000, endPoint y: 91, distance: 12.2
click at [954, 91] on div "Всі дзвінки Основний Графік 380982716083 Експорт .csv .xls .xlsx [DATE] - [DATE]" at bounding box center [783, 77] width 1543 height 32
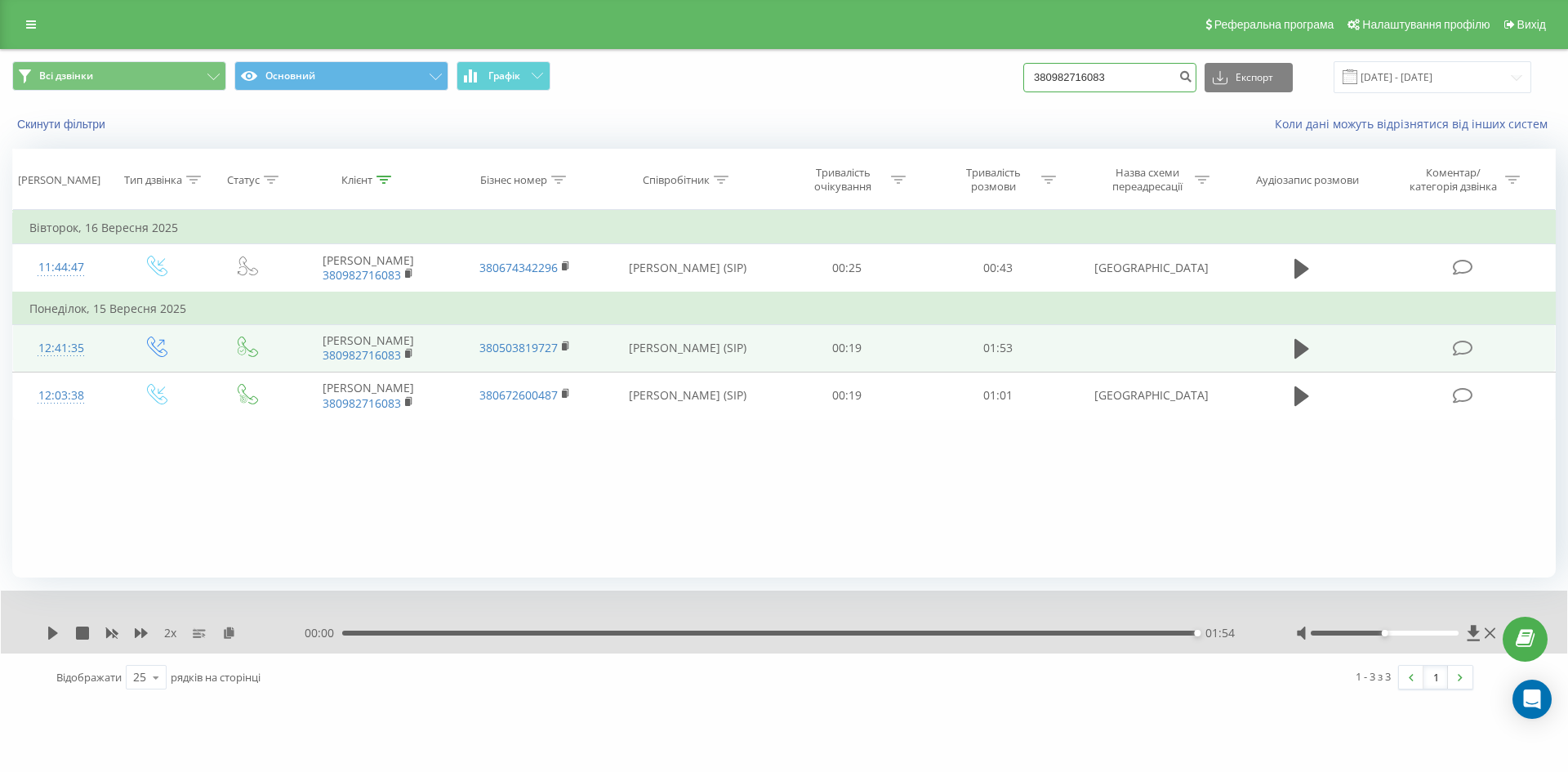
paste input "[PHONE_NUMBER]"
click at [1062, 76] on input "[PHONE_NUMBER]" at bounding box center [1109, 78] width 173 height 29
type input "380668733352"
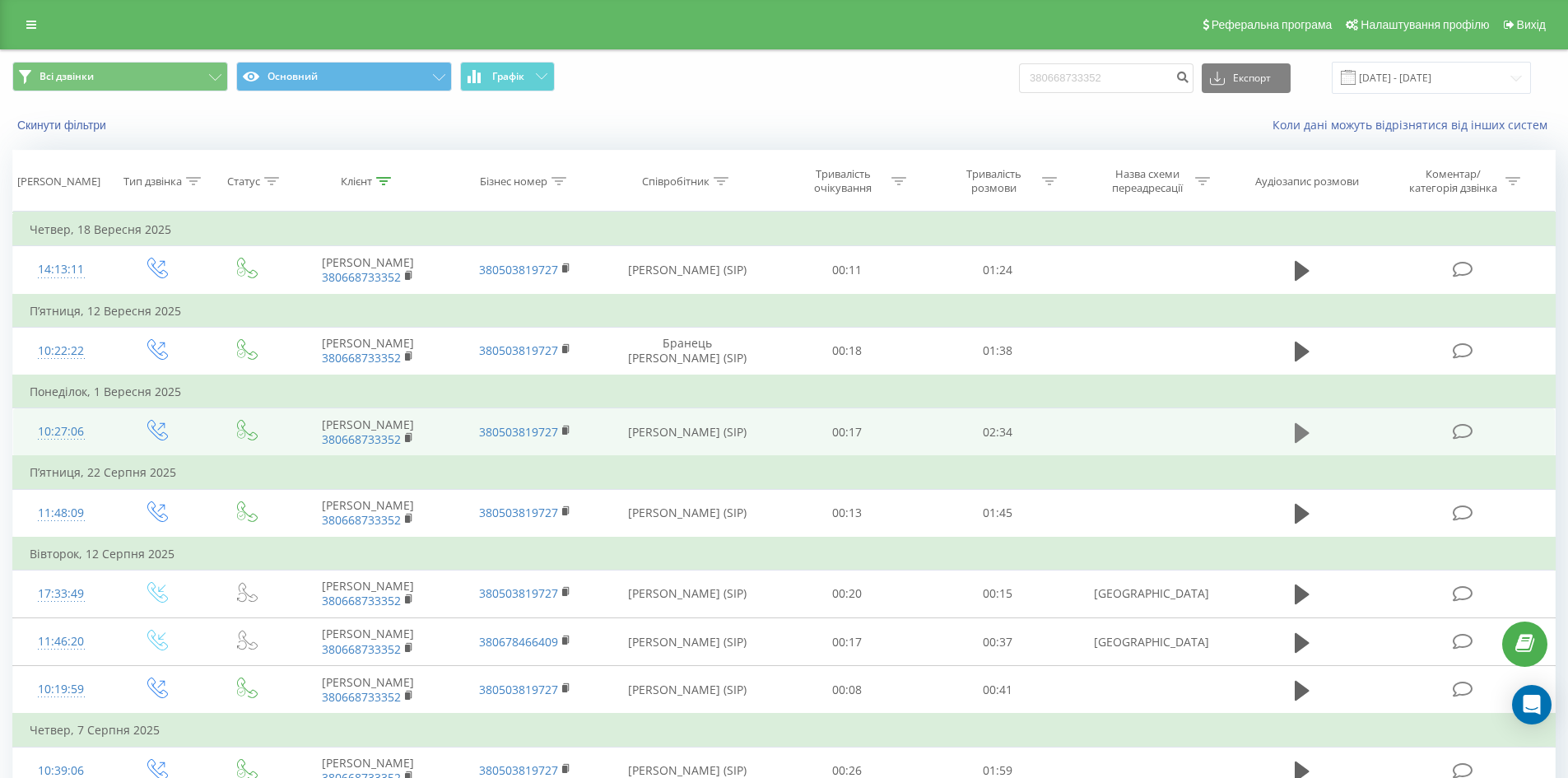
click at [1290, 445] on button at bounding box center [1301, 433] width 25 height 25
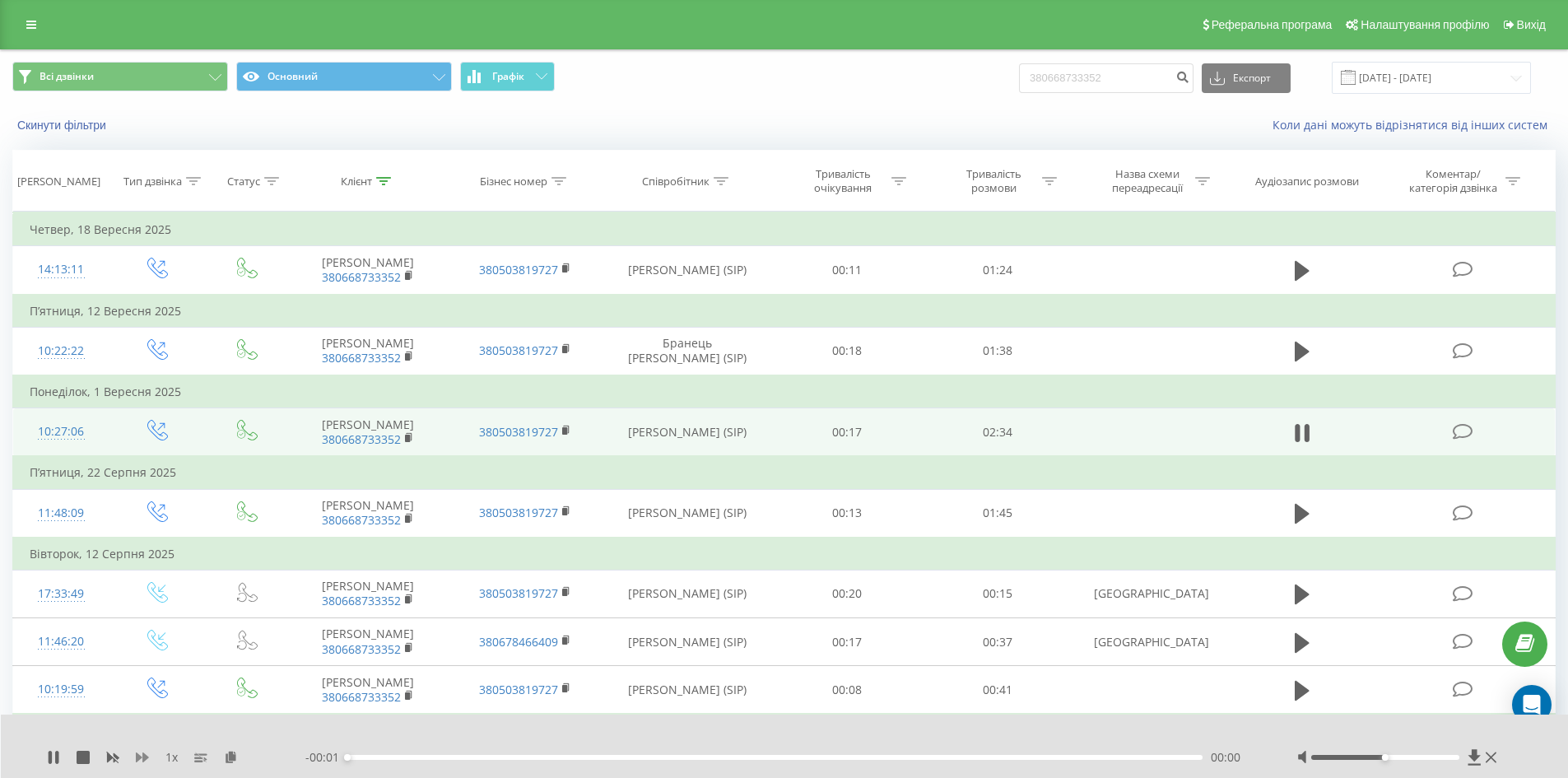
drag, startPoint x: 143, startPoint y: 746, endPoint x: 137, endPoint y: 755, distance: 10.8
click at [144, 746] on div "1 x - 00:01 00:00 00:00" at bounding box center [785, 746] width 1568 height 64
click at [137, 756] on icon at bounding box center [142, 756] width 13 height 9
